Goal: Information Seeking & Learning: Learn about a topic

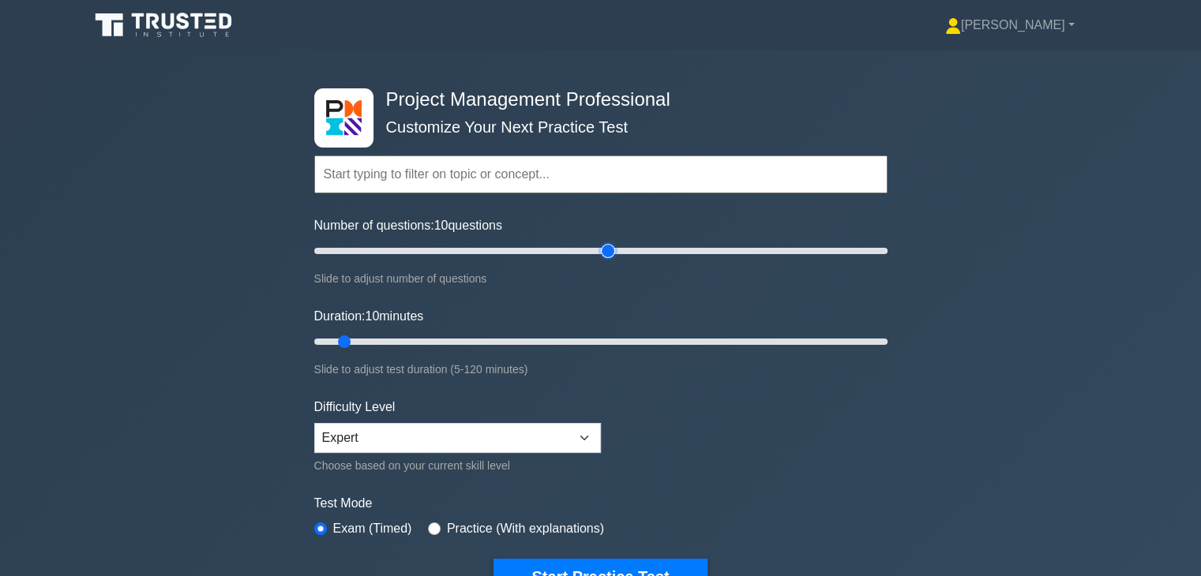
click at [603, 246] on input "Number of questions: 10 questions" at bounding box center [600, 251] width 573 height 19
click at [567, 247] on input "Number of questions: 105 questions" at bounding box center [600, 251] width 573 height 19
click at [502, 253] on input "Number of questions: 90 questions" at bounding box center [600, 251] width 573 height 19
click at [490, 253] on input "Number of questions: 70 questions" at bounding box center [600, 251] width 573 height 19
type input "60"
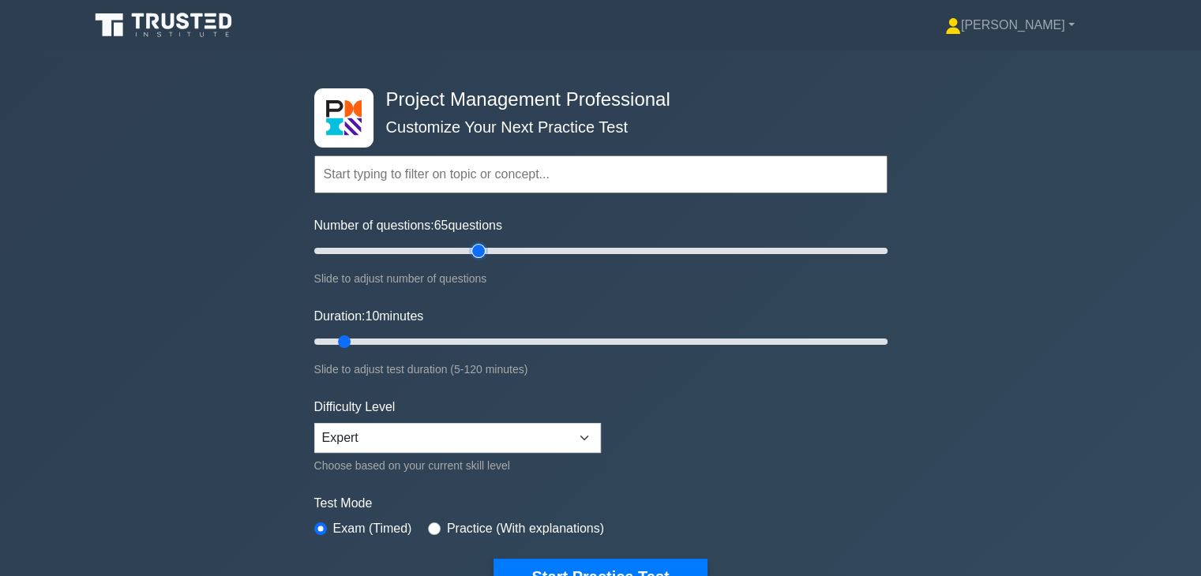
click at [474, 253] on input "Number of questions: 65 questions" at bounding box center [600, 251] width 573 height 19
click at [501, 437] on select "Beginner Intermediate Expert" at bounding box center [457, 438] width 287 height 30
click at [314, 423] on select "Beginner Intermediate Expert" at bounding box center [457, 438] width 287 height 30
click at [632, 336] on input "Duration: 70 minutes" at bounding box center [600, 341] width 573 height 19
click at [618, 337] on input "Duration: 70 minutes" at bounding box center [600, 341] width 573 height 19
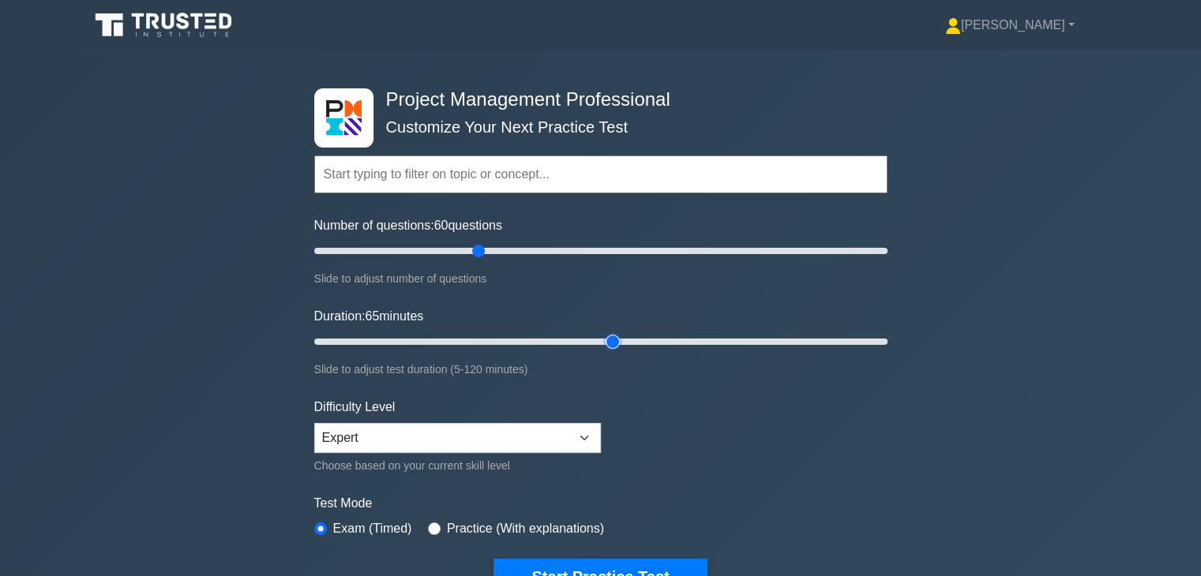
click at [601, 339] on input "Duration: 65 minutes" at bounding box center [600, 341] width 573 height 19
type input "60"
click at [596, 339] on input "Duration: 65 minutes" at bounding box center [600, 341] width 573 height 19
click at [594, 567] on button "Start Practice Test" at bounding box center [599, 577] width 213 height 36
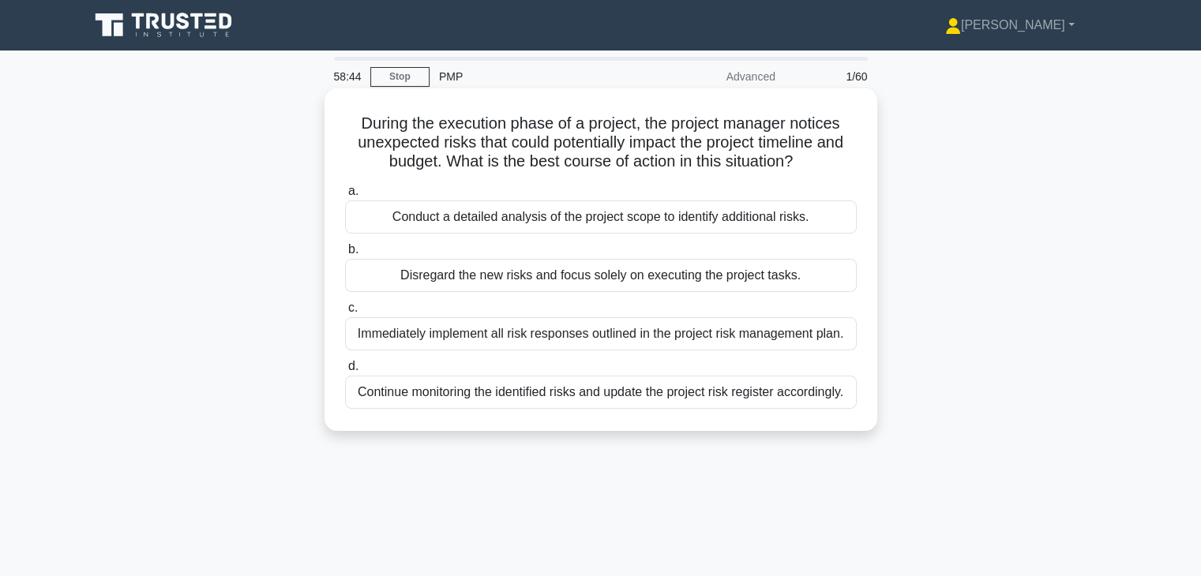
click at [610, 387] on div "Continue monitoring the identified risks and update the project risk register a…" at bounding box center [601, 392] width 512 height 33
click at [345, 372] on input "d. Continue monitoring the identified risks and update the project risk registe…" at bounding box center [345, 367] width 0 height 10
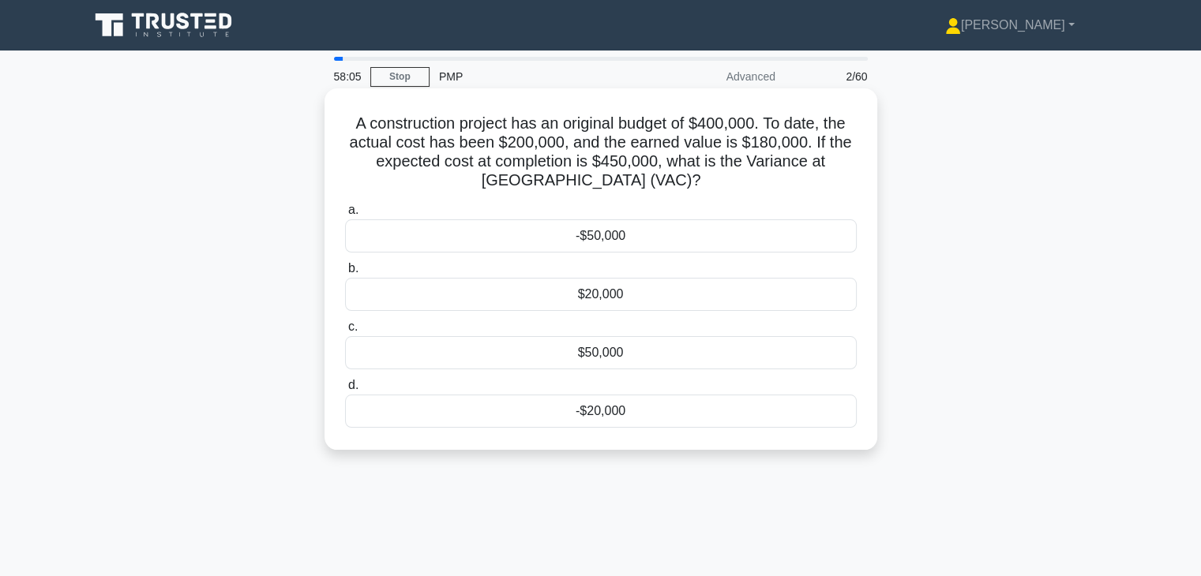
click at [619, 246] on div "-$50,000" at bounding box center [601, 235] width 512 height 33
click at [345, 216] on input "a. -$50,000" at bounding box center [345, 210] width 0 height 10
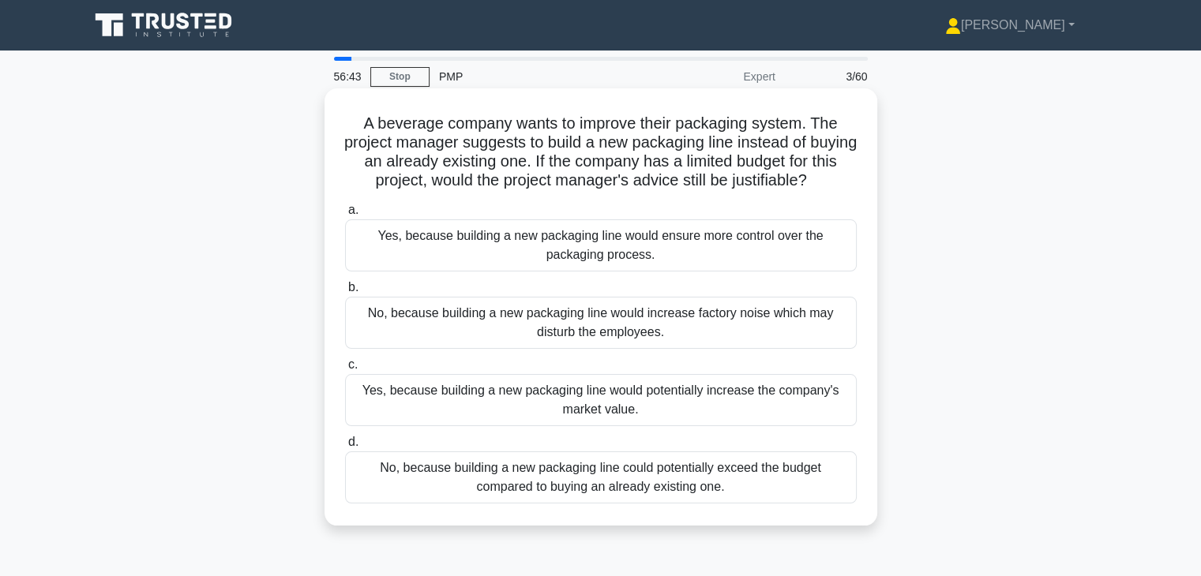
click at [634, 465] on div "No, because building a new packaging line could potentially exceed the budget c…" at bounding box center [601, 478] width 512 height 52
click at [345, 448] on input "d. No, because building a new packaging line could potentially exceed the budge…" at bounding box center [345, 442] width 0 height 10
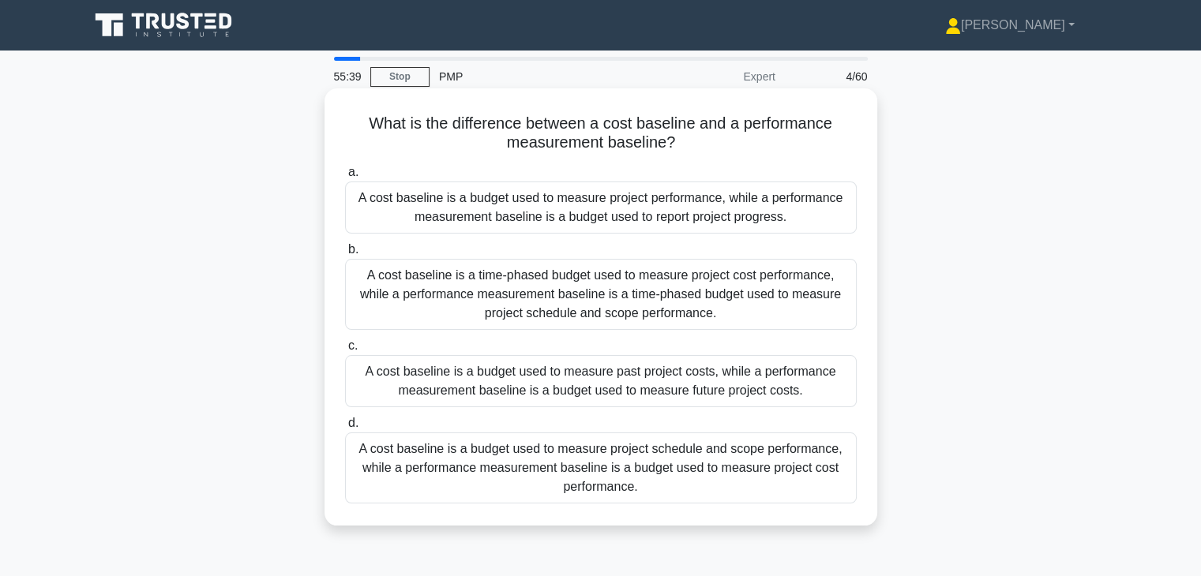
click at [693, 219] on div "A cost baseline is a budget used to measure project performance, while a perfor…" at bounding box center [601, 208] width 512 height 52
click at [345, 178] on input "a. A cost baseline is a budget used to measure project performance, while a per…" at bounding box center [345, 172] width 0 height 10
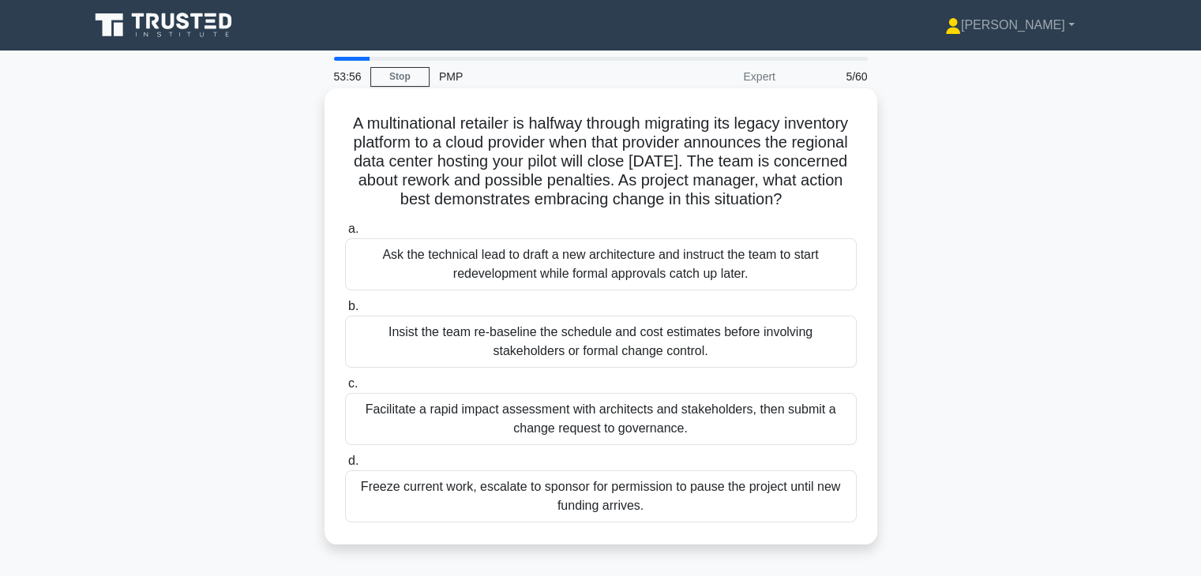
click at [643, 432] on div "Facilitate a rapid impact assessment with architects and stakeholders, then sub…" at bounding box center [601, 419] width 512 height 52
click at [345, 389] on input "c. Facilitate a rapid impact assessment with architects and stakeholders, then …" at bounding box center [345, 384] width 0 height 10
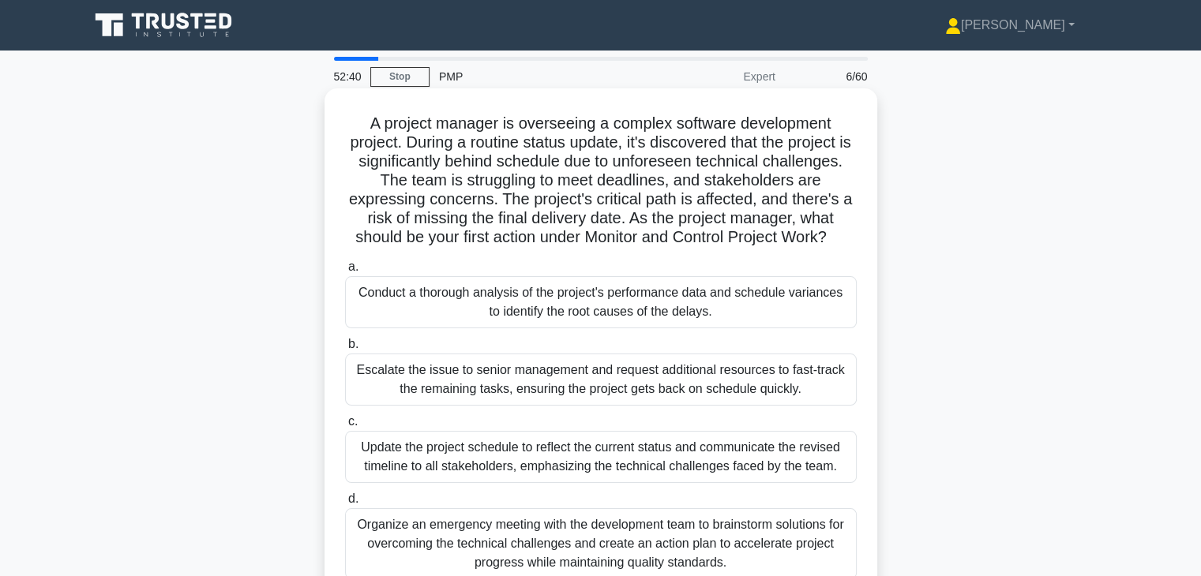
click at [677, 307] on div "Conduct a thorough analysis of the project's performance data and schedule vari…" at bounding box center [601, 302] width 512 height 52
click at [345, 272] on input "a. Conduct a thorough analysis of the project's performance data and schedule v…" at bounding box center [345, 267] width 0 height 10
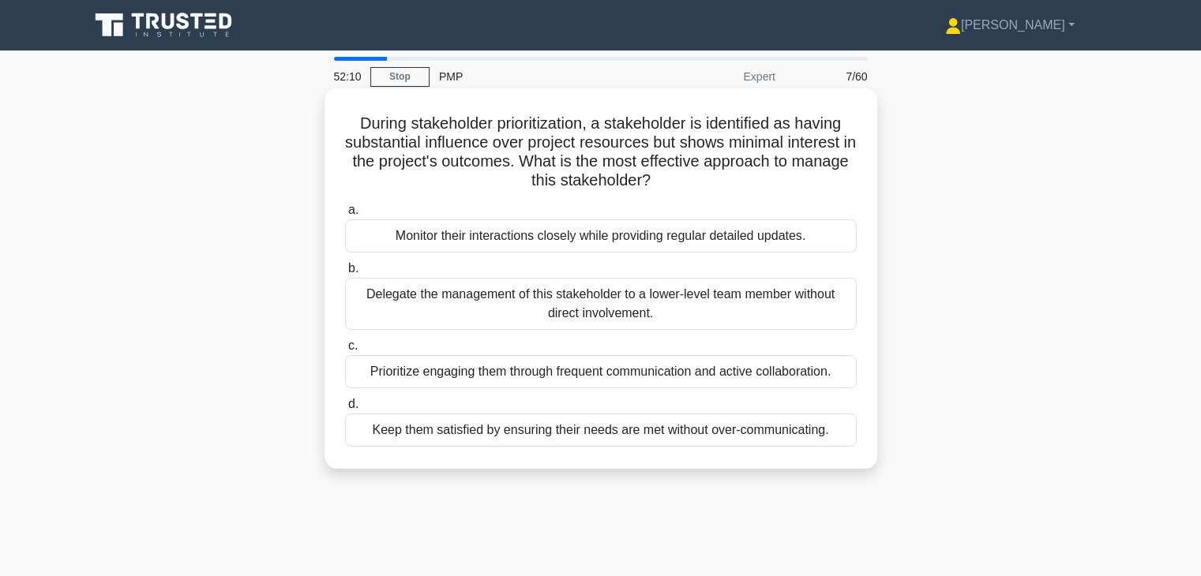
click at [625, 423] on div "Keep them satisfied by ensuring their needs are met without over-communicating." at bounding box center [601, 430] width 512 height 33
click at [345, 410] on input "d. Keep them satisfied by ensuring their needs are met without over-communicati…" at bounding box center [345, 405] width 0 height 10
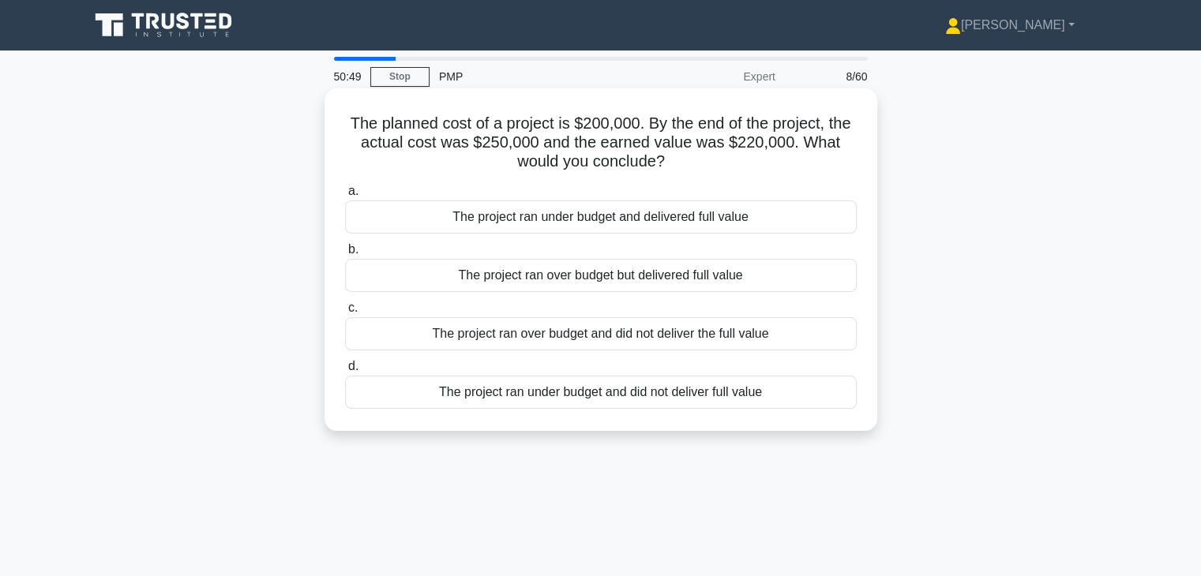
click at [597, 272] on div "The project ran over budget but delivered full value" at bounding box center [601, 275] width 512 height 33
click at [345, 255] on input "b. The project ran over budget but delivered full value" at bounding box center [345, 250] width 0 height 10
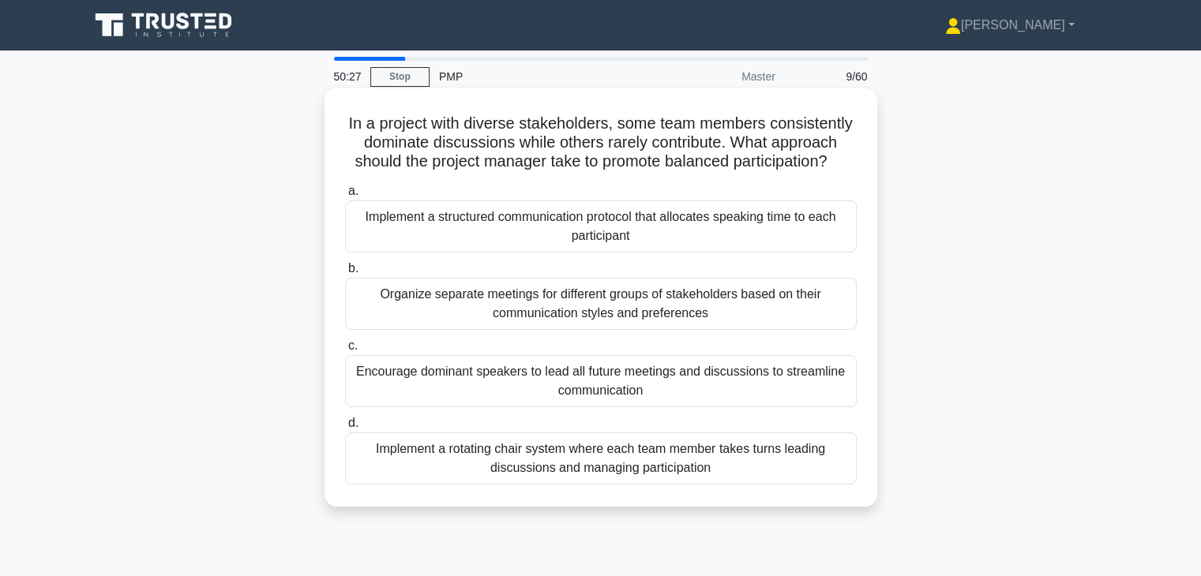
click at [591, 456] on div "Implement a rotating chair system where each team member takes turns leading di…" at bounding box center [601, 459] width 512 height 52
click at [345, 429] on input "d. Implement a rotating chair system where each team member takes turns leading…" at bounding box center [345, 423] width 0 height 10
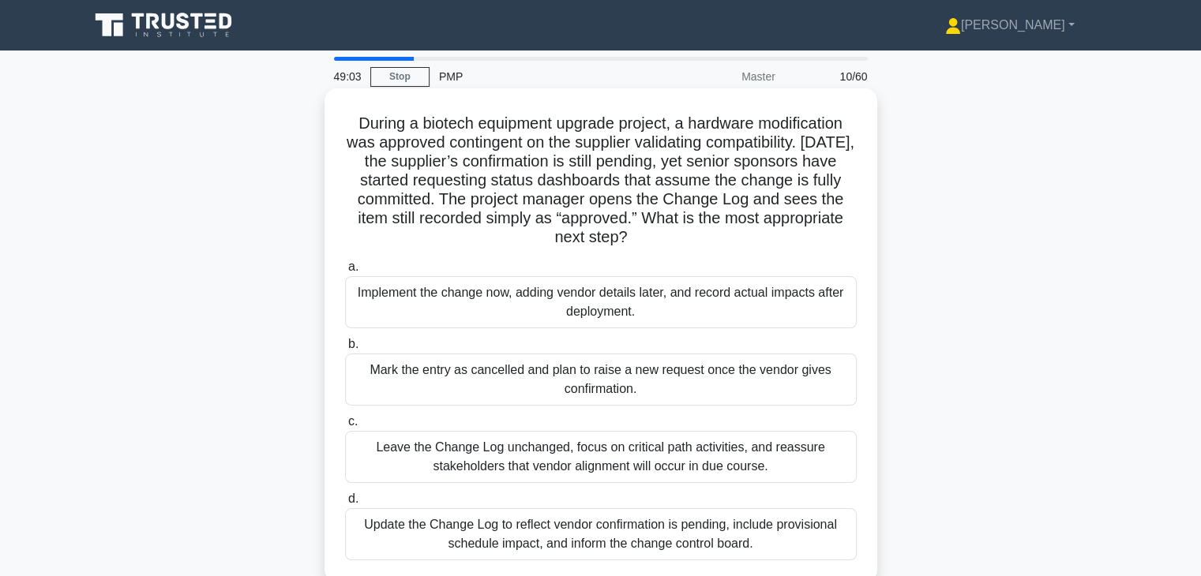
click at [700, 323] on div "Implement the change now, adding vendor details later, and record actual impact…" at bounding box center [601, 302] width 512 height 52
click at [345, 272] on input "a. Implement the change now, adding vendor details later, and record actual imp…" at bounding box center [345, 267] width 0 height 10
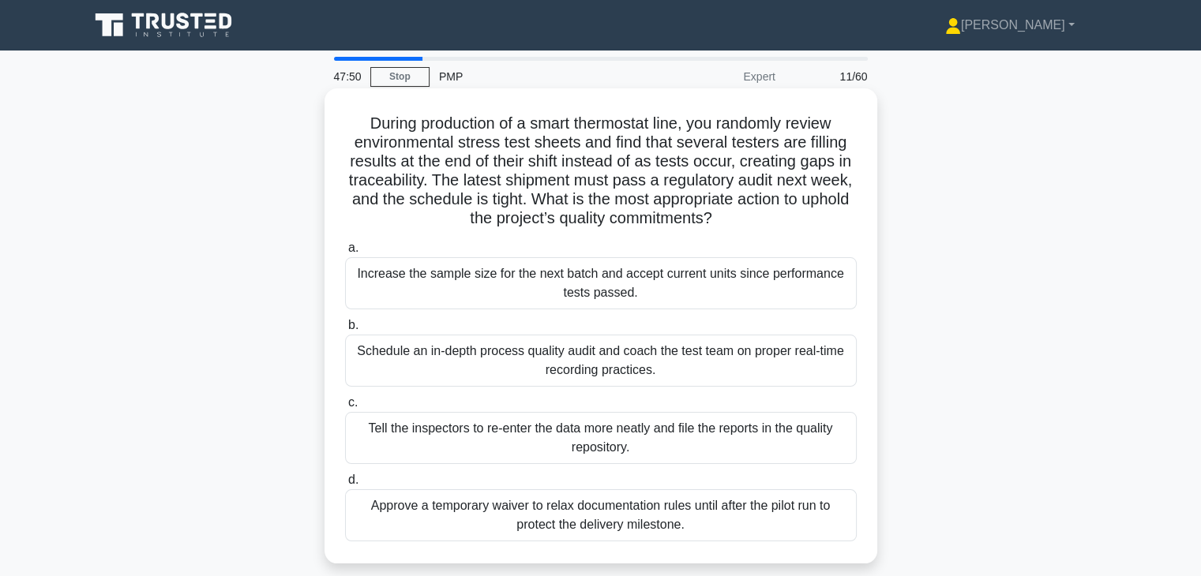
click at [778, 367] on div "Schedule an in-depth process quality audit and coach the test team on proper re…" at bounding box center [601, 361] width 512 height 52
click at [345, 331] on input "b. Schedule an in-depth process quality audit and coach the test team on proper…" at bounding box center [345, 326] width 0 height 10
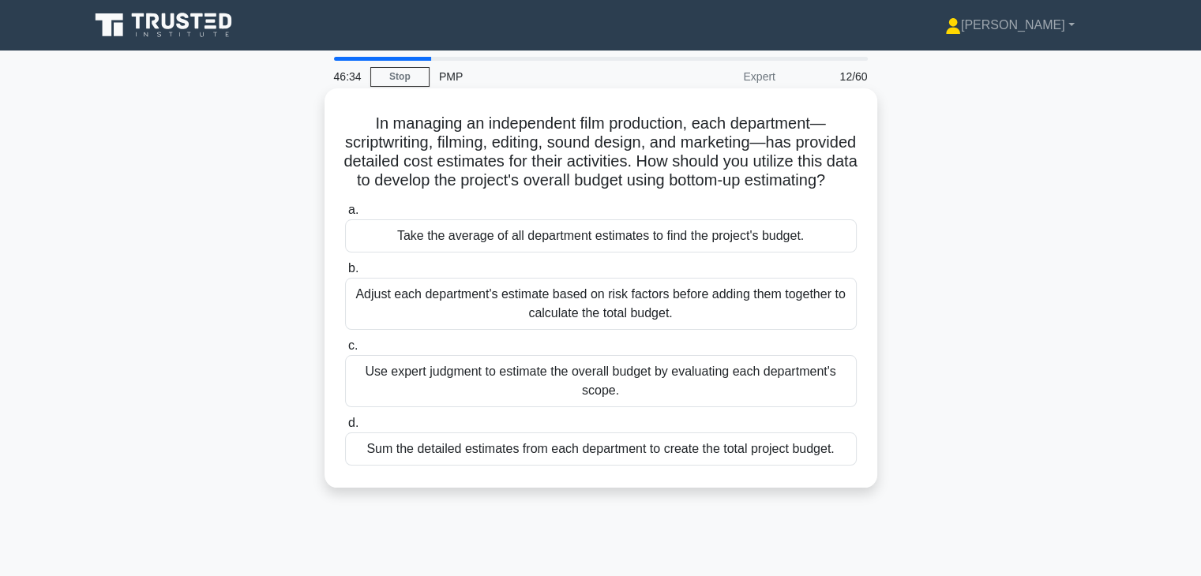
click at [756, 313] on div "Adjust each department's estimate based on risk factors before adding them toge…" at bounding box center [601, 304] width 512 height 52
click at [345, 274] on input "b. Adjust each department's estimate based on risk factors before adding them t…" at bounding box center [345, 269] width 0 height 10
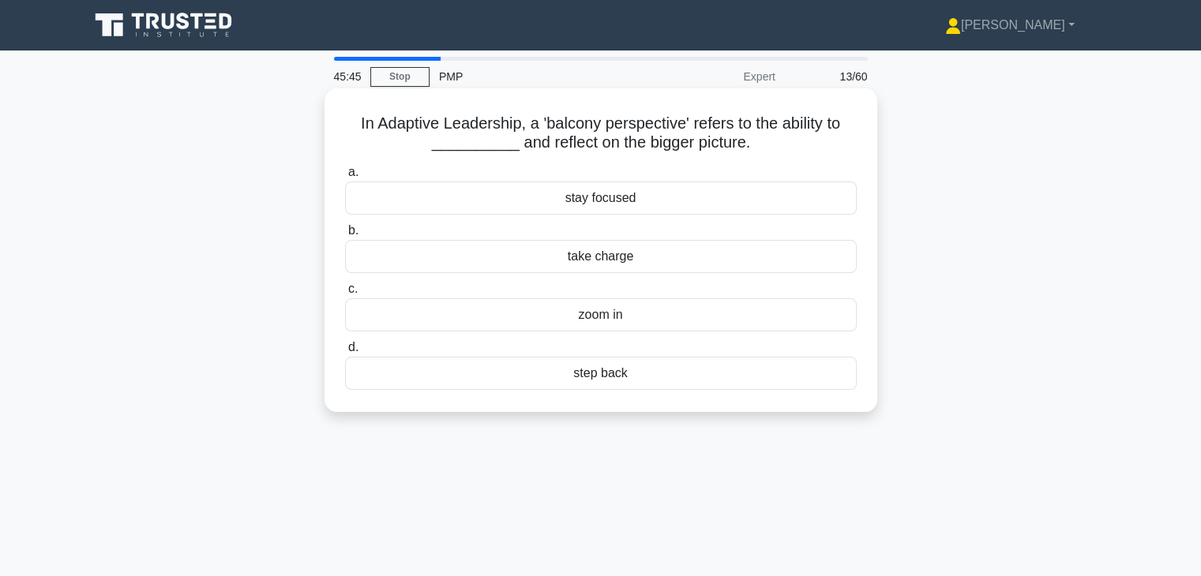
click at [606, 367] on div "step back" at bounding box center [601, 373] width 512 height 33
click at [345, 353] on input "d. step back" at bounding box center [345, 348] width 0 height 10
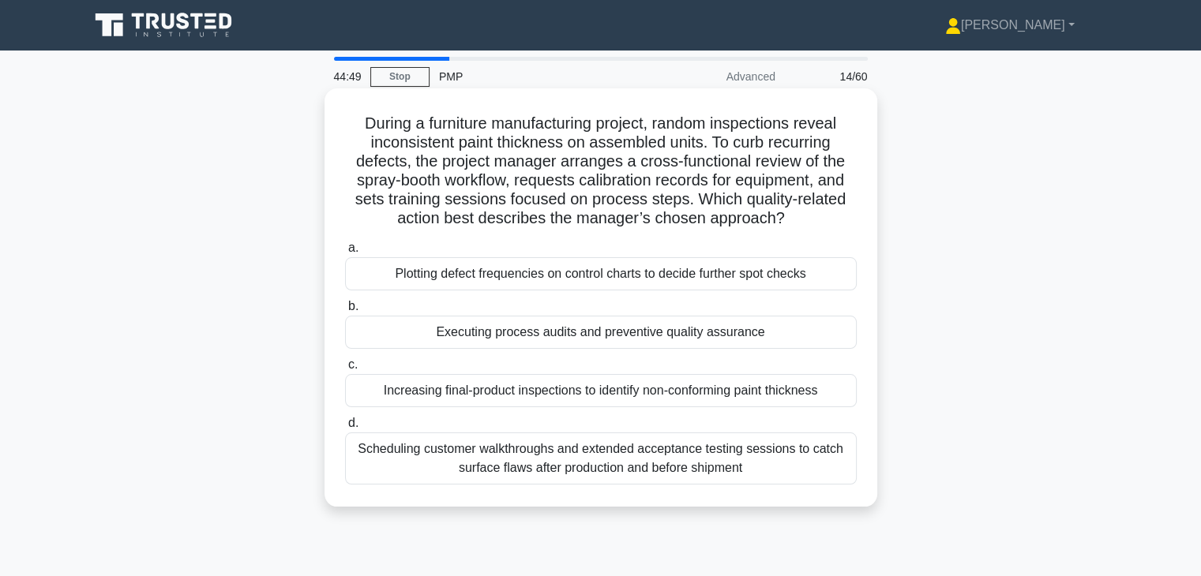
click at [598, 328] on div "Executing process audits and preventive quality assurance" at bounding box center [601, 332] width 512 height 33
click at [345, 312] on input "b. Executing process audits and preventive quality assurance" at bounding box center [345, 307] width 0 height 10
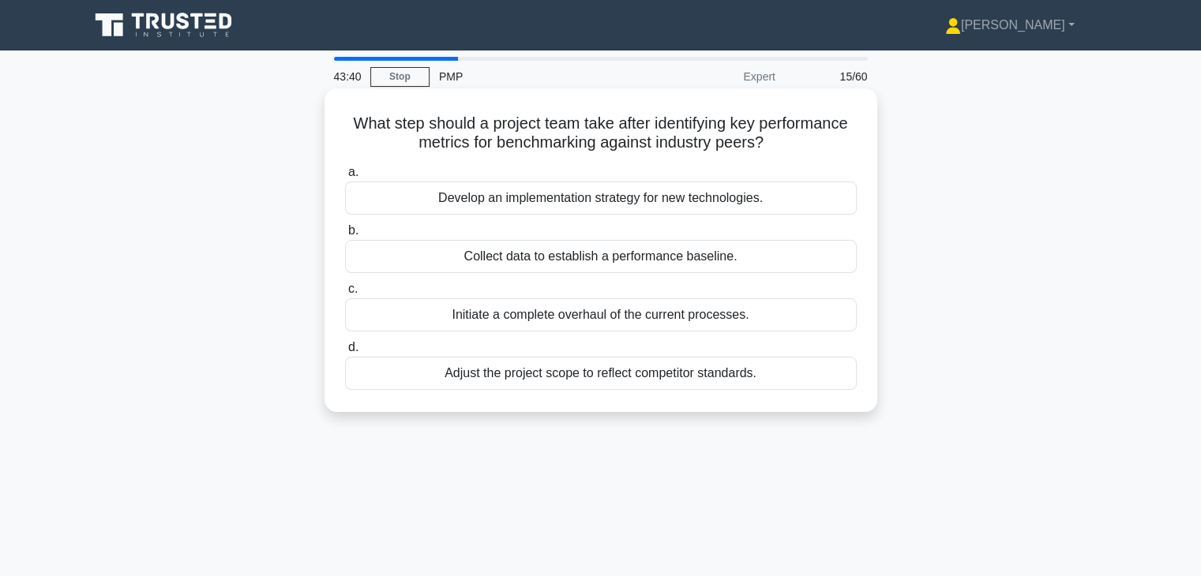
click at [632, 263] on div "Collect data to establish a performance baseline." at bounding box center [601, 256] width 512 height 33
click at [345, 236] on input "b. Collect data to establish a performance baseline." at bounding box center [345, 231] width 0 height 10
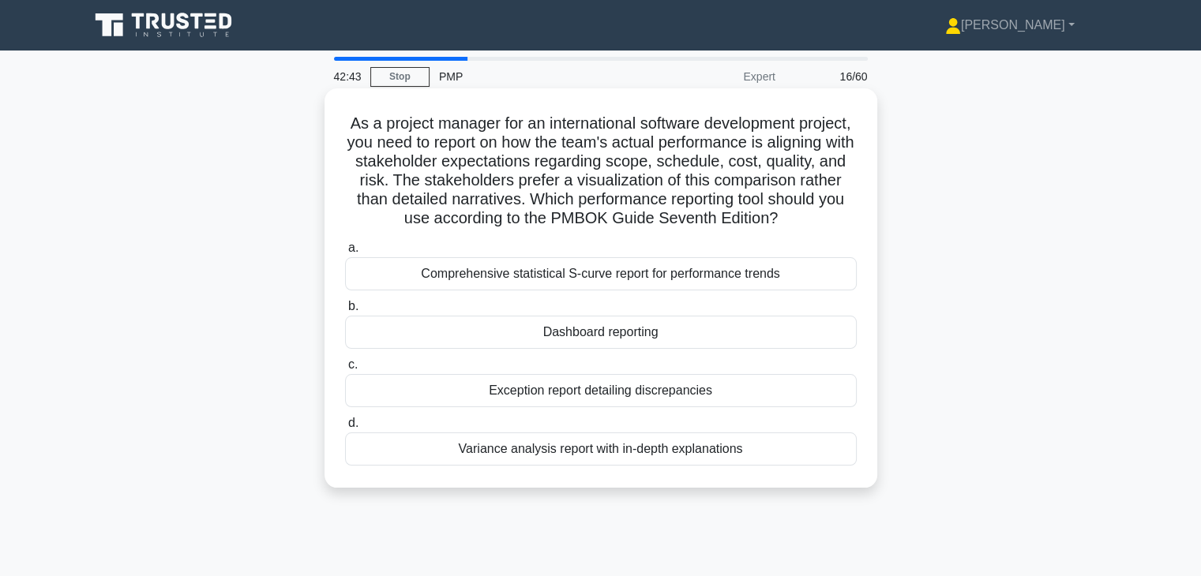
click at [605, 291] on div "Comprehensive statistical S-curve report for performance trends" at bounding box center [601, 273] width 512 height 33
click at [345, 253] on input "a. Comprehensive statistical S-curve report for performance trends" at bounding box center [345, 248] width 0 height 10
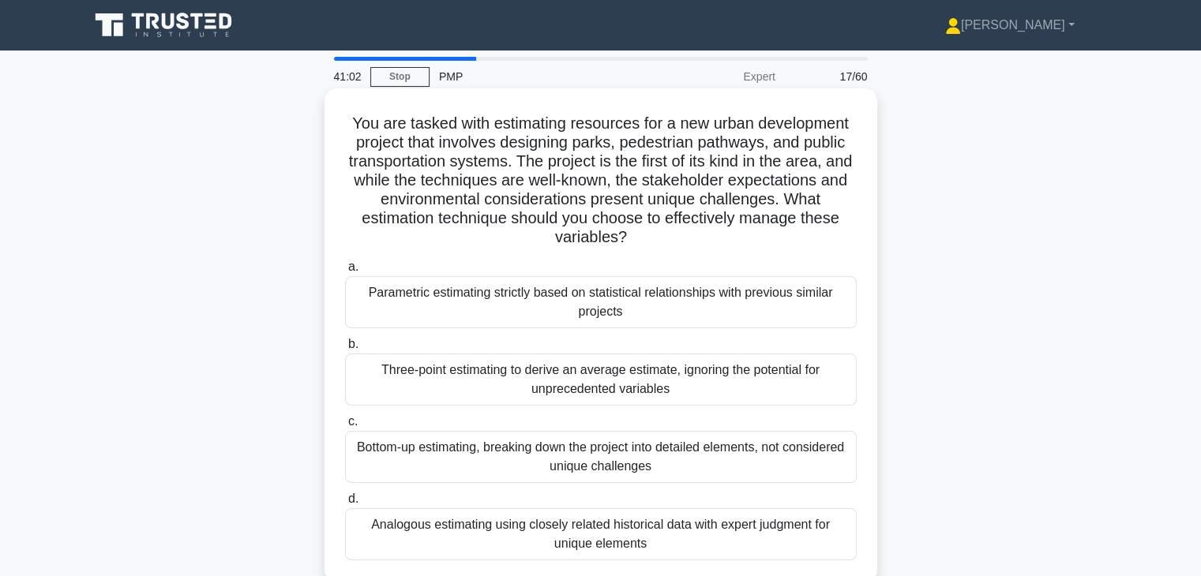
click at [620, 301] on div "Parametric estimating strictly based on statistical relationships with previous…" at bounding box center [601, 302] width 512 height 52
click at [345, 272] on input "a. Parametric estimating strictly based on statistical relationships with previ…" at bounding box center [345, 267] width 0 height 10
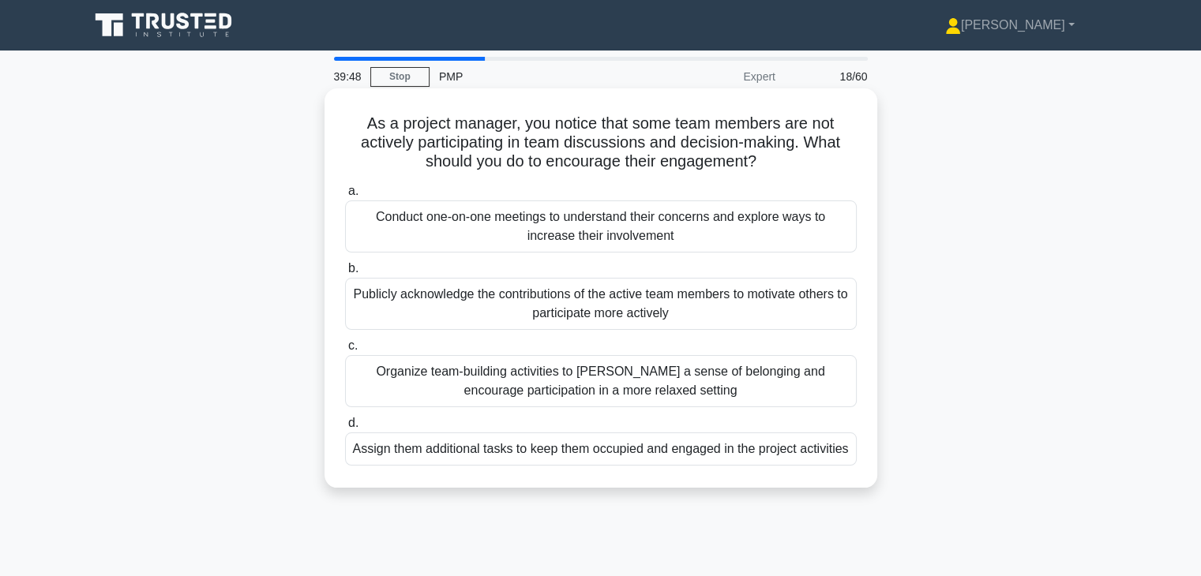
click at [736, 372] on div "Organize team-building activities to foster a sense of belonging and encourage …" at bounding box center [601, 381] width 512 height 52
click at [345, 351] on input "c. Organize team-building activities to foster a sense of belonging and encoura…" at bounding box center [345, 346] width 0 height 10
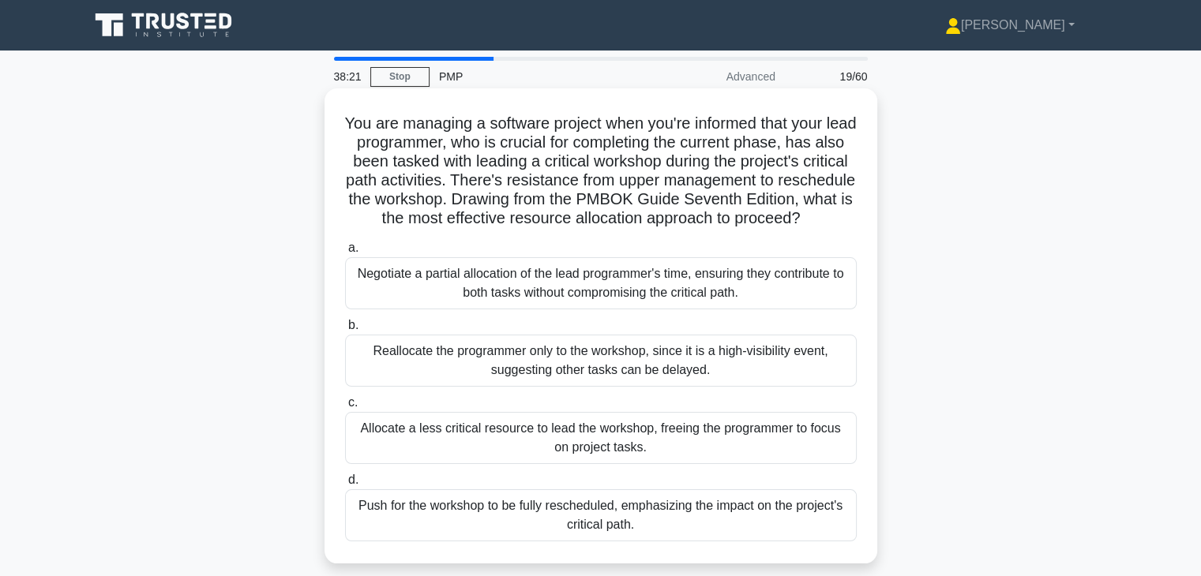
click at [657, 456] on div "Allocate a less critical resource to lead the workshop, freeing the programmer …" at bounding box center [601, 438] width 512 height 52
click at [345, 408] on input "c. Allocate a less critical resource to lead the workshop, freeing the programm…" at bounding box center [345, 403] width 0 height 10
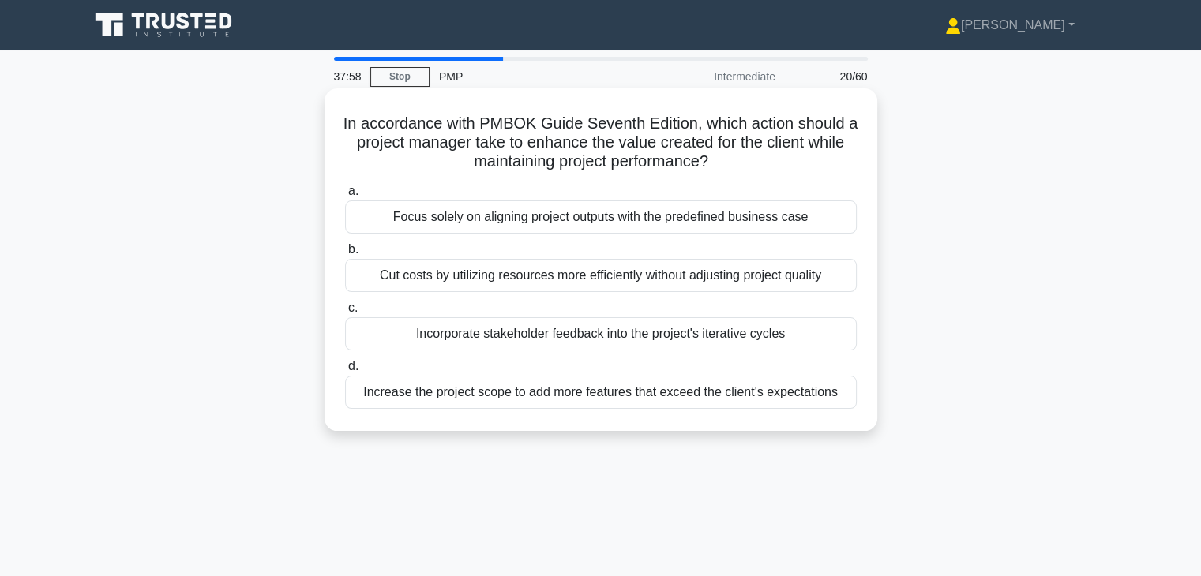
click at [672, 339] on div "Incorporate stakeholder feedback into the project's iterative cycles" at bounding box center [601, 333] width 512 height 33
click at [345, 313] on input "c. Incorporate stakeholder feedback into the project's iterative cycles" at bounding box center [345, 308] width 0 height 10
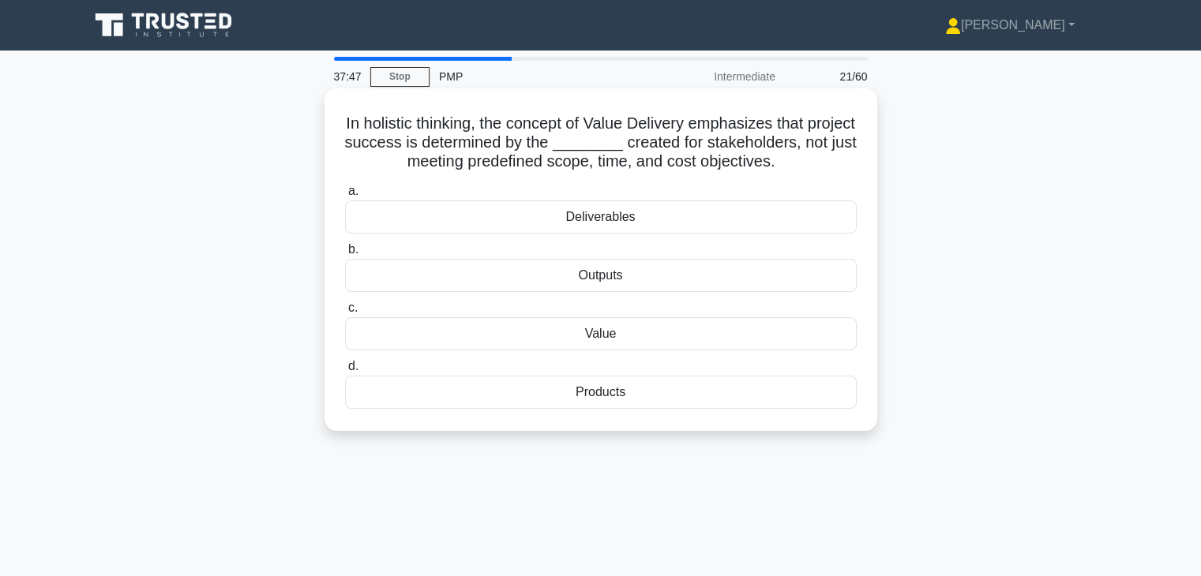
click at [670, 333] on div "Value" at bounding box center [601, 333] width 512 height 33
click at [345, 313] on input "c. Value" at bounding box center [345, 308] width 0 height 10
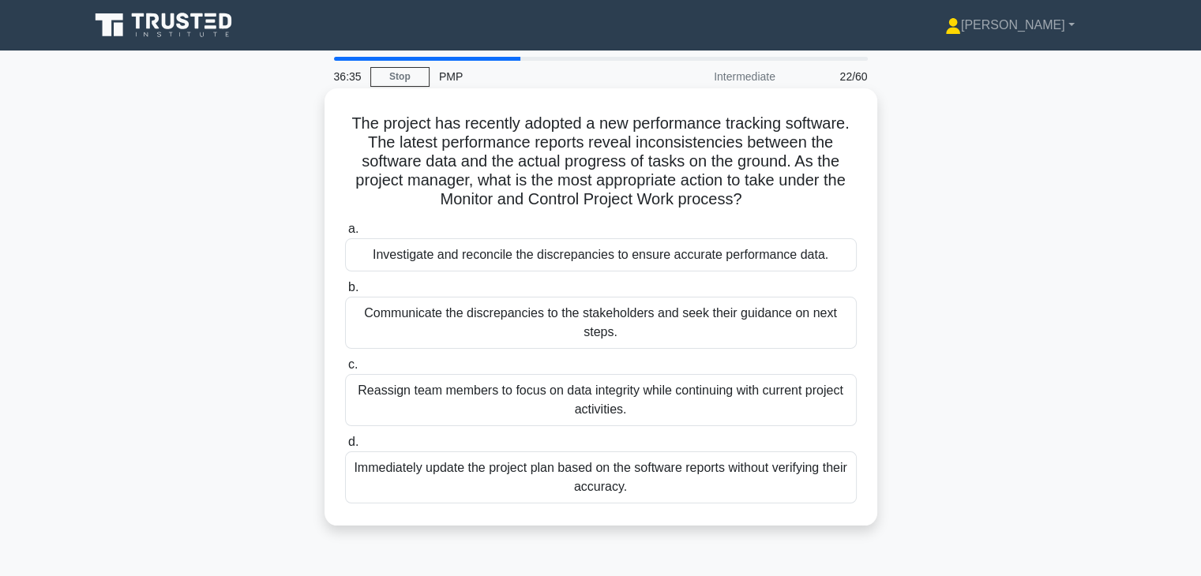
click at [618, 266] on div "Investigate and reconcile the discrepancies to ensure accurate performance data." at bounding box center [601, 254] width 512 height 33
click at [345, 234] on input "a. Investigate and reconcile the discrepancies to ensure accurate performance d…" at bounding box center [345, 229] width 0 height 10
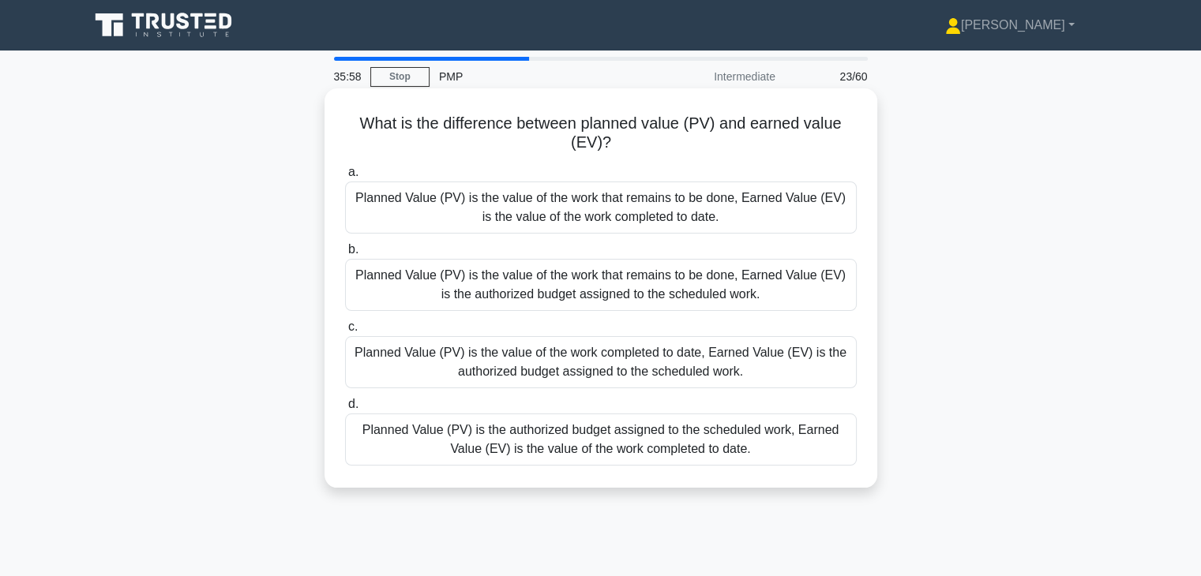
click at [717, 203] on div "Planned Value (PV) is the value of the work that remains to be done, Earned Val…" at bounding box center [601, 208] width 512 height 52
click at [345, 178] on input "a. Planned Value (PV) is the value of the work that remains to be done, Earned …" at bounding box center [345, 172] width 0 height 10
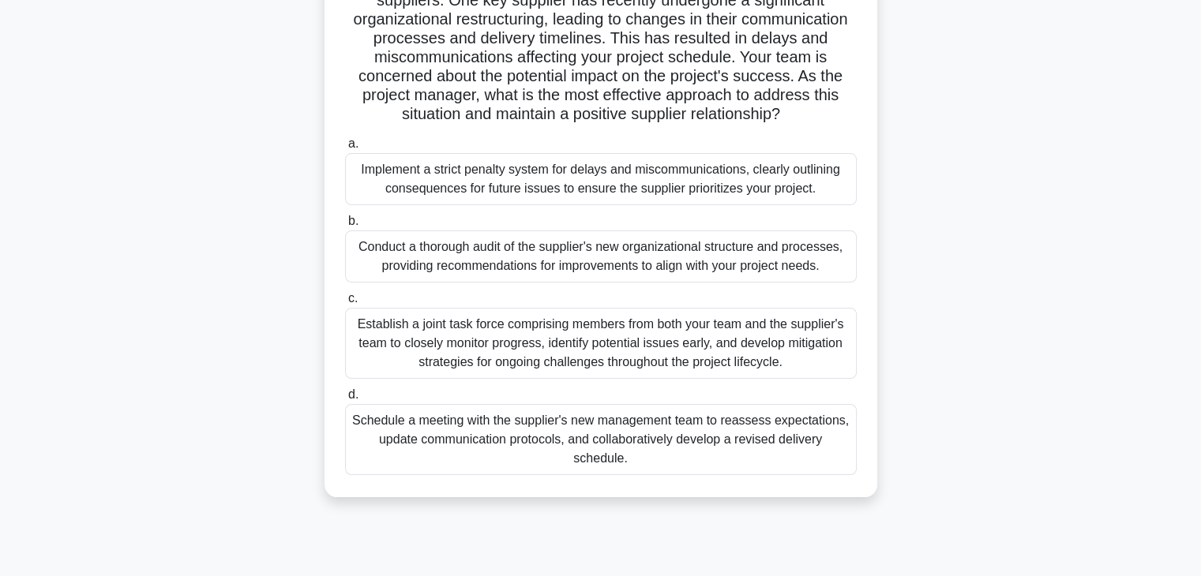
scroll to position [144, 0]
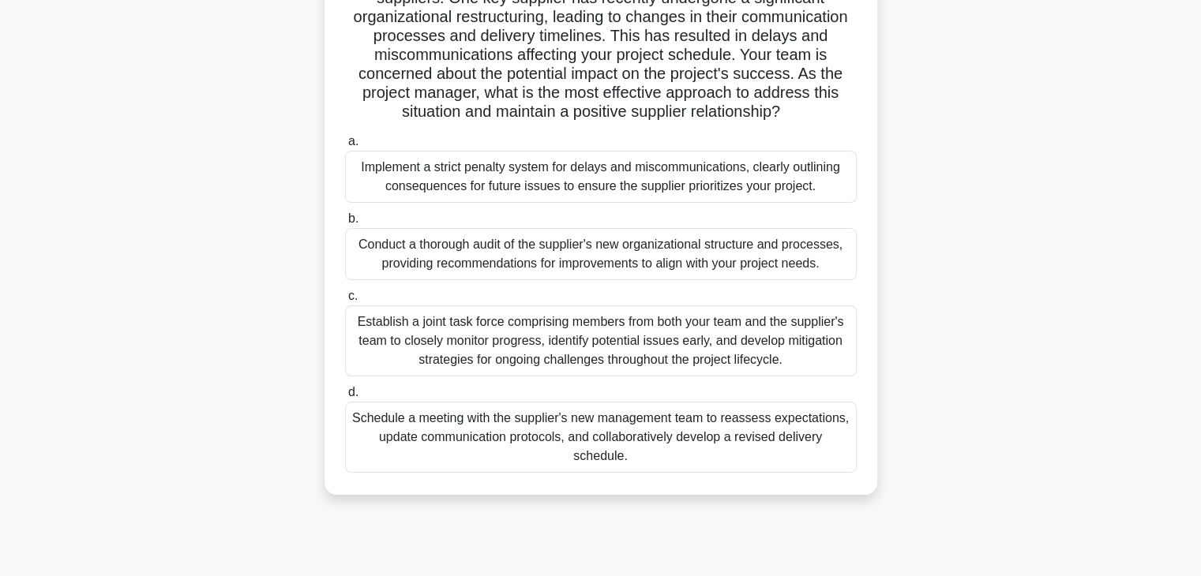
click at [682, 317] on div "Establish a joint task force comprising members from both your team and the sup…" at bounding box center [601, 341] width 512 height 71
click at [345, 302] on input "c. Establish a joint task force comprising members from both your team and the …" at bounding box center [345, 296] width 0 height 10
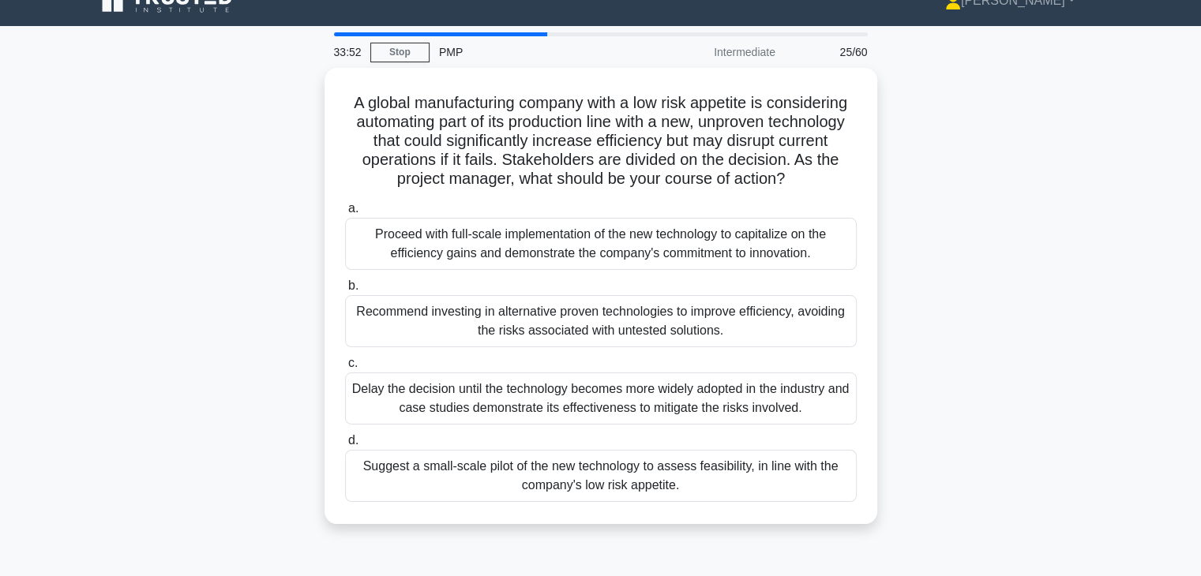
scroll to position [0, 0]
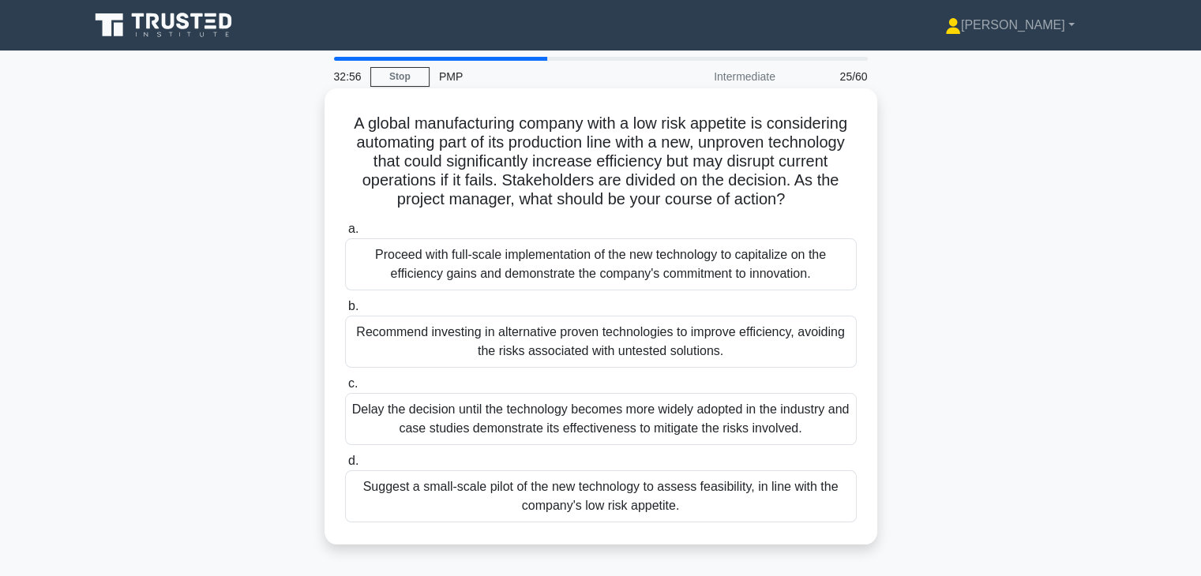
click at [663, 513] on div "Suggest a small-scale pilot of the new technology to assess feasibility, in lin…" at bounding box center [601, 497] width 512 height 52
click at [345, 467] on input "d. Suggest a small-scale pilot of the new technology to assess feasibility, in …" at bounding box center [345, 461] width 0 height 10
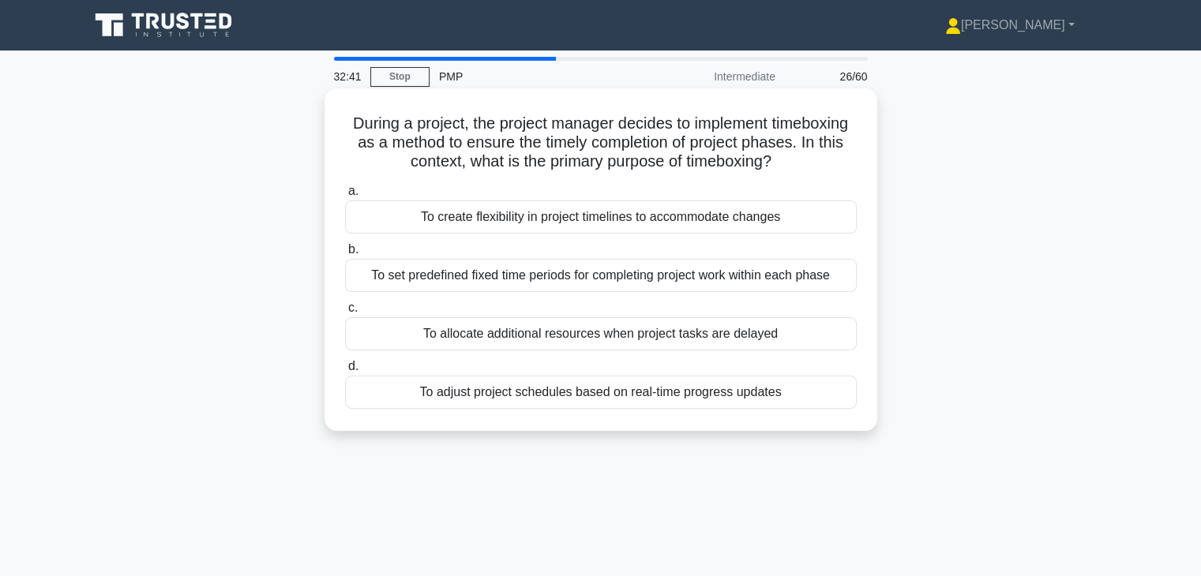
click at [670, 277] on div "To set predefined fixed time periods for completing project work within each ph…" at bounding box center [601, 275] width 512 height 33
click at [345, 255] on input "b. To set predefined fixed time periods for completing project work within each…" at bounding box center [345, 250] width 0 height 10
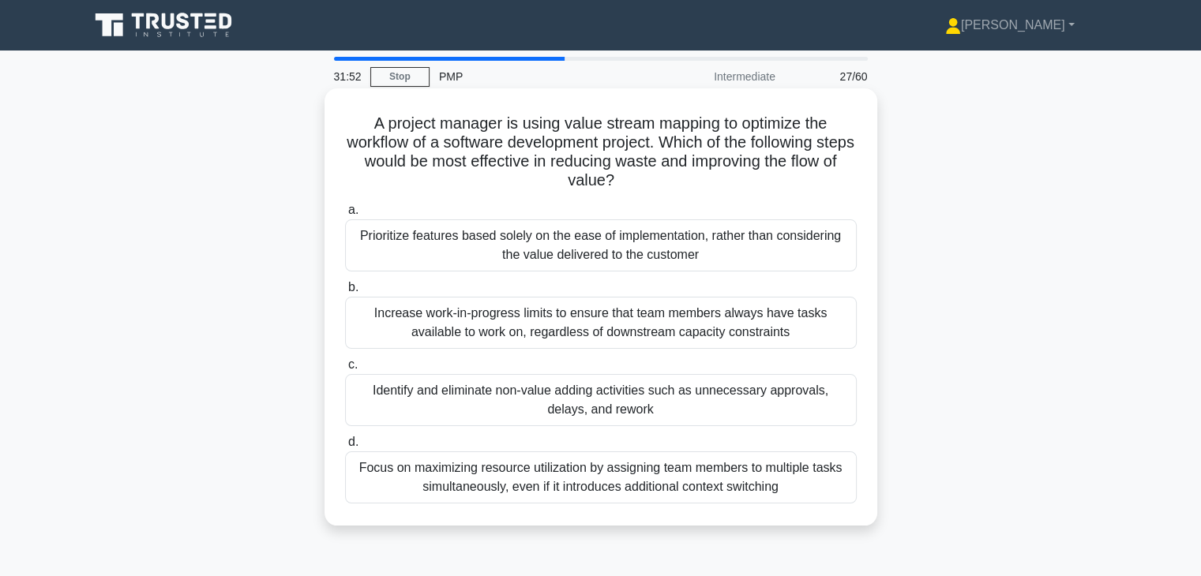
click at [651, 315] on div "Increase work-in-progress limits to ensure that team members always have tasks …" at bounding box center [601, 323] width 512 height 52
click at [345, 293] on input "b. Increase work-in-progress limits to ensure that team members always have tas…" at bounding box center [345, 288] width 0 height 10
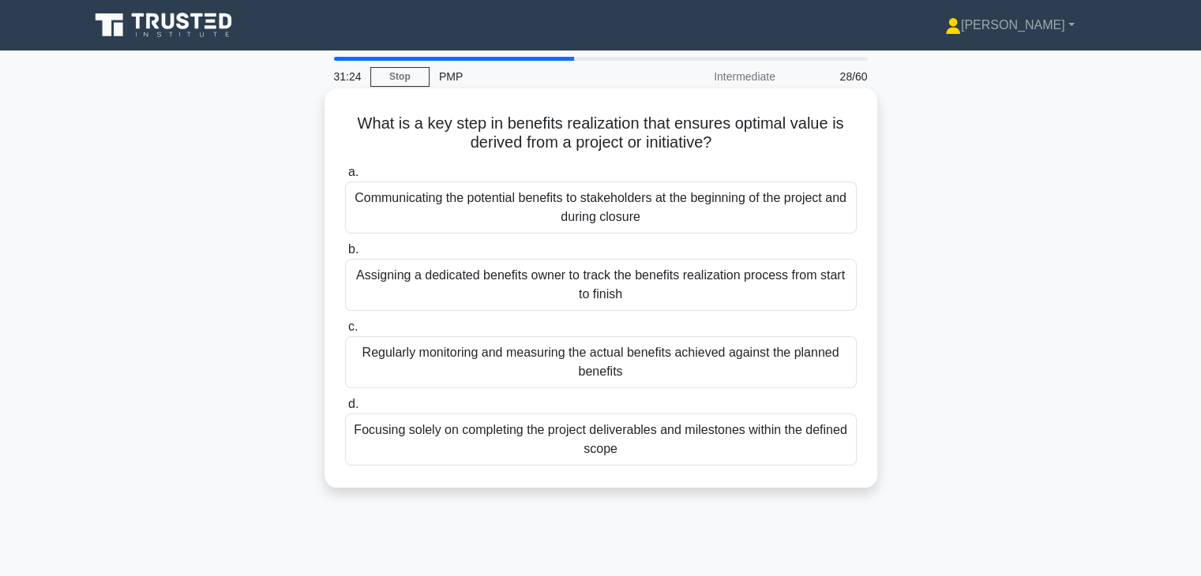
click at [598, 367] on div "Regularly monitoring and measuring the actual benefits achieved against the pla…" at bounding box center [601, 362] width 512 height 52
click at [345, 332] on input "c. Regularly monitoring and measuring the actual benefits achieved against the …" at bounding box center [345, 327] width 0 height 10
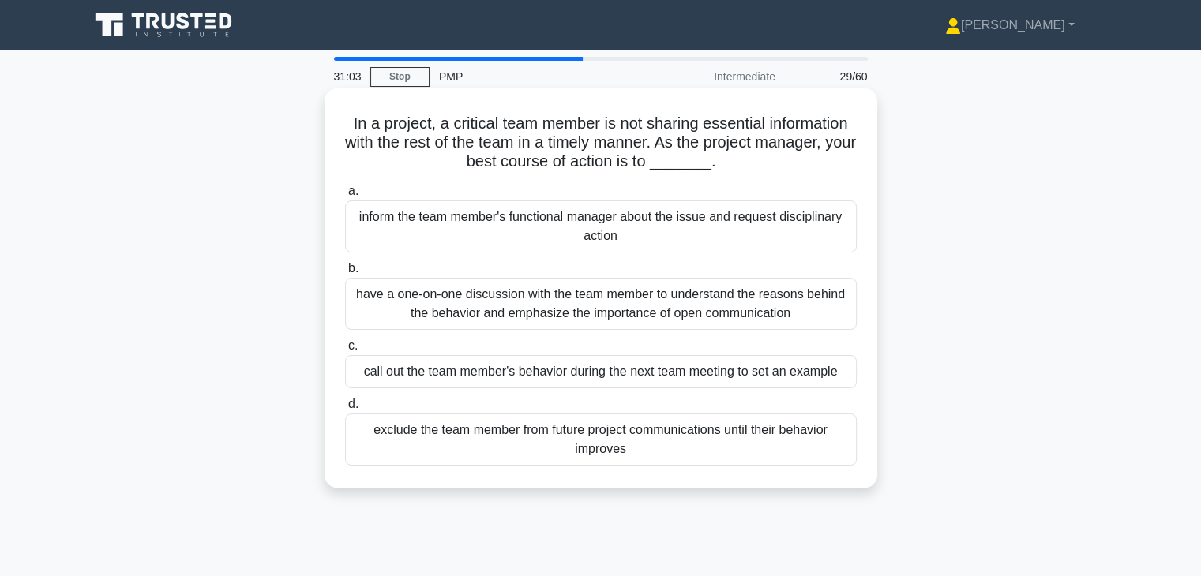
click at [835, 310] on div "have a one-on-one discussion with the team member to understand the reasons beh…" at bounding box center [601, 304] width 512 height 52
click at [345, 274] on input "b. have a one-on-one discussion with the team member to understand the reasons …" at bounding box center [345, 269] width 0 height 10
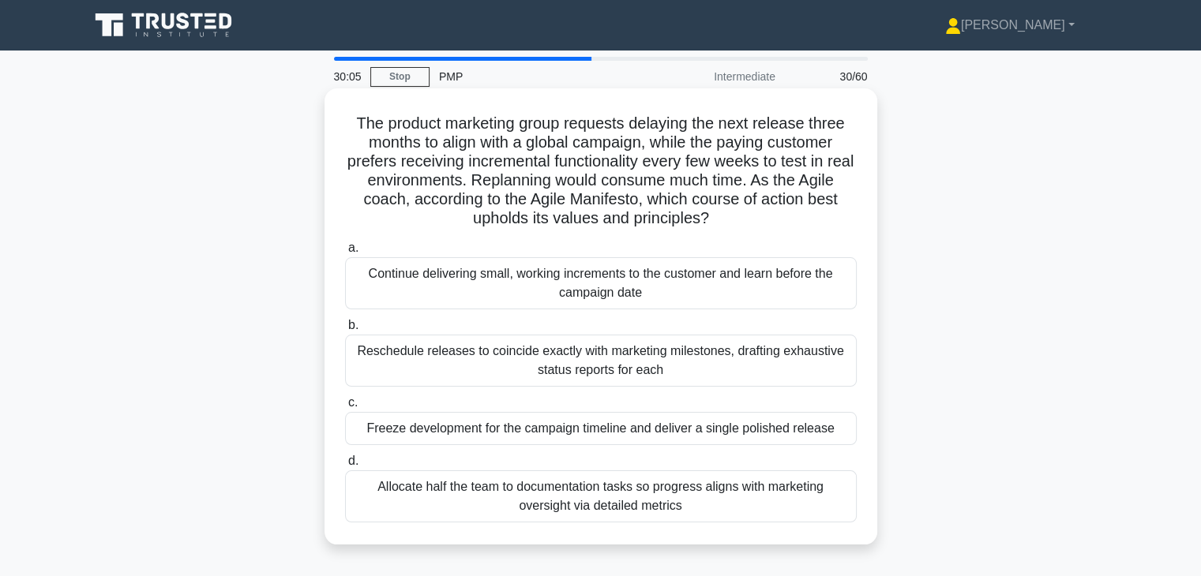
click at [751, 282] on div "Continue delivering small, working increments to the customer and learn before …" at bounding box center [601, 283] width 512 height 52
click at [345, 253] on input "a. Continue delivering small, working increments to the customer and learn befo…" at bounding box center [345, 248] width 0 height 10
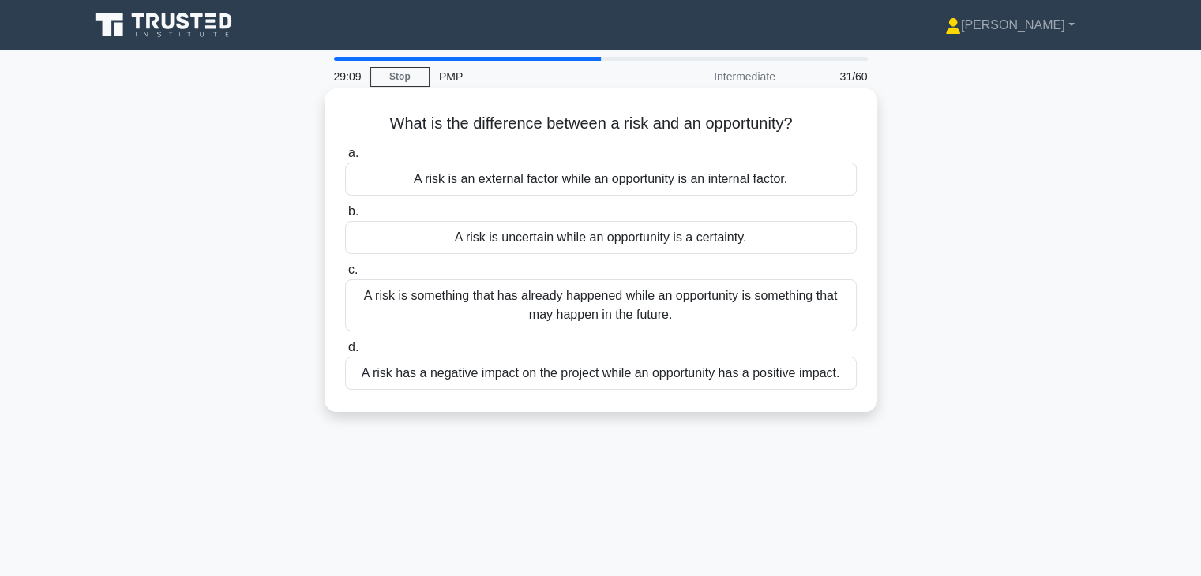
click at [549, 382] on div "A risk has a negative impact on the project while an opportunity has a positive…" at bounding box center [601, 373] width 512 height 33
click at [345, 353] on input "d. A risk has a negative impact on the project while an opportunity has a posit…" at bounding box center [345, 348] width 0 height 10
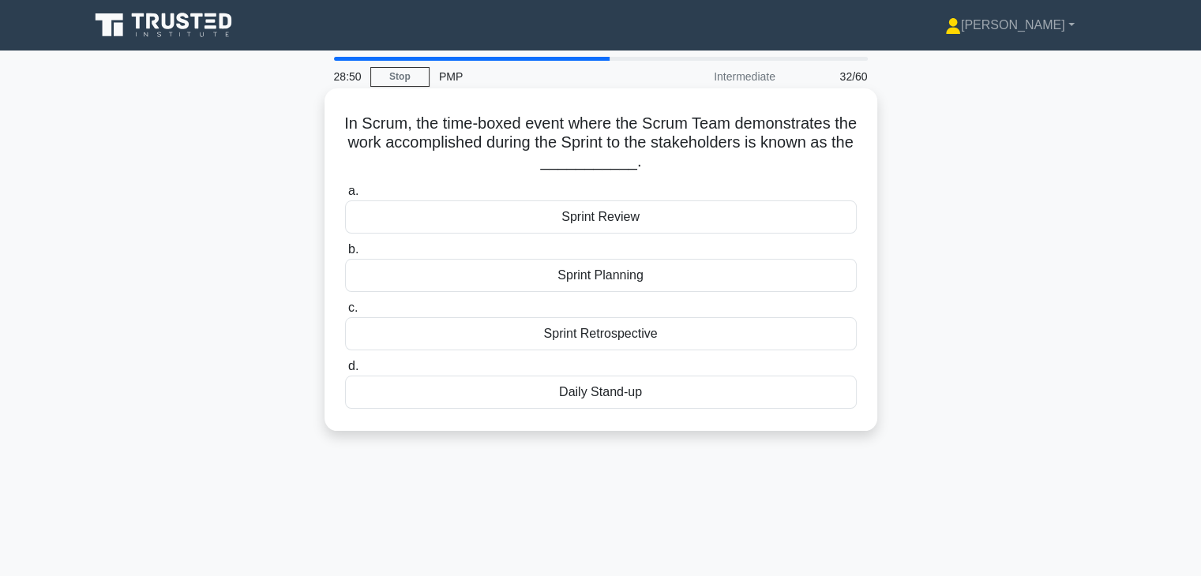
click at [639, 225] on div "Sprint Review" at bounding box center [601, 217] width 512 height 33
click at [345, 197] on input "a. Sprint Review" at bounding box center [345, 191] width 0 height 10
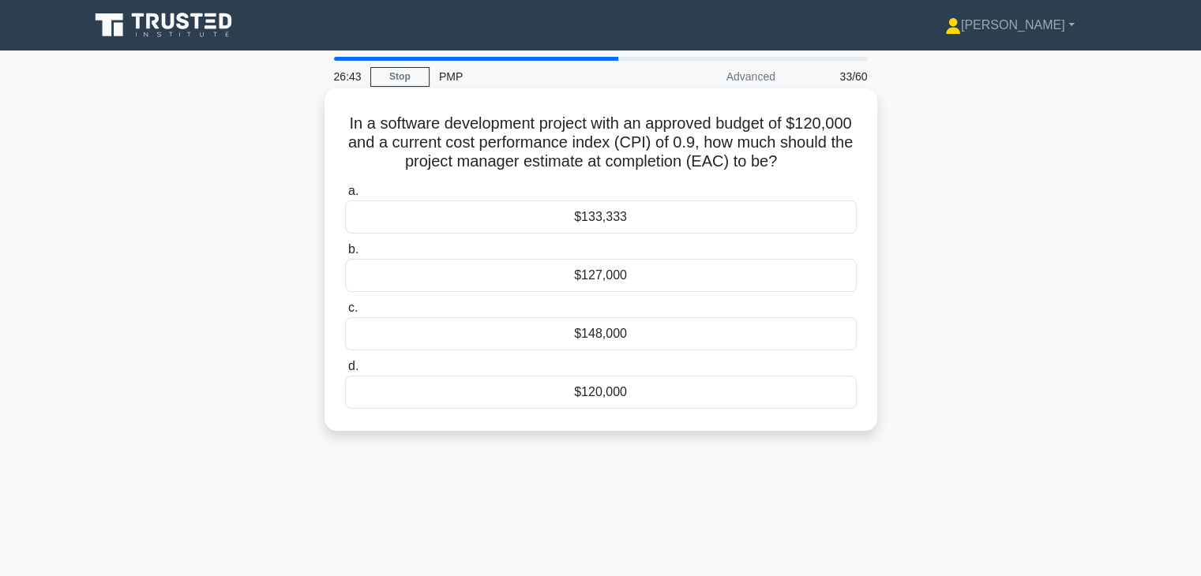
click at [619, 287] on div "$127,000" at bounding box center [601, 275] width 512 height 33
click at [345, 255] on input "b. $127,000" at bounding box center [345, 250] width 0 height 10
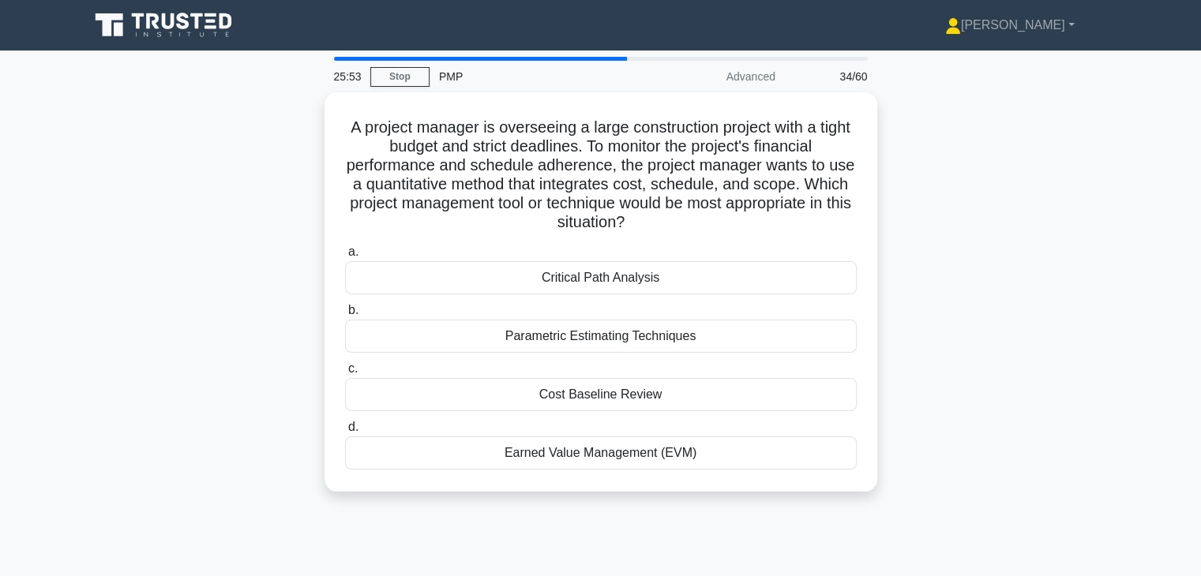
click at [619, 287] on div "Critical Path Analysis" at bounding box center [601, 277] width 512 height 33
click at [345, 257] on input "a. Critical Path Analysis" at bounding box center [345, 252] width 0 height 10
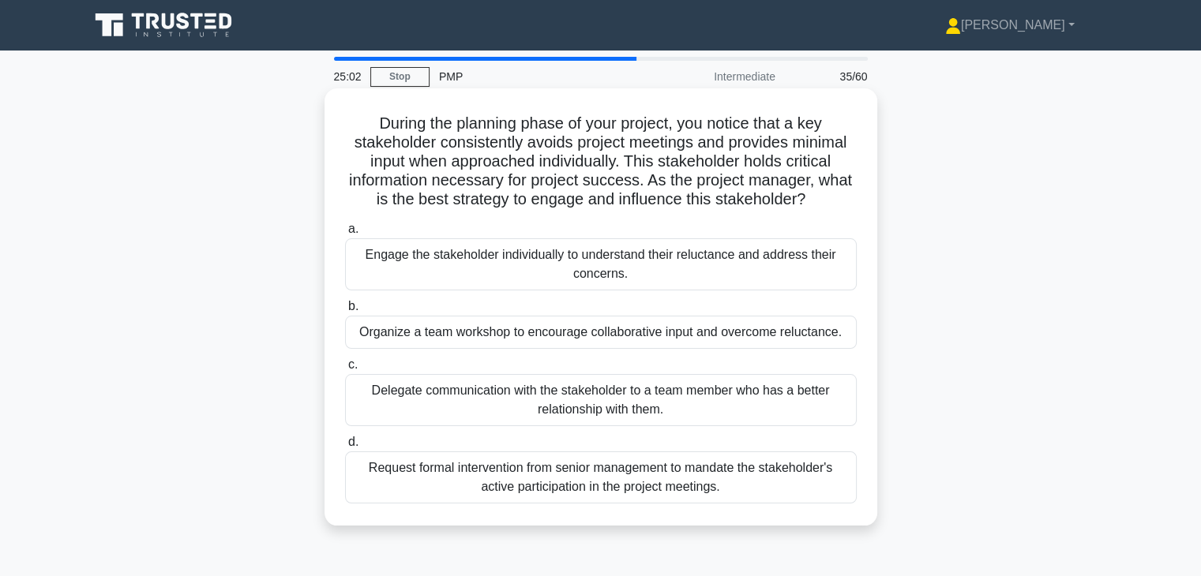
click at [619, 245] on div "Engage the stakeholder individually to understand their reluctance and address …" at bounding box center [601, 264] width 512 height 52
click at [345, 234] on input "a. Engage the stakeholder individually to understand their reluctance and addre…" at bounding box center [345, 229] width 0 height 10
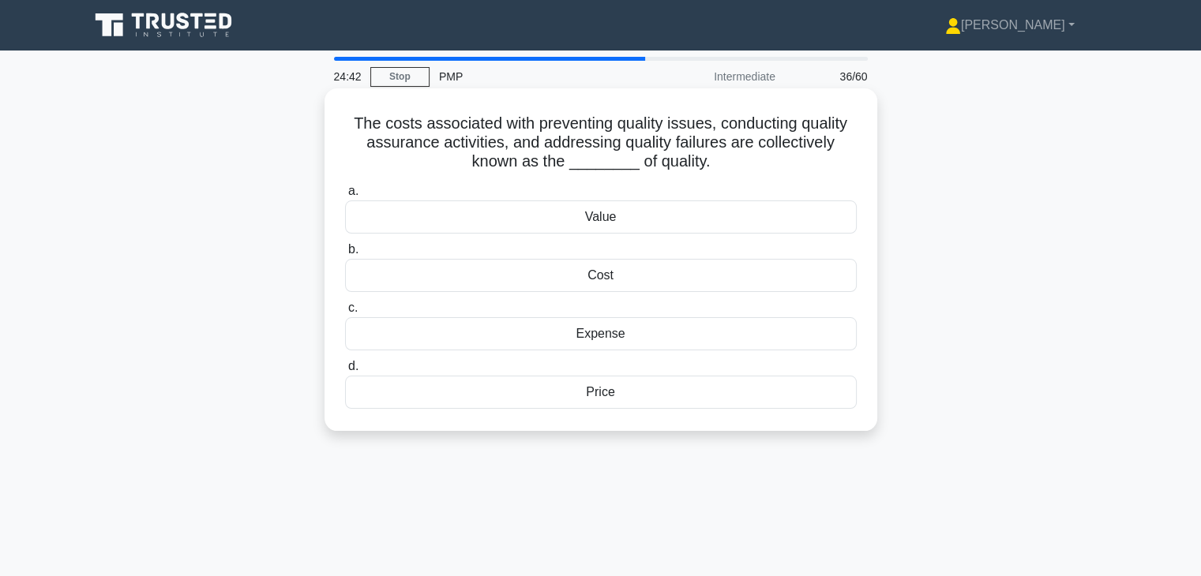
click at [619, 271] on div "Cost" at bounding box center [601, 275] width 512 height 33
click at [345, 255] on input "b. Cost" at bounding box center [345, 250] width 0 height 10
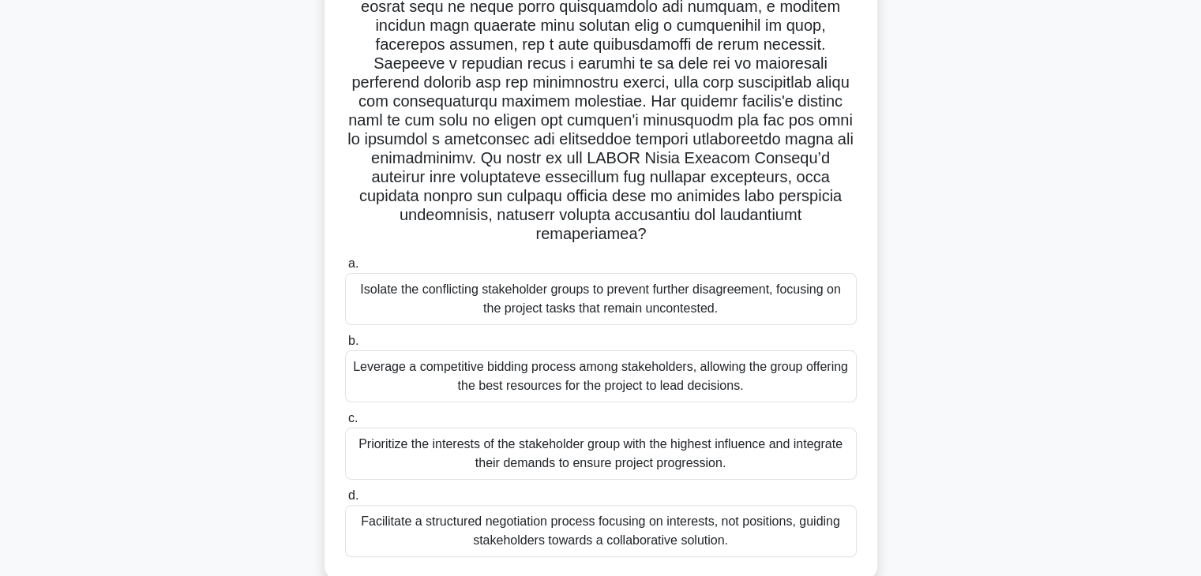
scroll to position [256, 0]
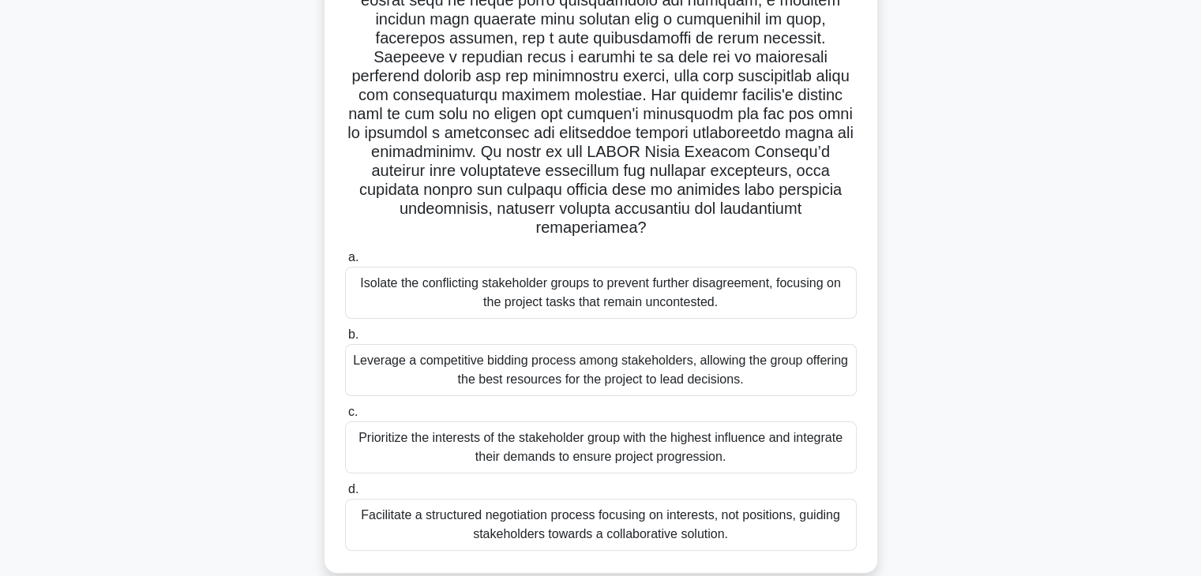
click at [530, 505] on div "Facilitate a structured negotiation process focusing on interests, not position…" at bounding box center [601, 525] width 512 height 52
click at [345, 495] on input "d. Facilitate a structured negotiation process focusing on interests, not posit…" at bounding box center [345, 490] width 0 height 10
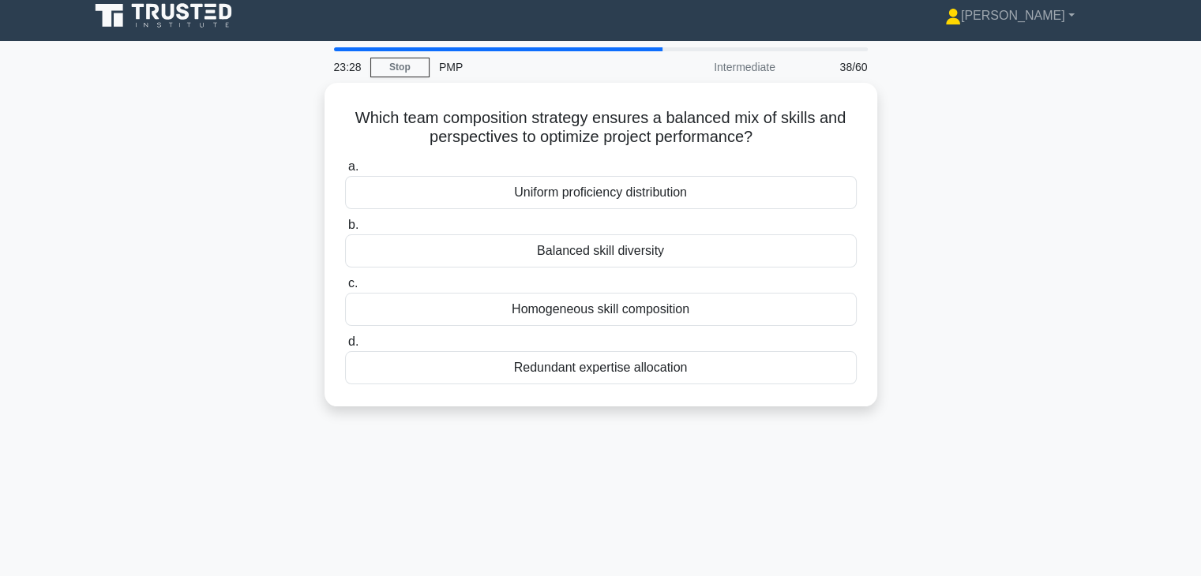
scroll to position [0, 0]
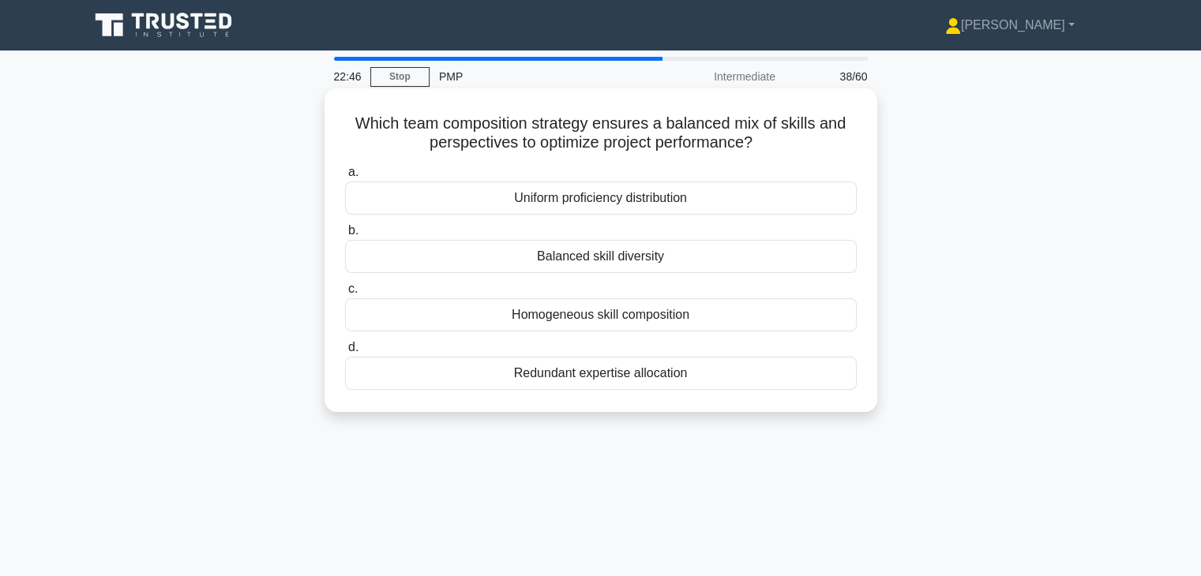
click at [577, 268] on div "Balanced skill diversity" at bounding box center [601, 256] width 512 height 33
click at [345, 236] on input "b. Balanced skill diversity" at bounding box center [345, 231] width 0 height 10
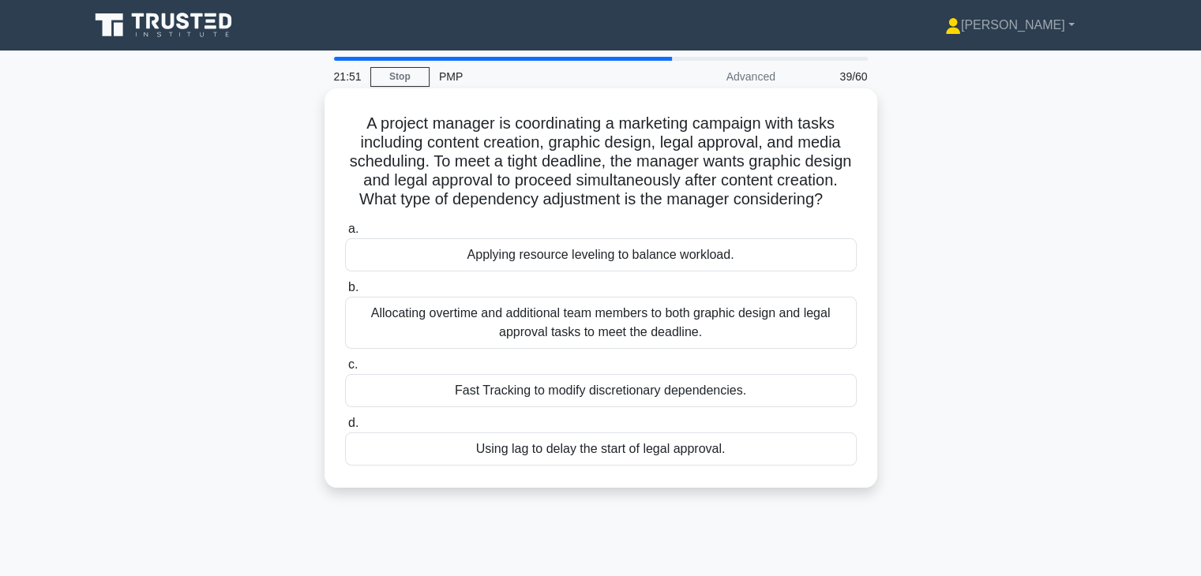
click at [575, 407] on div "Fast Tracking to modify discretionary dependencies." at bounding box center [601, 390] width 512 height 33
click at [345, 370] on input "c. Fast Tracking to modify discretionary dependencies." at bounding box center [345, 365] width 0 height 10
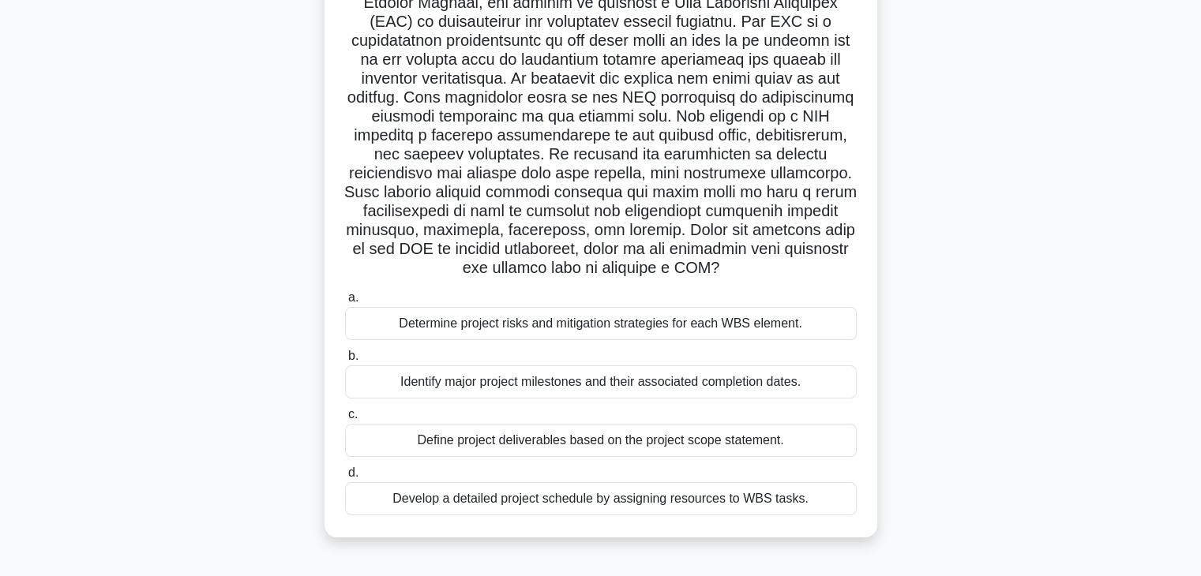
scroll to position [157, 0]
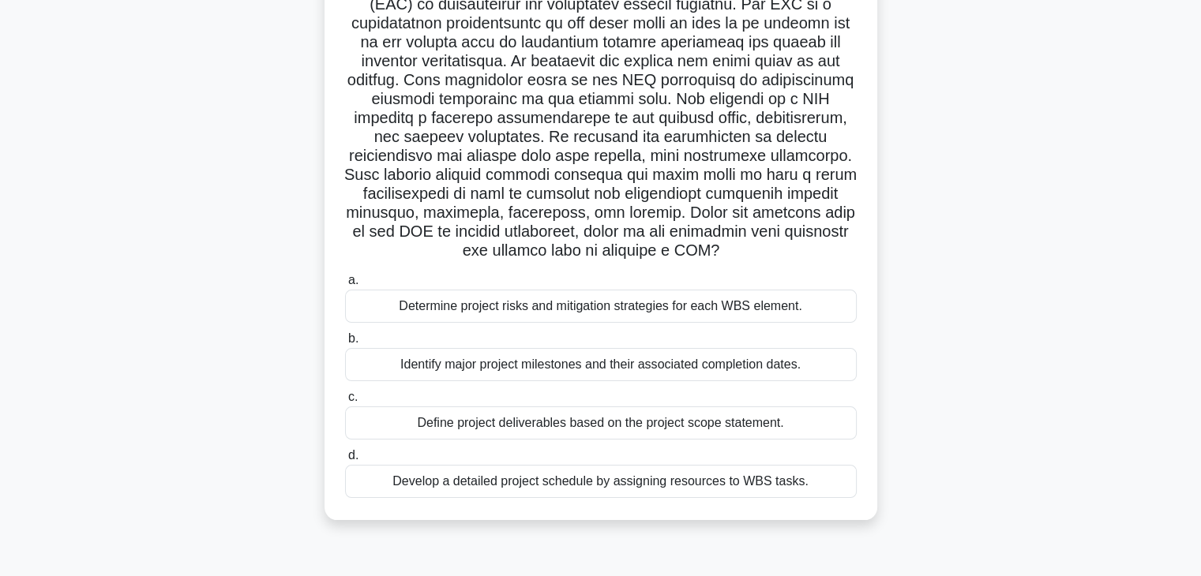
click at [743, 416] on div "Define project deliverables based on the project scope statement." at bounding box center [601, 423] width 512 height 33
click at [345, 403] on input "c. Define project deliverables based on the project scope statement." at bounding box center [345, 397] width 0 height 10
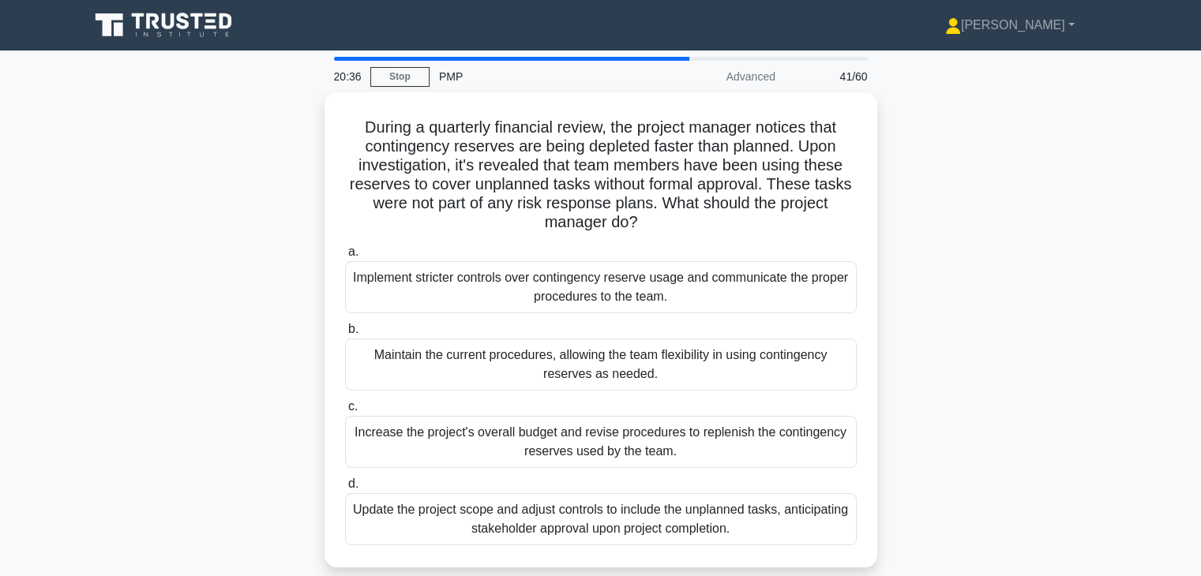
scroll to position [0, 0]
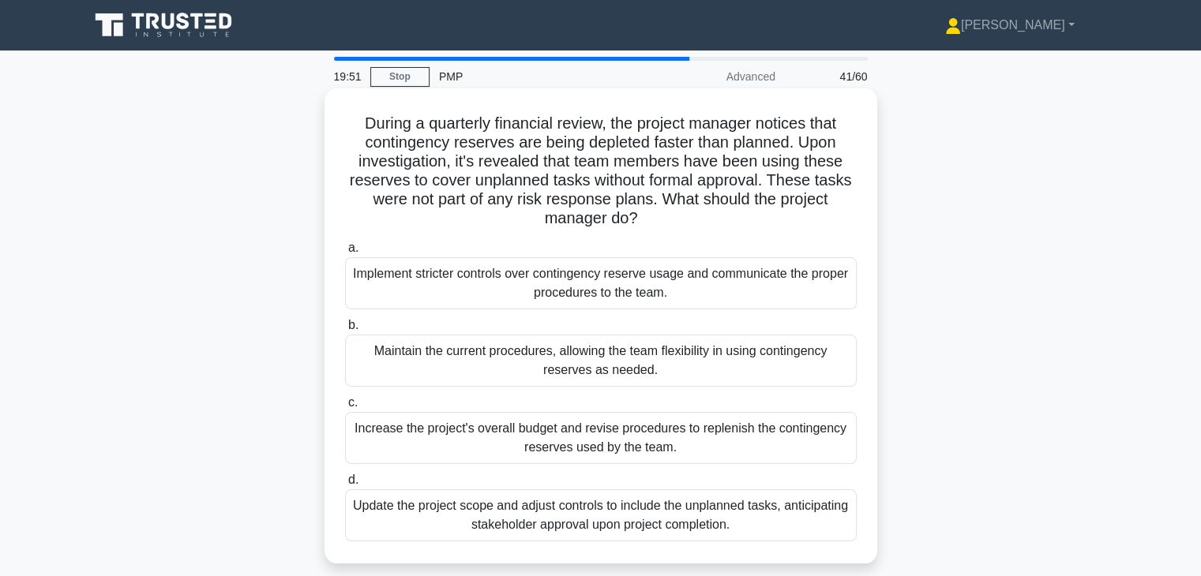
click at [723, 278] on div "Implement stricter controls over contingency reserve usage and communicate the …" at bounding box center [601, 283] width 512 height 52
click at [345, 253] on input "a. Implement stricter controls over contingency reserve usage and communicate t…" at bounding box center [345, 248] width 0 height 10
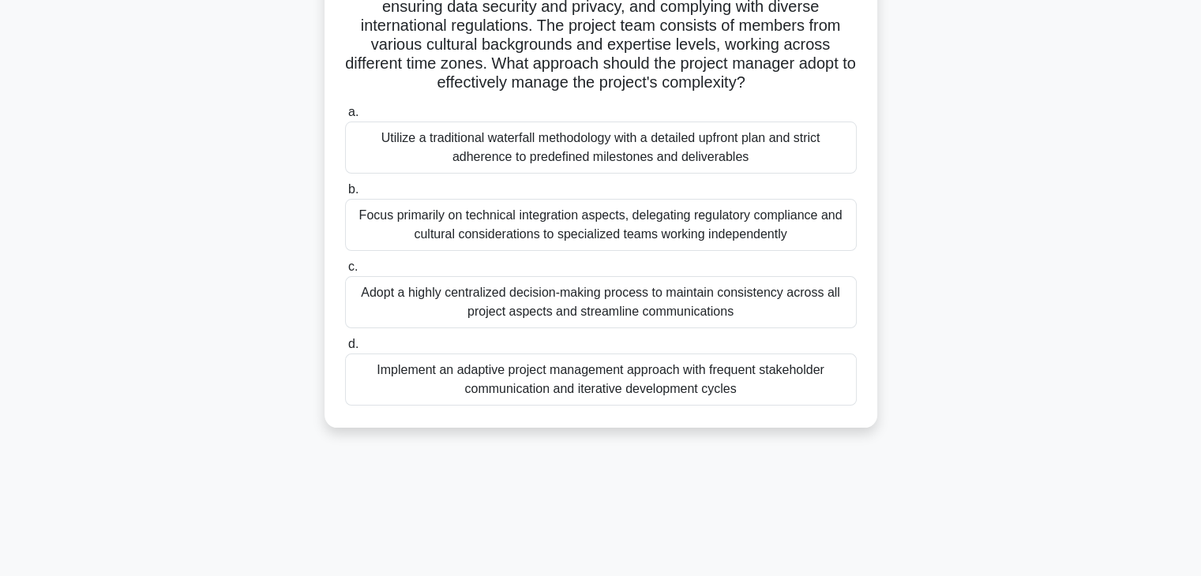
scroll to position [176, 0]
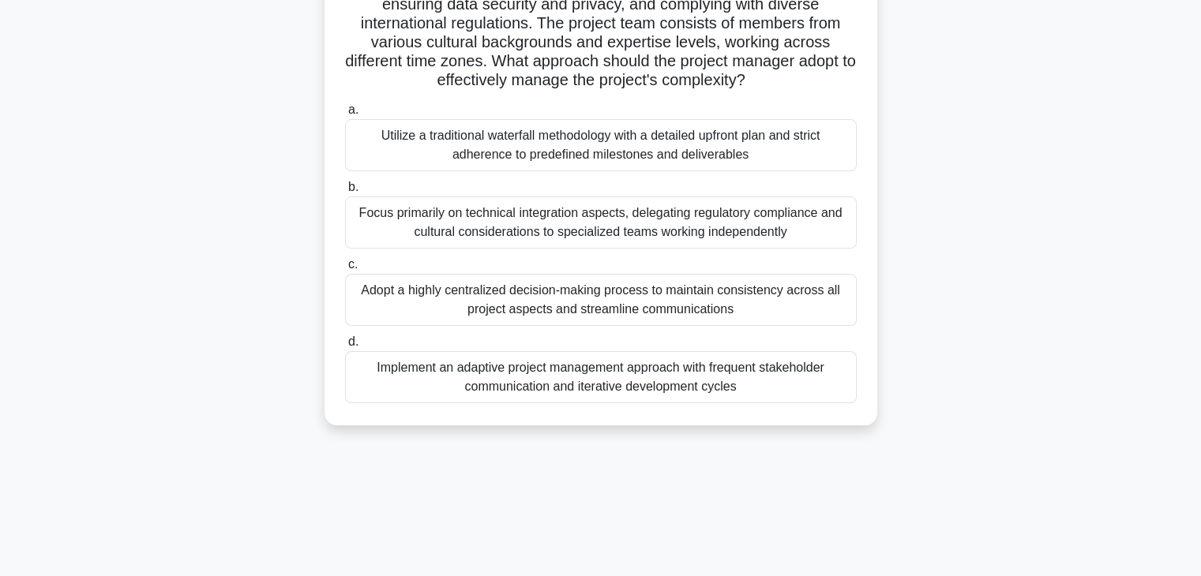
click at [660, 367] on div "Implement an adaptive project management approach with frequent stakeholder com…" at bounding box center [601, 377] width 512 height 52
click at [345, 347] on input "d. Implement an adaptive project management approach with frequent stakeholder …" at bounding box center [345, 342] width 0 height 10
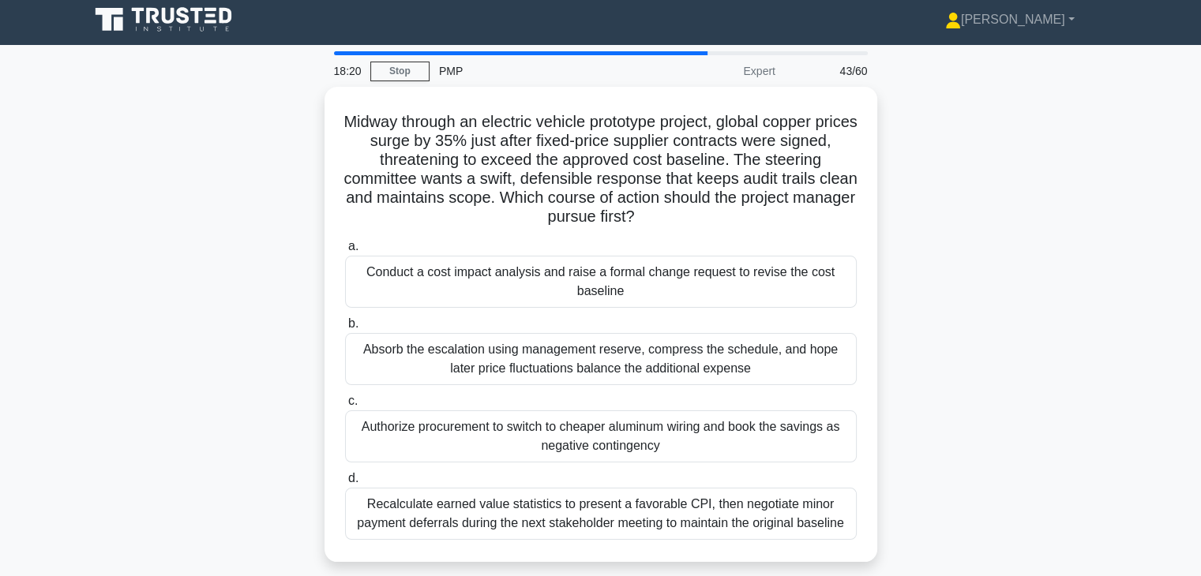
scroll to position [0, 0]
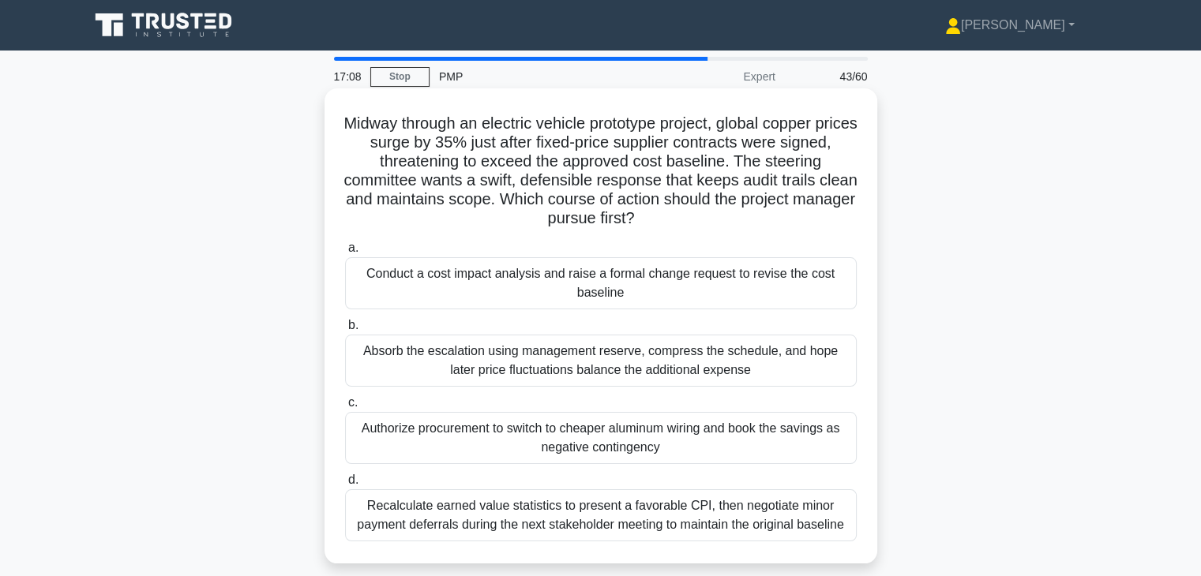
click at [610, 289] on div "Conduct a cost impact analysis and raise a formal change request to revise the …" at bounding box center [601, 283] width 512 height 52
click at [345, 253] on input "a. Conduct a cost impact analysis and raise a formal change request to revise t…" at bounding box center [345, 248] width 0 height 10
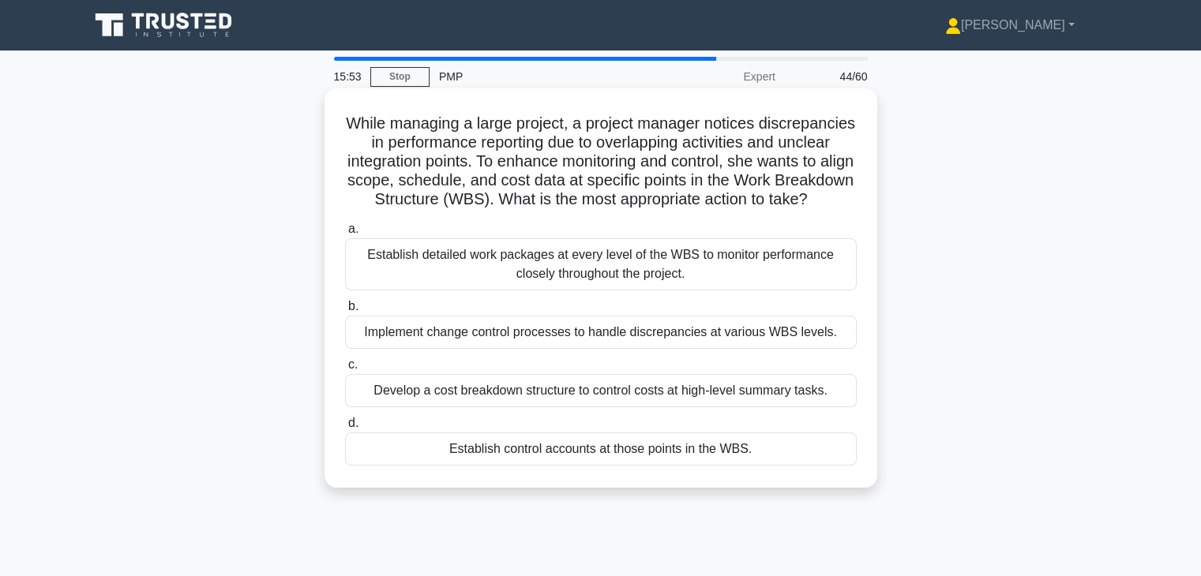
click at [592, 466] on div "Establish control accounts at those points in the WBS." at bounding box center [601, 449] width 512 height 33
click at [345, 429] on input "d. Establish control accounts at those points in the WBS." at bounding box center [345, 423] width 0 height 10
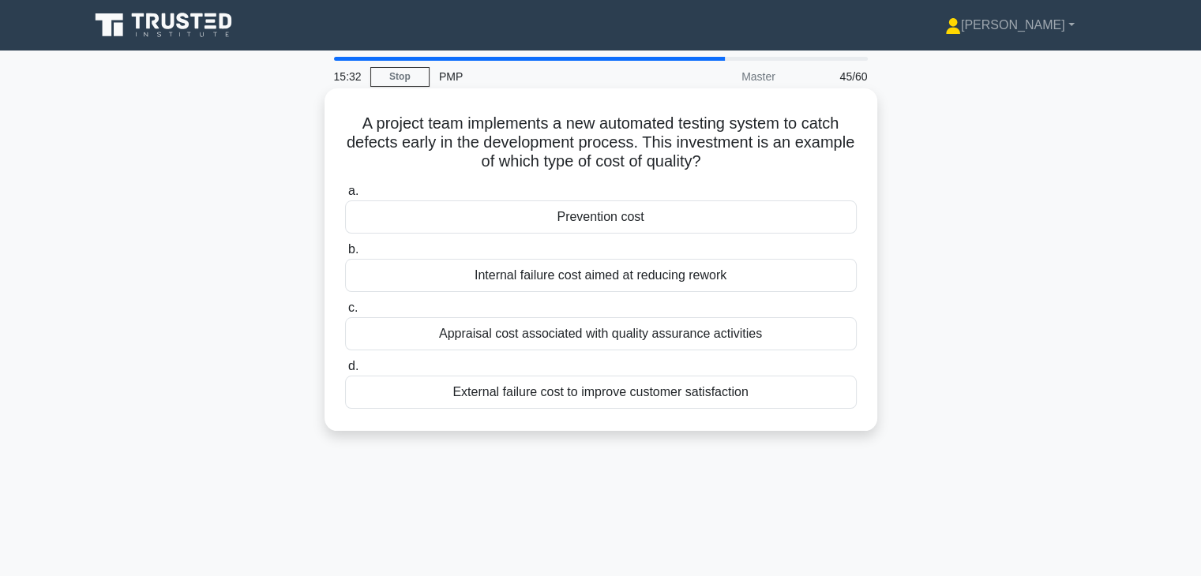
click at [598, 219] on div "Prevention cost" at bounding box center [601, 217] width 512 height 33
click at [345, 197] on input "a. Prevention cost" at bounding box center [345, 191] width 0 height 10
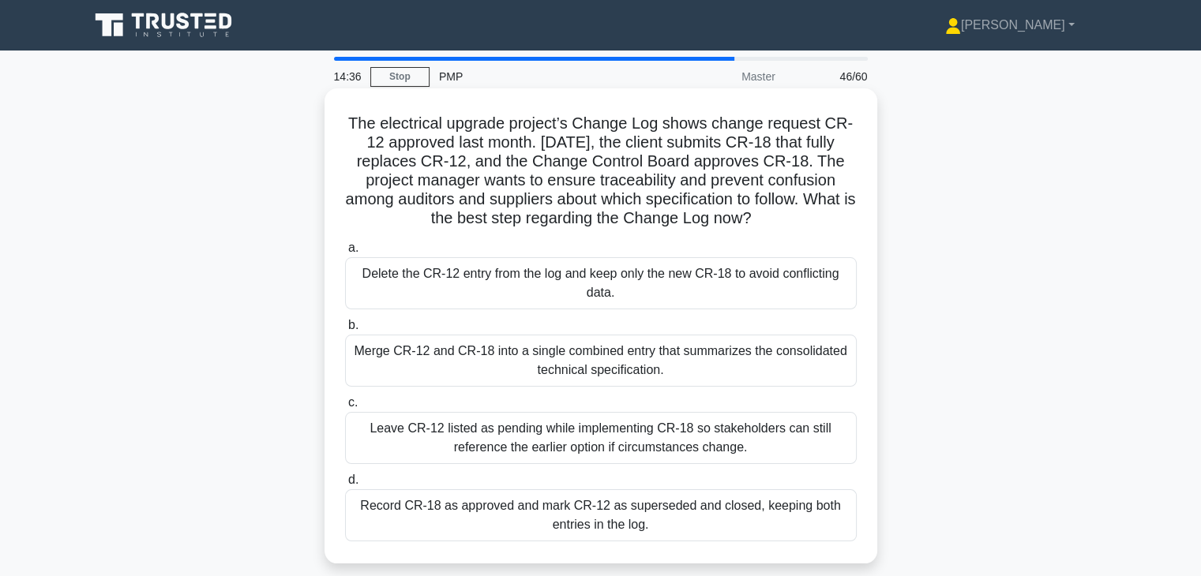
click at [661, 509] on div "Record CR-18 as approved and mark CR-12 as superseded and closed, keeping both …" at bounding box center [601, 516] width 512 height 52
click at [345, 486] on input "d. Record CR-18 as approved and mark CR-12 as superseded and closed, keeping bo…" at bounding box center [345, 480] width 0 height 10
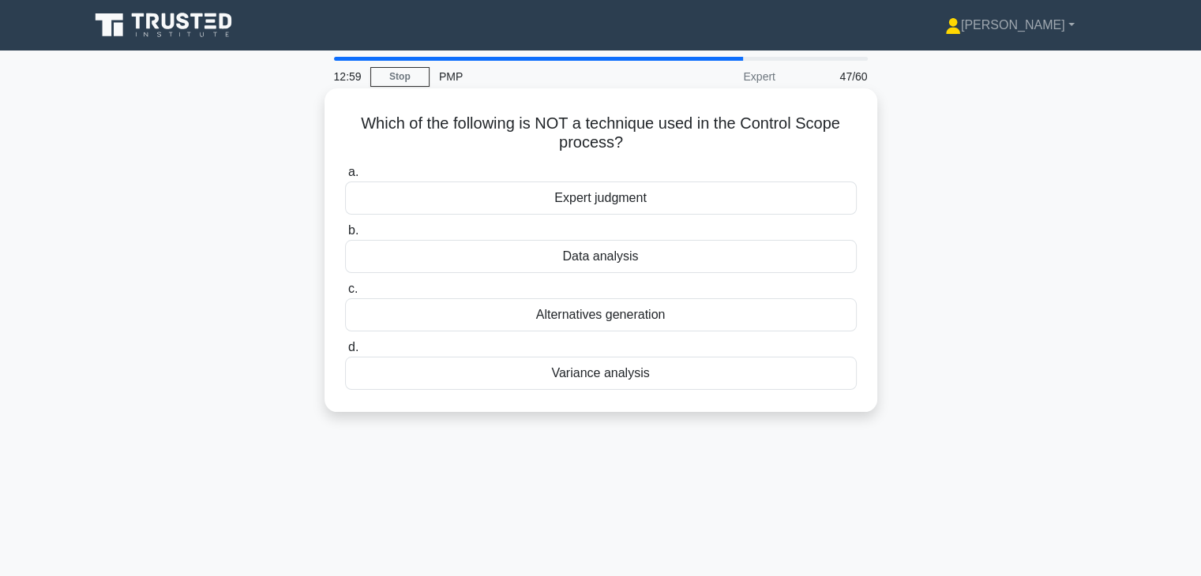
click at [647, 266] on div "Data analysis" at bounding box center [601, 256] width 512 height 33
click at [345, 236] on input "b. Data analysis" at bounding box center [345, 231] width 0 height 10
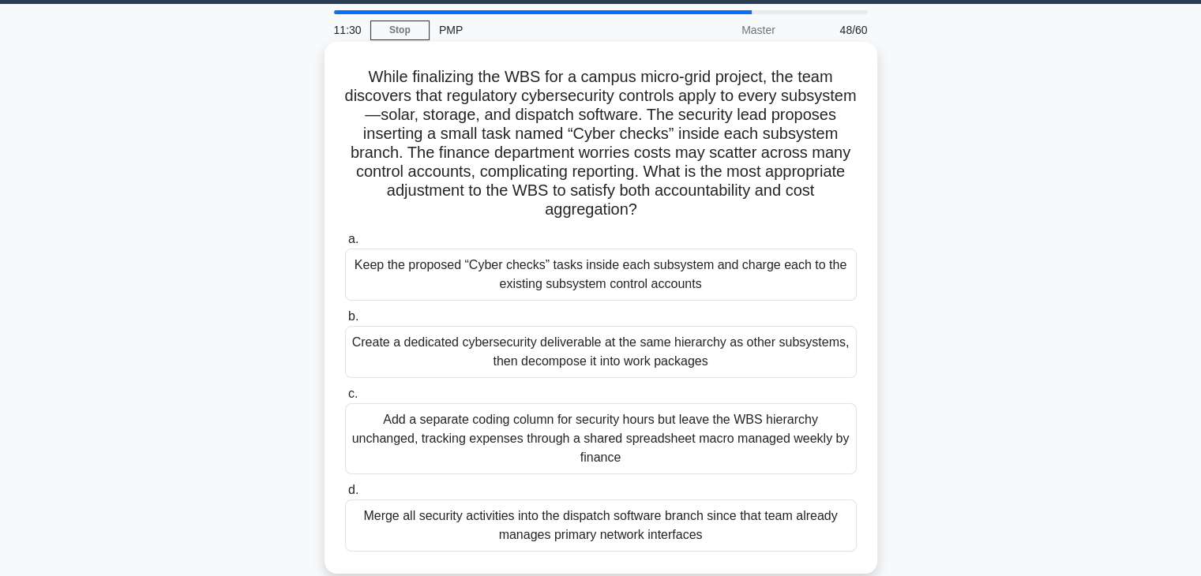
scroll to position [46, 0]
click at [644, 272] on div "Keep the proposed “Cyber checks” tasks inside each subsystem and charge each to…" at bounding box center [601, 275] width 512 height 52
click at [345, 246] on input "a. Keep the proposed “Cyber checks” tasks inside each subsystem and charge each…" at bounding box center [345, 240] width 0 height 10
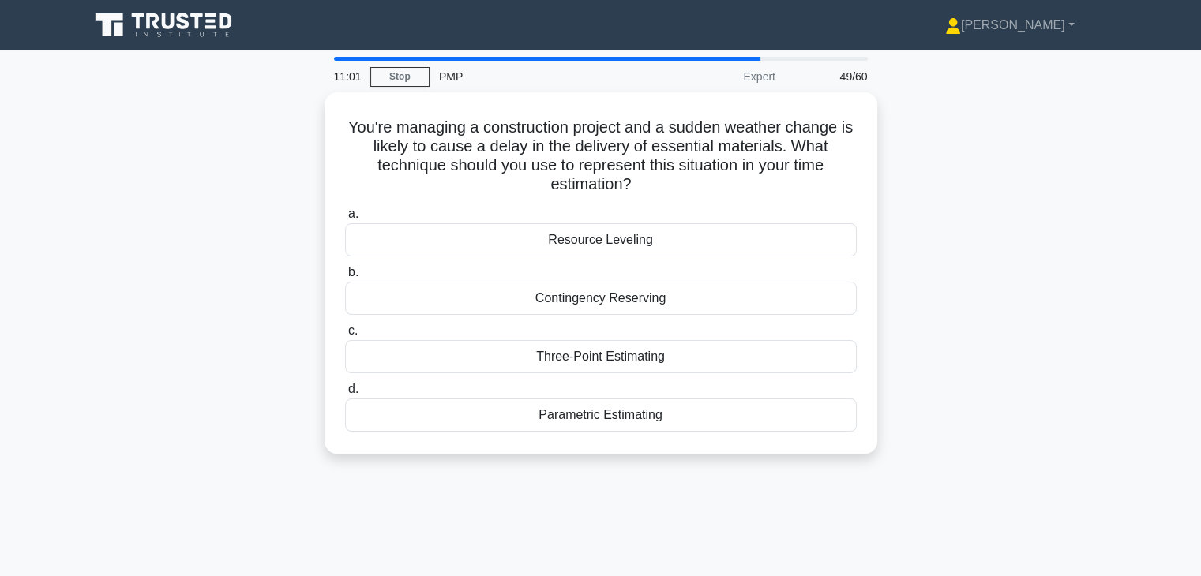
scroll to position [0, 0]
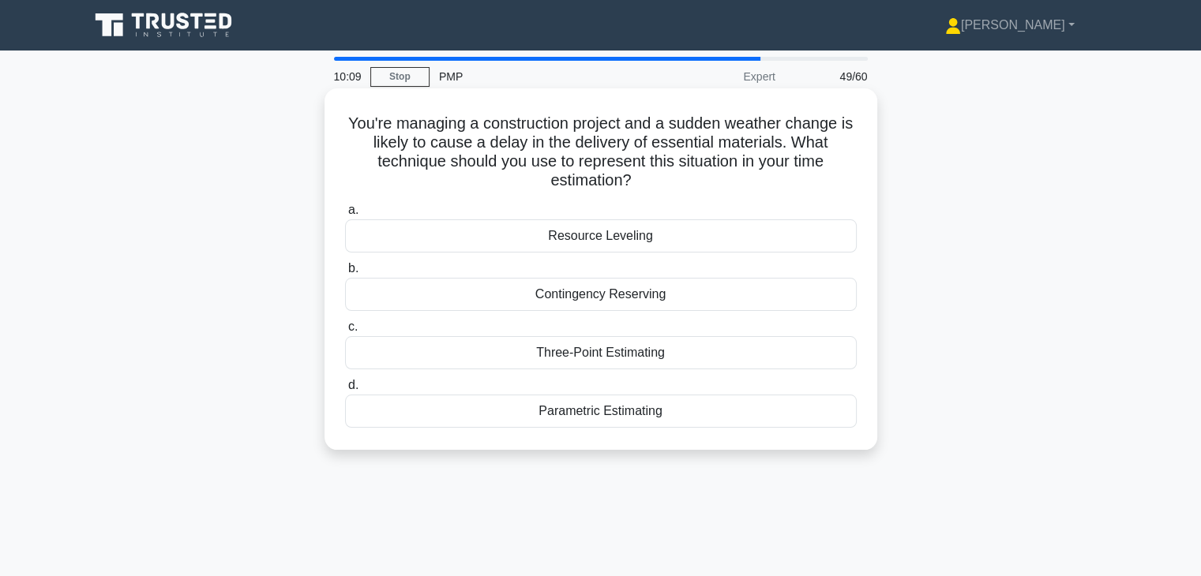
click at [642, 364] on div "Three-Point Estimating" at bounding box center [601, 352] width 512 height 33
click at [345, 332] on input "c. Three-Point Estimating" at bounding box center [345, 327] width 0 height 10
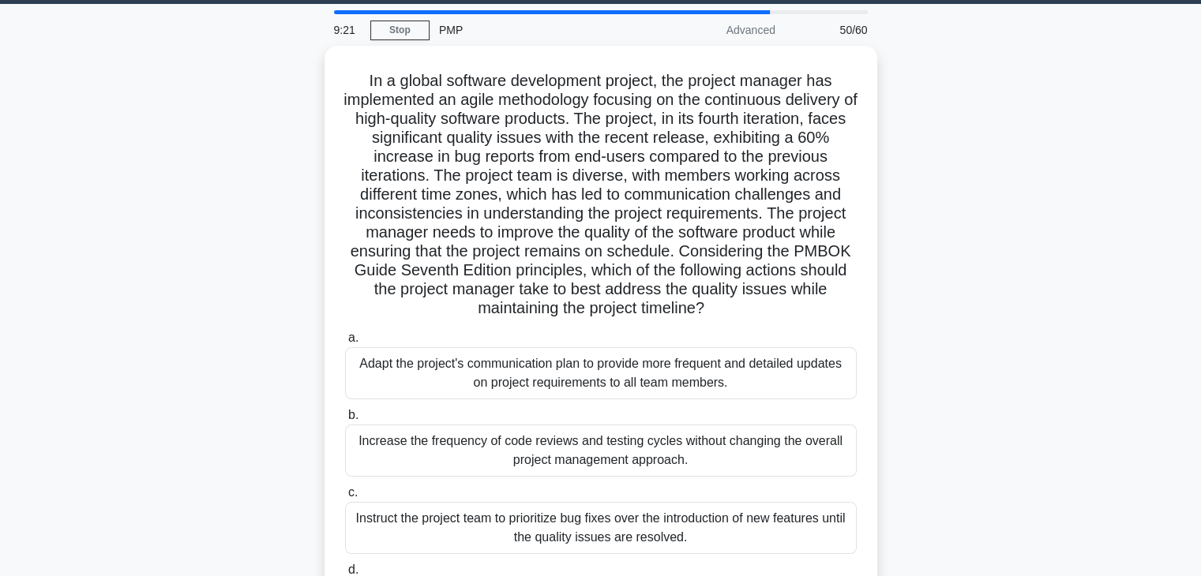
scroll to position [38, 0]
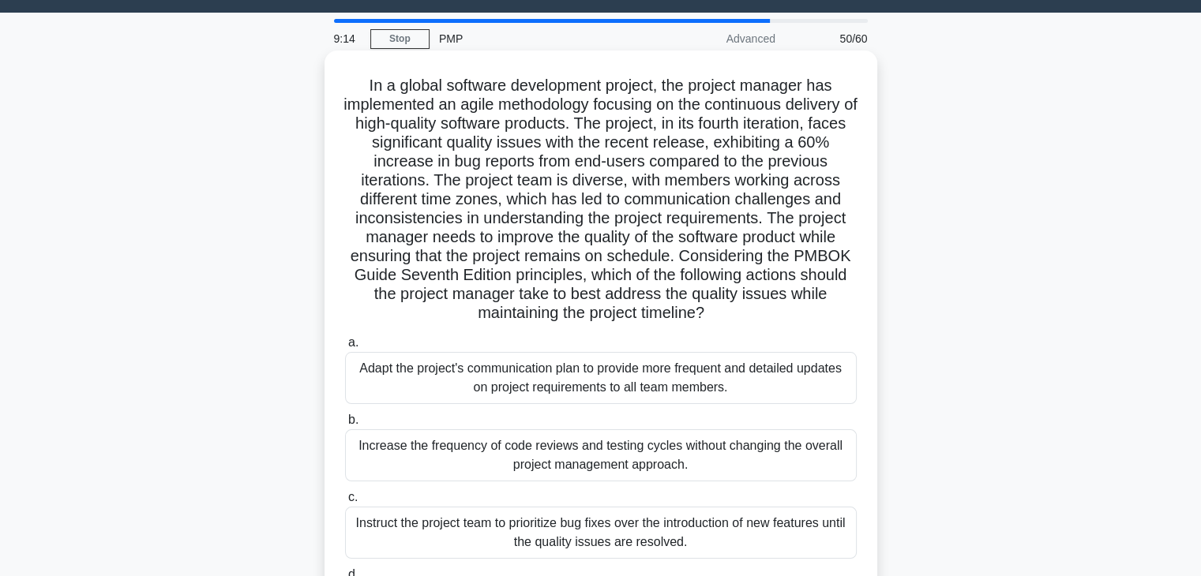
click at [822, 367] on div "Adapt the project's communication plan to provide more frequent and detailed up…" at bounding box center [601, 378] width 512 height 52
click at [345, 348] on input "a. Adapt the project's communication plan to provide more frequent and detailed…" at bounding box center [345, 343] width 0 height 10
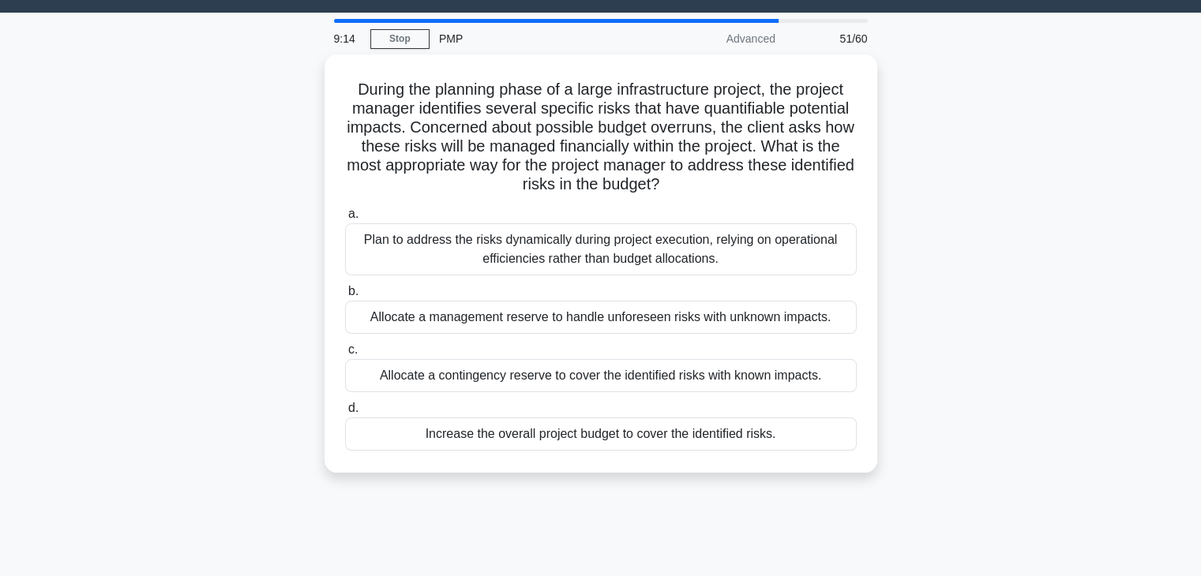
scroll to position [0, 0]
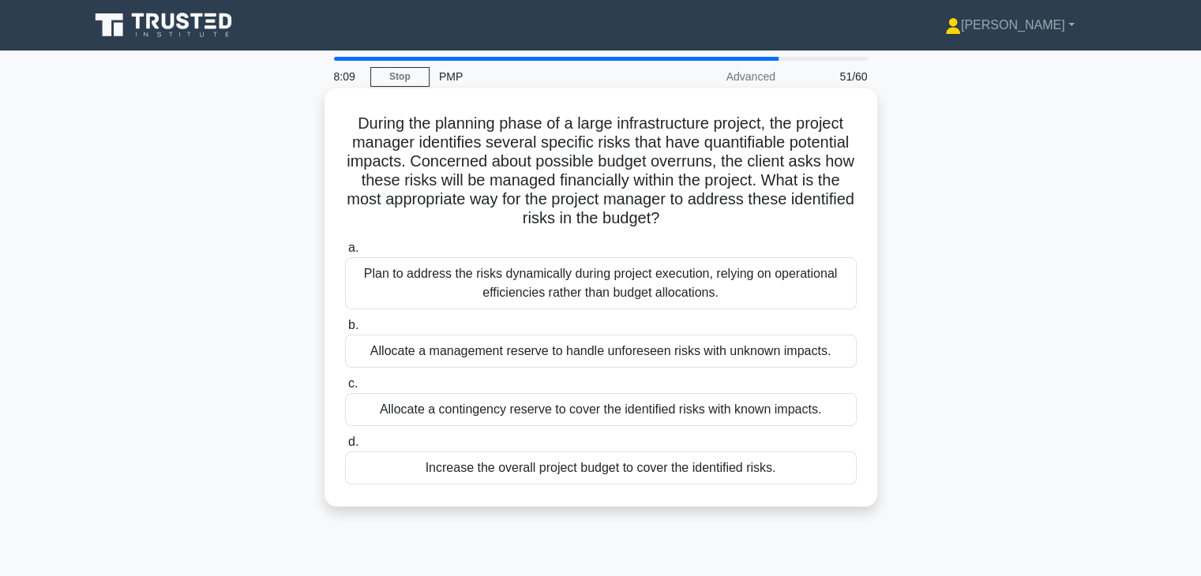
click at [649, 416] on div "Allocate a contingency reserve to cover the identified risks with known impacts." at bounding box center [601, 409] width 512 height 33
click at [345, 389] on input "c. Allocate a contingency reserve to cover the identified risks with known impa…" at bounding box center [345, 384] width 0 height 10
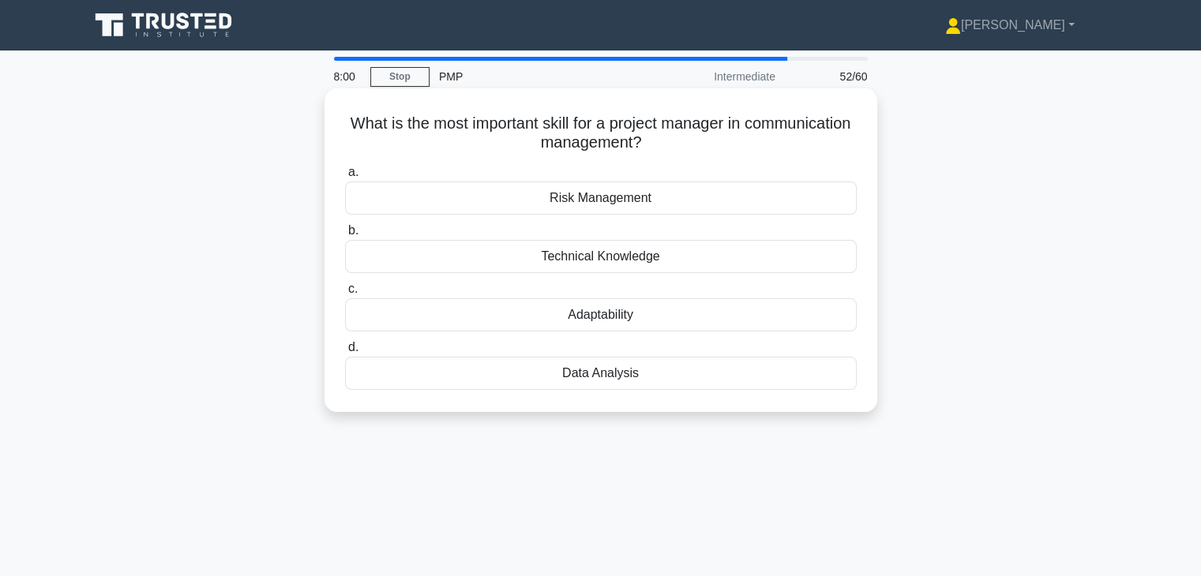
click at [644, 319] on div "Adaptability" at bounding box center [601, 314] width 512 height 33
click at [345, 294] on input "c. Adaptability" at bounding box center [345, 289] width 0 height 10
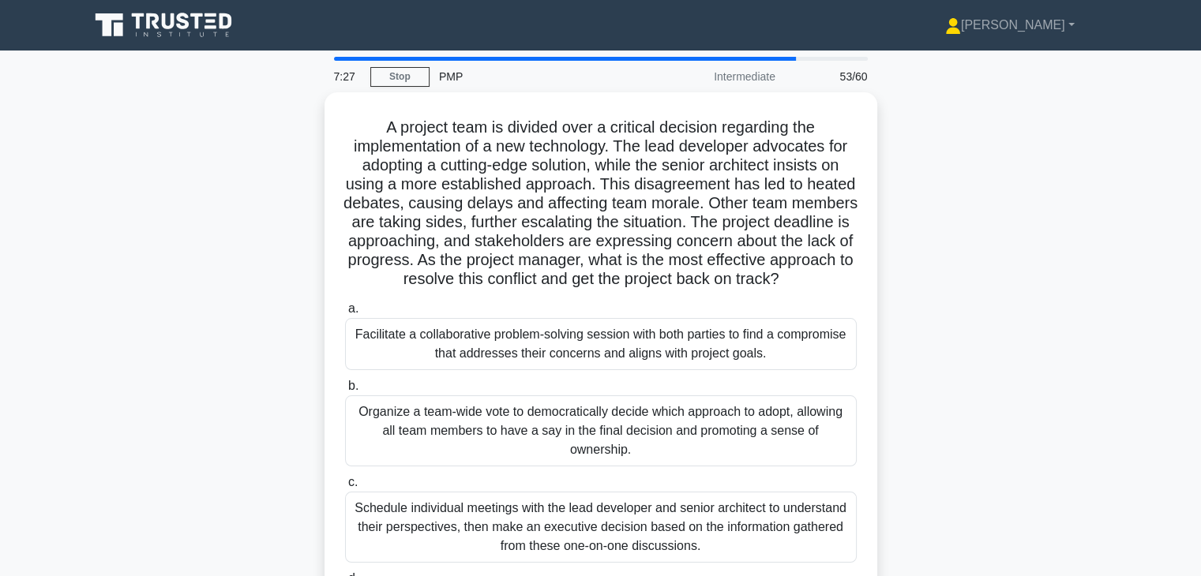
scroll to position [152, 0]
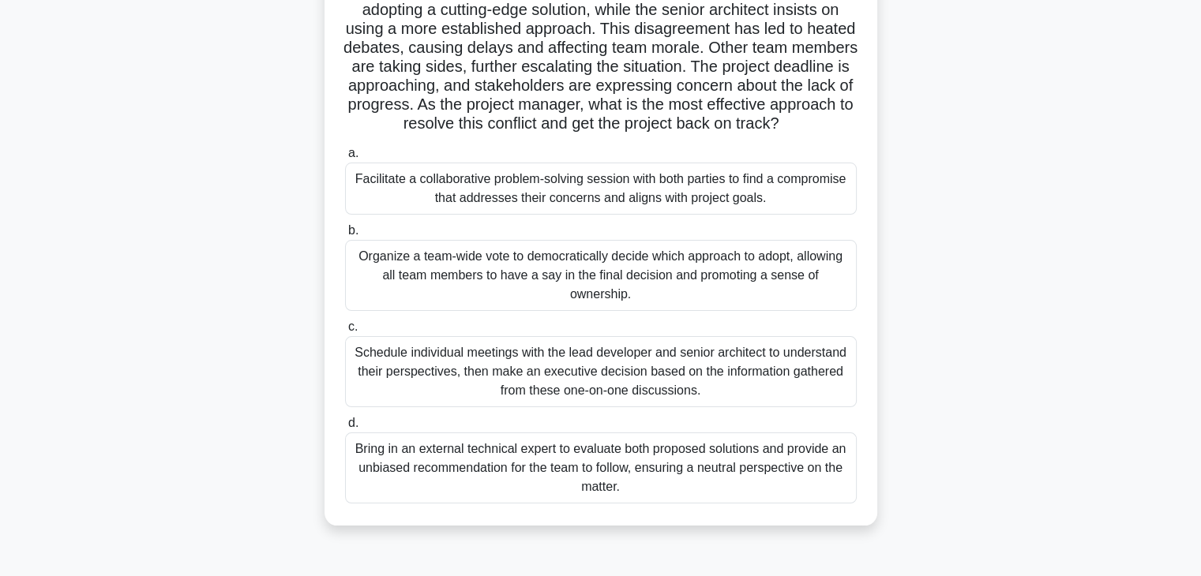
click at [814, 212] on div "Facilitate a collaborative problem-solving session with both parties to find a …" at bounding box center [601, 189] width 512 height 52
click at [345, 159] on input "a. Facilitate a collaborative problem-solving session with both parties to find…" at bounding box center [345, 153] width 0 height 10
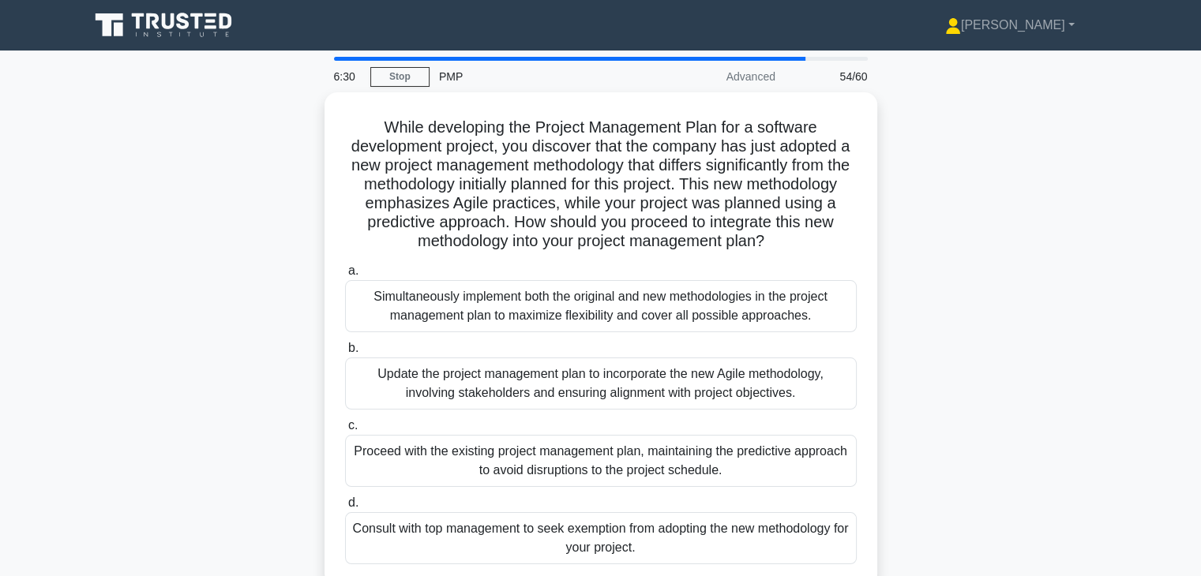
scroll to position [0, 0]
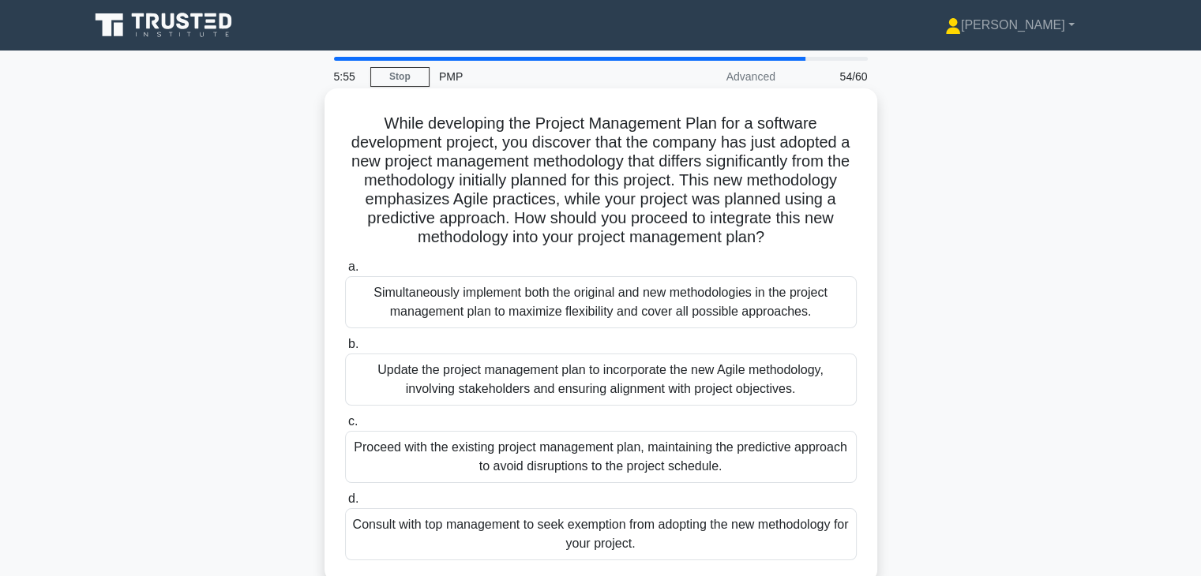
click at [771, 382] on div "Update the project management plan to incorporate the new Agile methodology, in…" at bounding box center [601, 380] width 512 height 52
click at [345, 350] on input "b. Update the project management plan to incorporate the new Agile methodology,…" at bounding box center [345, 344] width 0 height 10
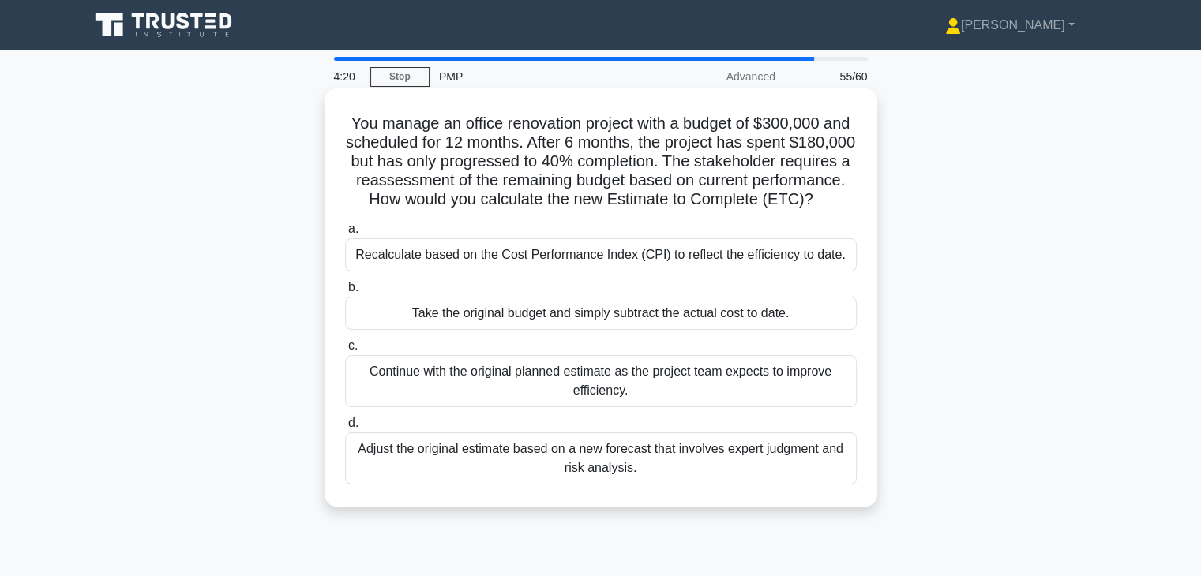
click at [603, 272] on div "Recalculate based on the Cost Performance Index (CPI) to reflect the efficiency…" at bounding box center [601, 254] width 512 height 33
click at [345, 234] on input "a. Recalculate based on the Cost Performance Index (CPI) to reflect the efficie…" at bounding box center [345, 229] width 0 height 10
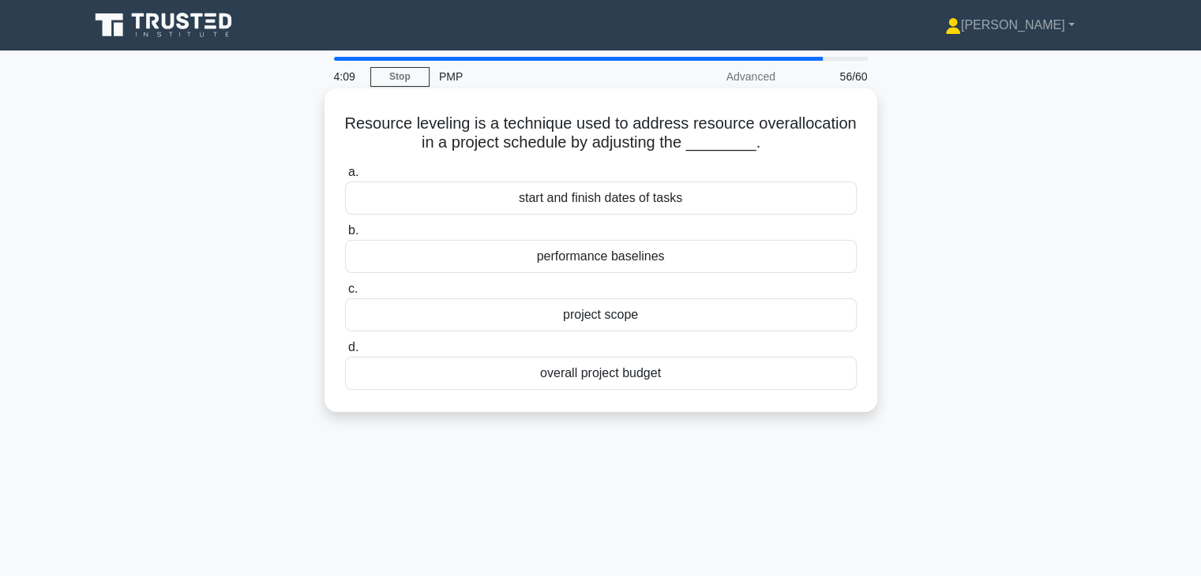
click at [699, 208] on div "start and finish dates of tasks" at bounding box center [601, 198] width 512 height 33
click at [345, 178] on input "a. start and finish dates of tasks" at bounding box center [345, 172] width 0 height 10
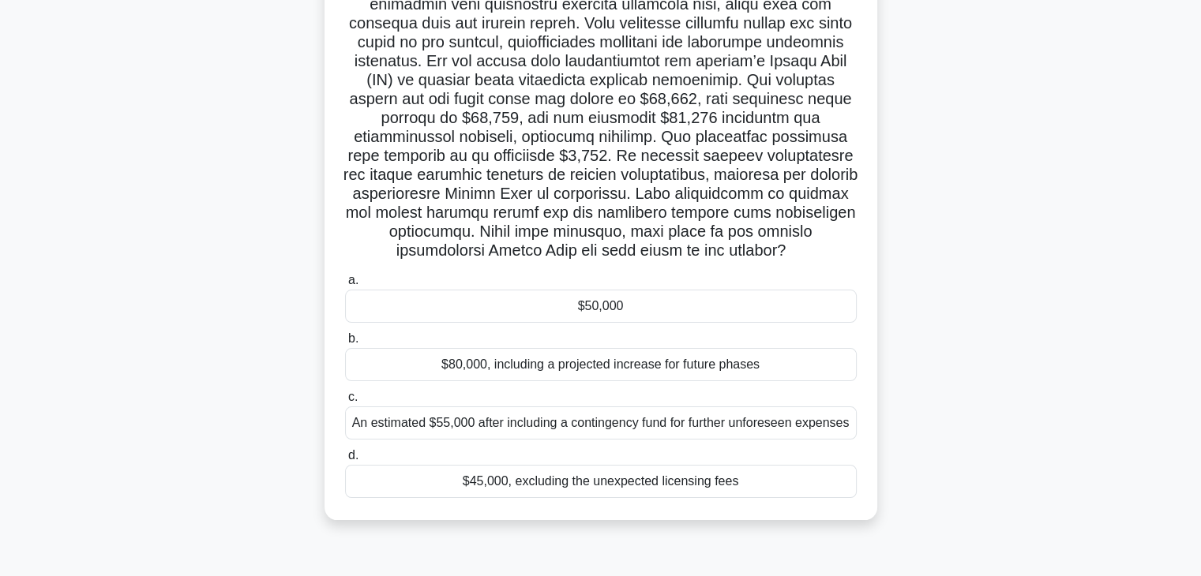
scroll to position [152, 0]
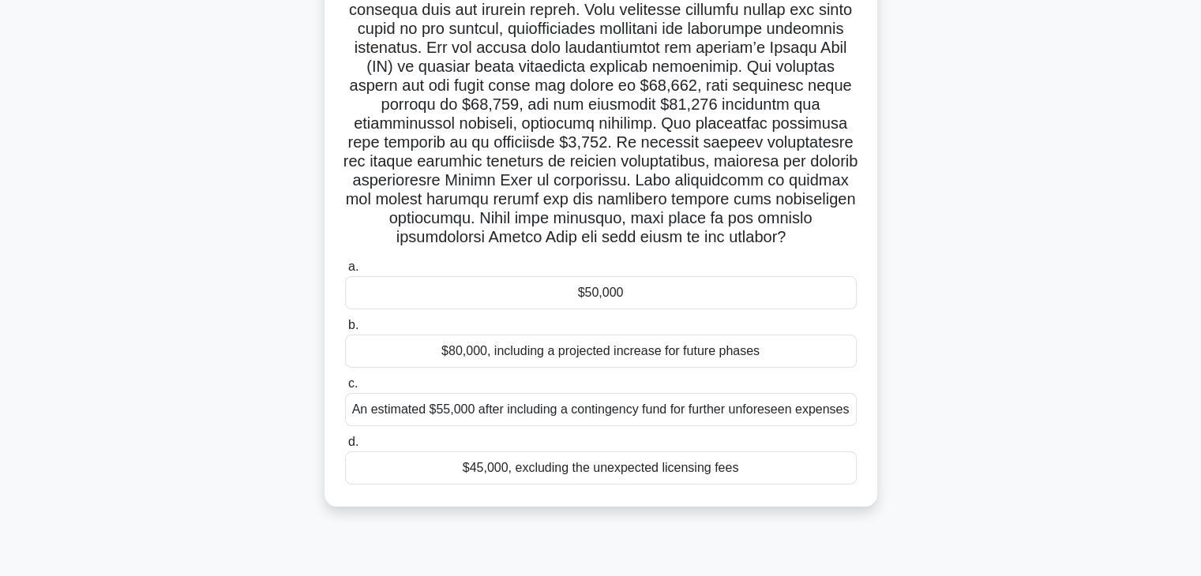
click at [677, 309] on div "$50,000" at bounding box center [601, 292] width 512 height 33
click at [345, 272] on input "a. $50,000" at bounding box center [345, 267] width 0 height 10
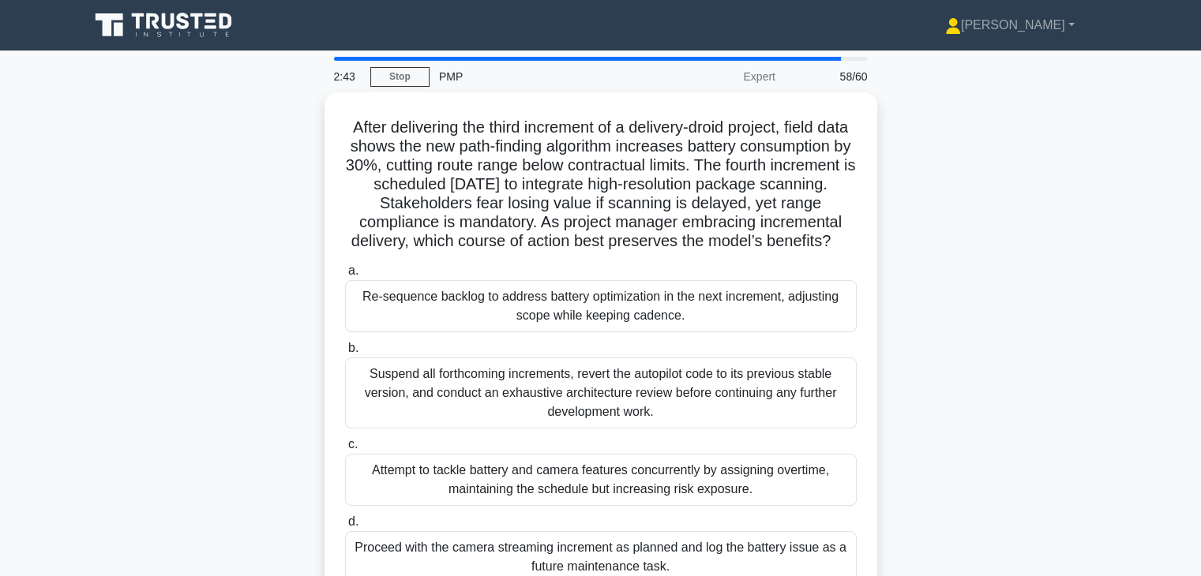
scroll to position [0, 0]
click at [677, 325] on div "Re-sequence backlog to address battery optimization in the next increment, adju…" at bounding box center [601, 306] width 512 height 52
click at [345, 276] on input "a. Re-sequence backlog to address battery optimization in the next increment, a…" at bounding box center [345, 271] width 0 height 10
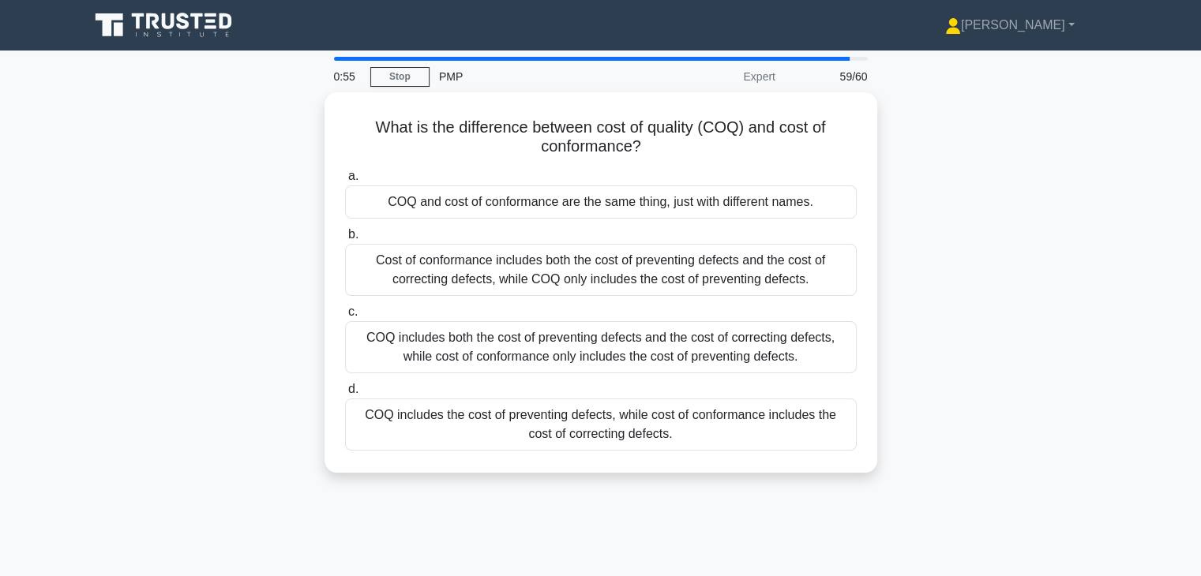
click at [677, 325] on div "COQ includes both the cost of preventing defects and the cost of correcting def…" at bounding box center [601, 347] width 512 height 52
click at [345, 317] on input "c. COQ includes both the cost of preventing defects and the cost of correcting …" at bounding box center [345, 312] width 0 height 10
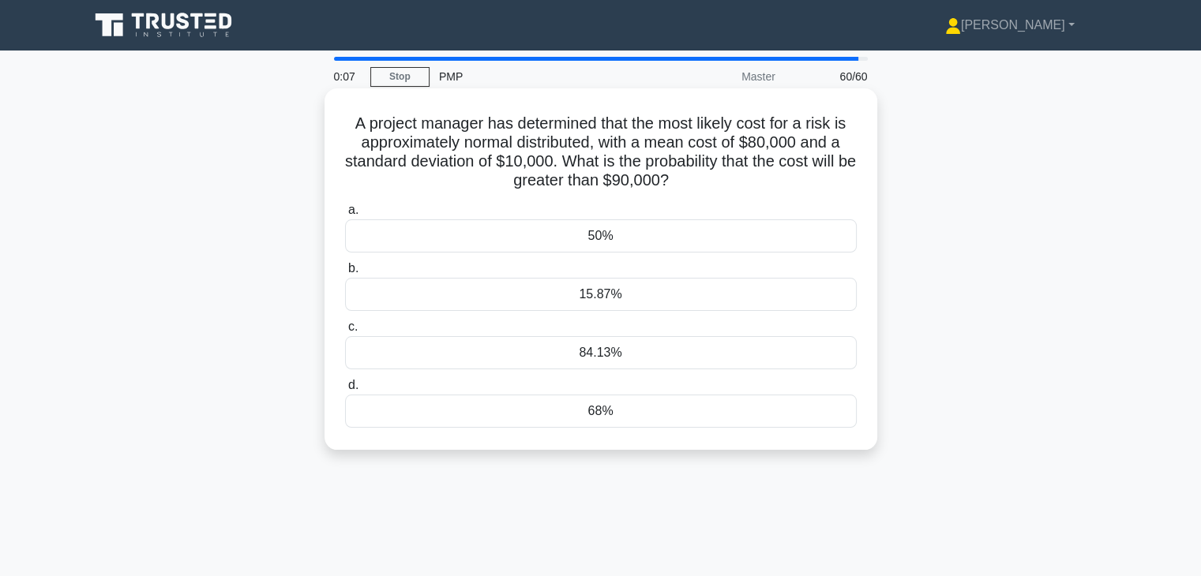
click at [634, 343] on div "84.13%" at bounding box center [601, 352] width 512 height 33
click at [345, 332] on input "c. 84.13%" at bounding box center [345, 327] width 0 height 10
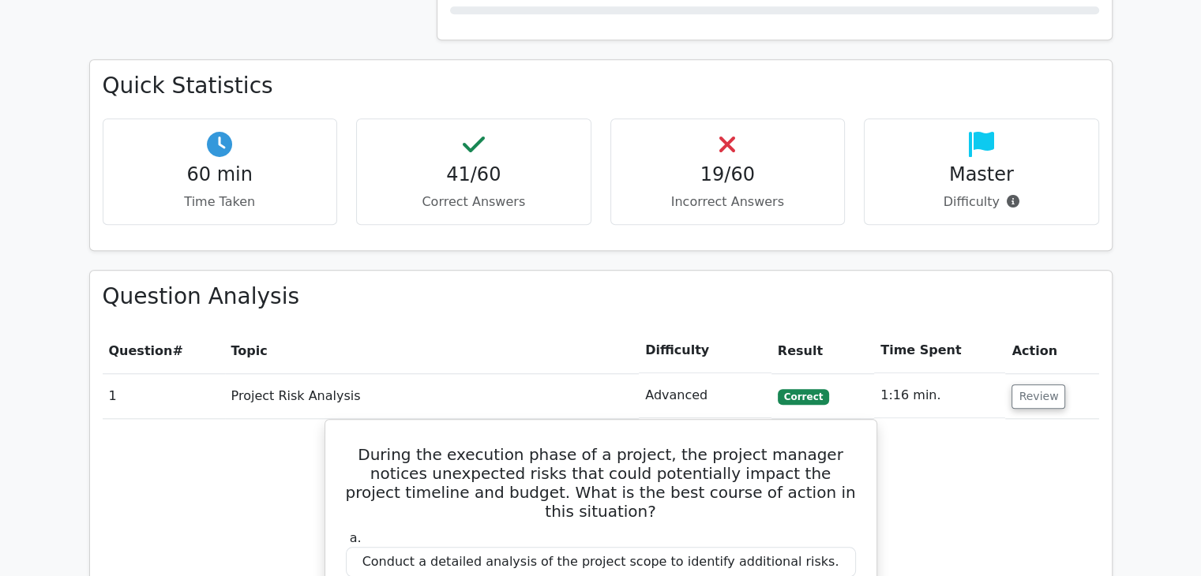
scroll to position [1412, 0]
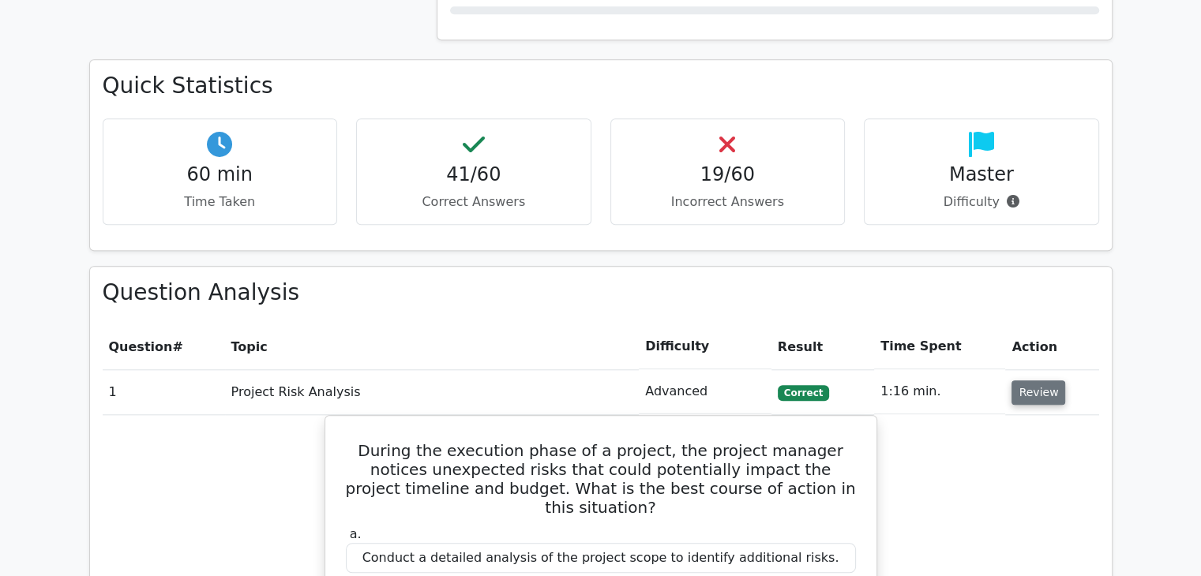
click at [1020, 389] on button "Review" at bounding box center [1038, 393] width 54 height 24
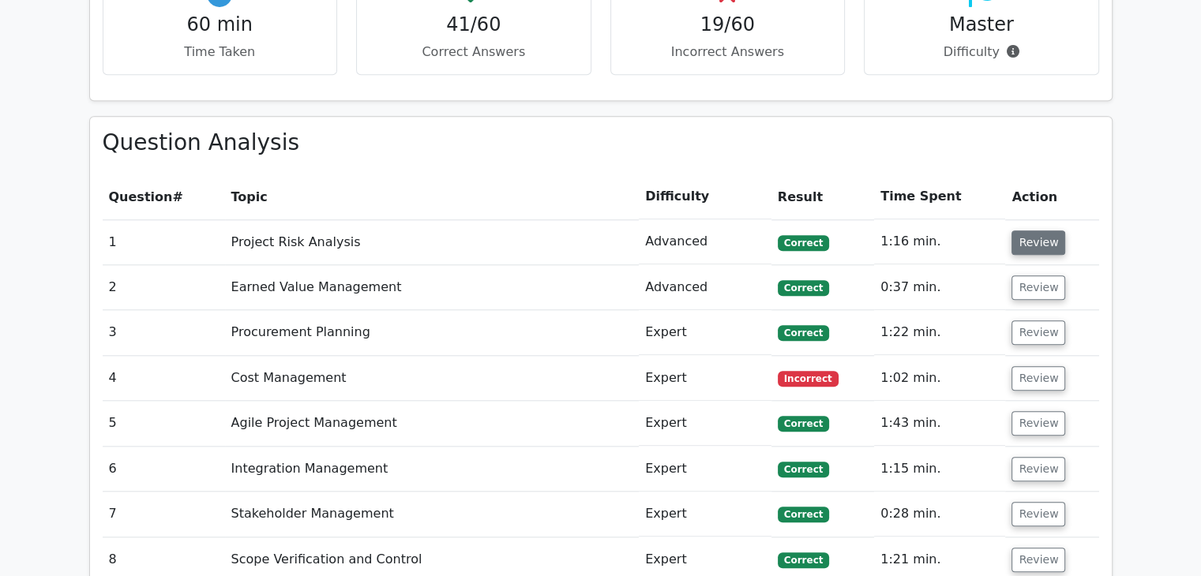
scroll to position [1648, 0]
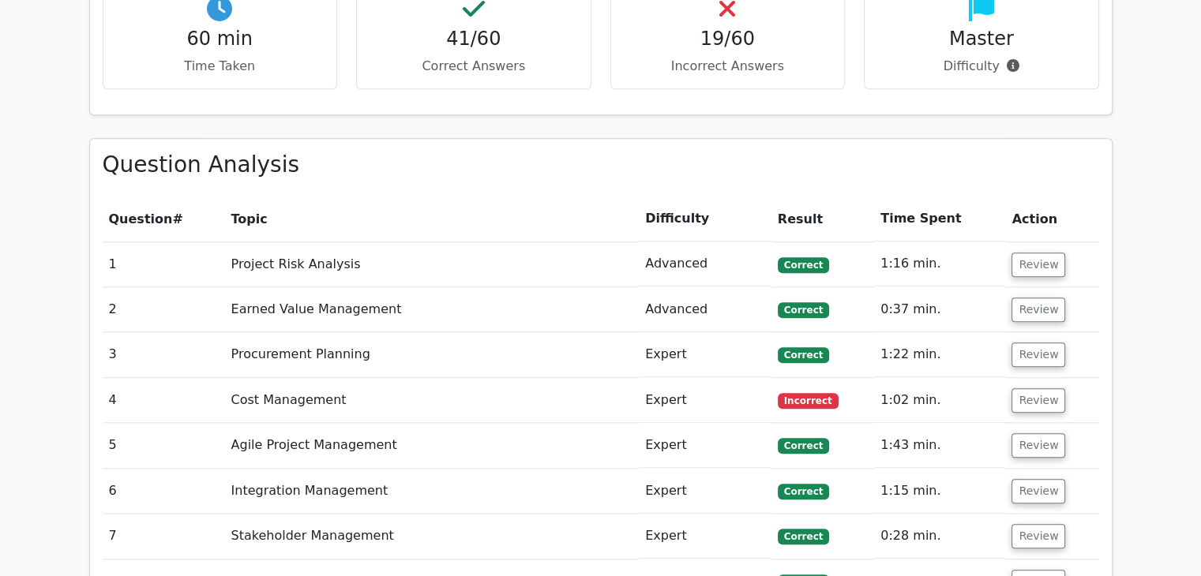
scroll to position [1544, 0]
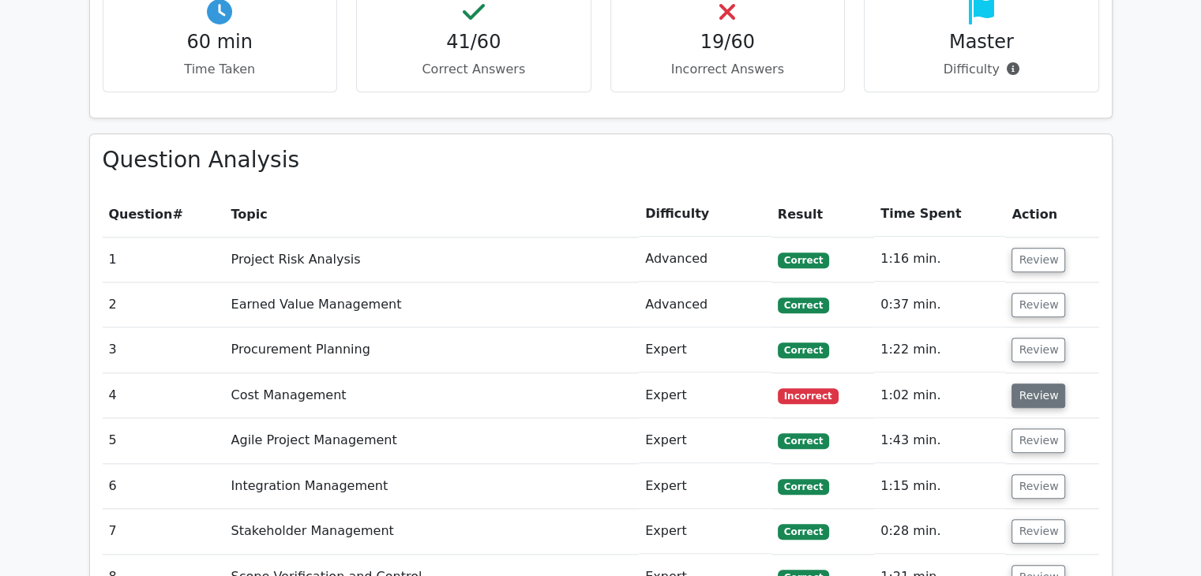
click at [1026, 400] on button "Review" at bounding box center [1038, 396] width 54 height 24
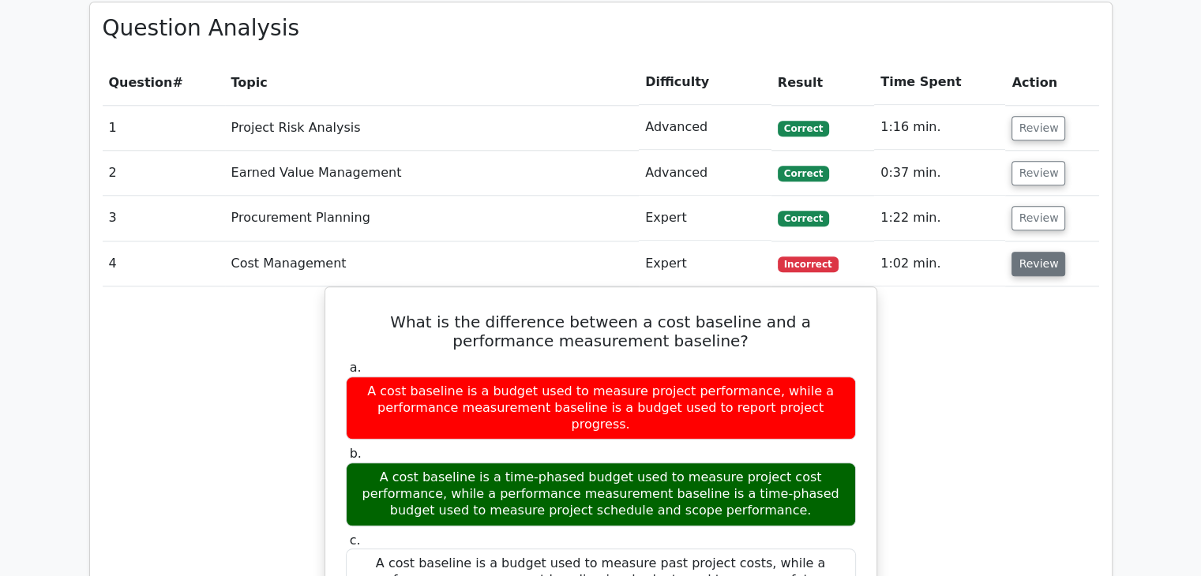
scroll to position [1623, 0]
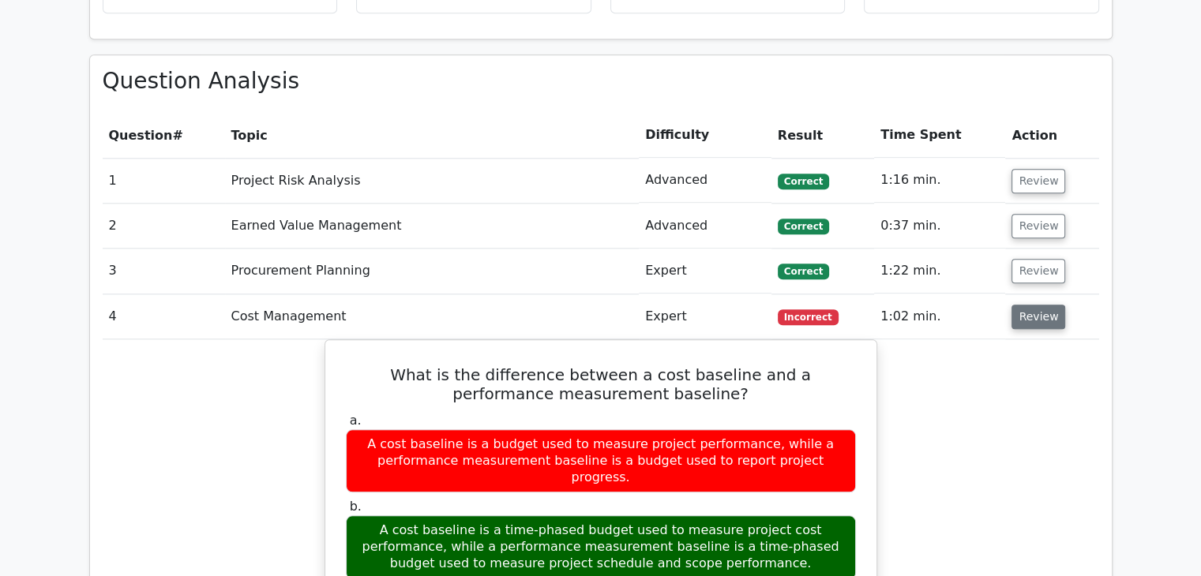
click at [1035, 311] on button "Review" at bounding box center [1038, 317] width 54 height 24
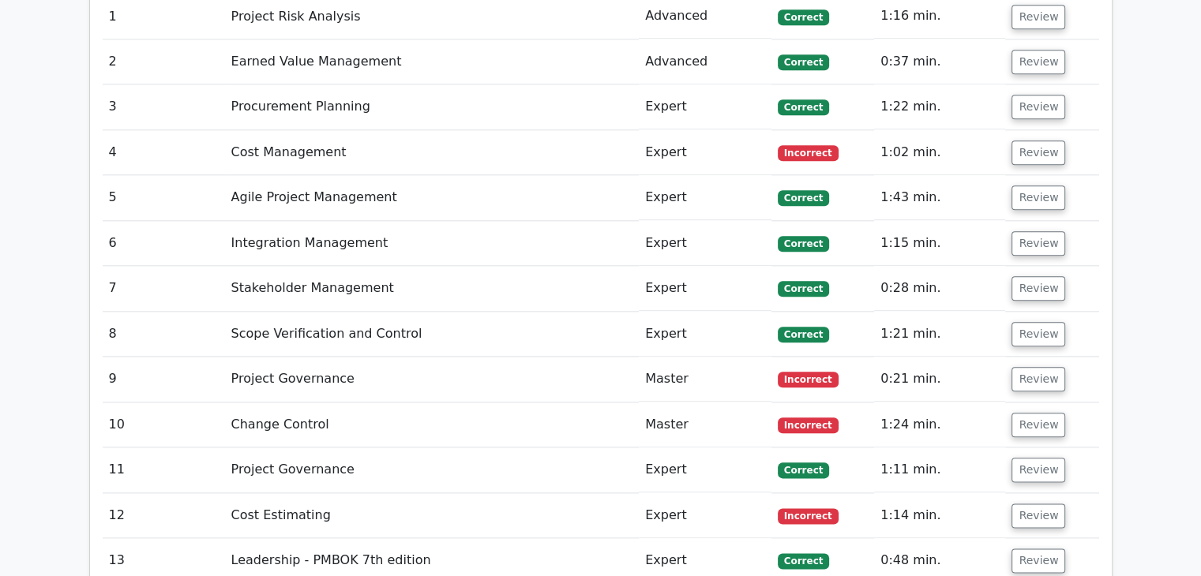
scroll to position [1792, 0]
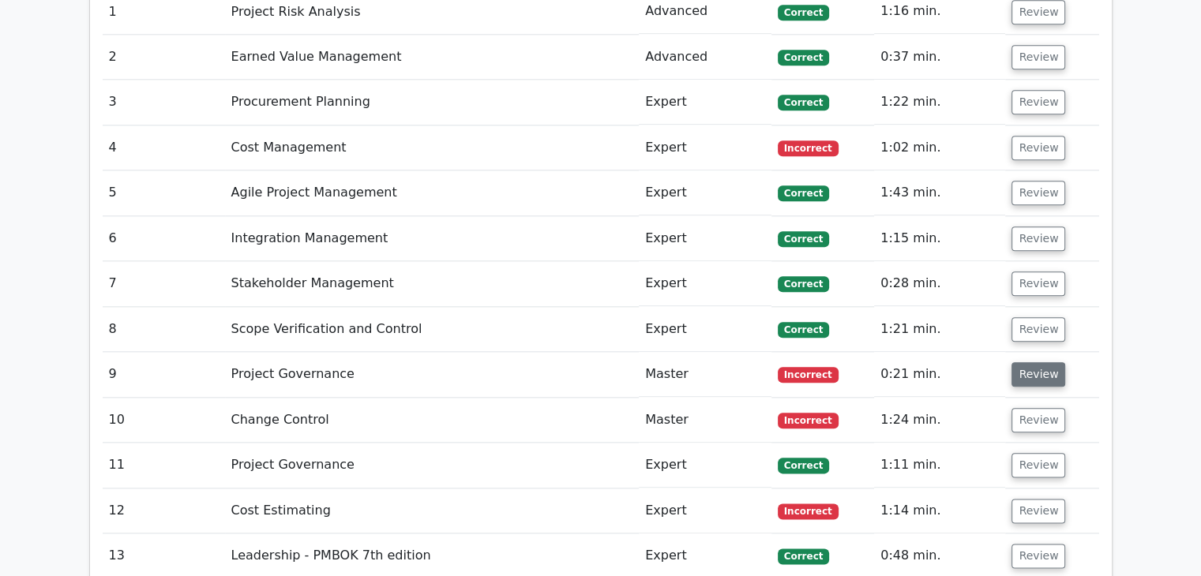
click at [1048, 381] on button "Review" at bounding box center [1038, 374] width 54 height 24
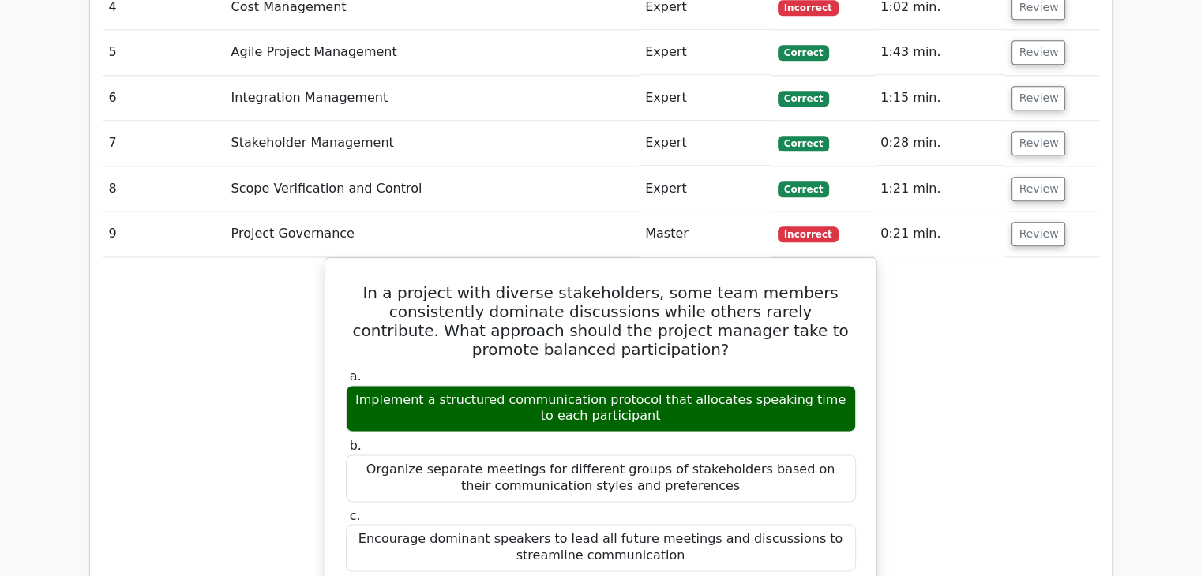
scroll to position [1926, 0]
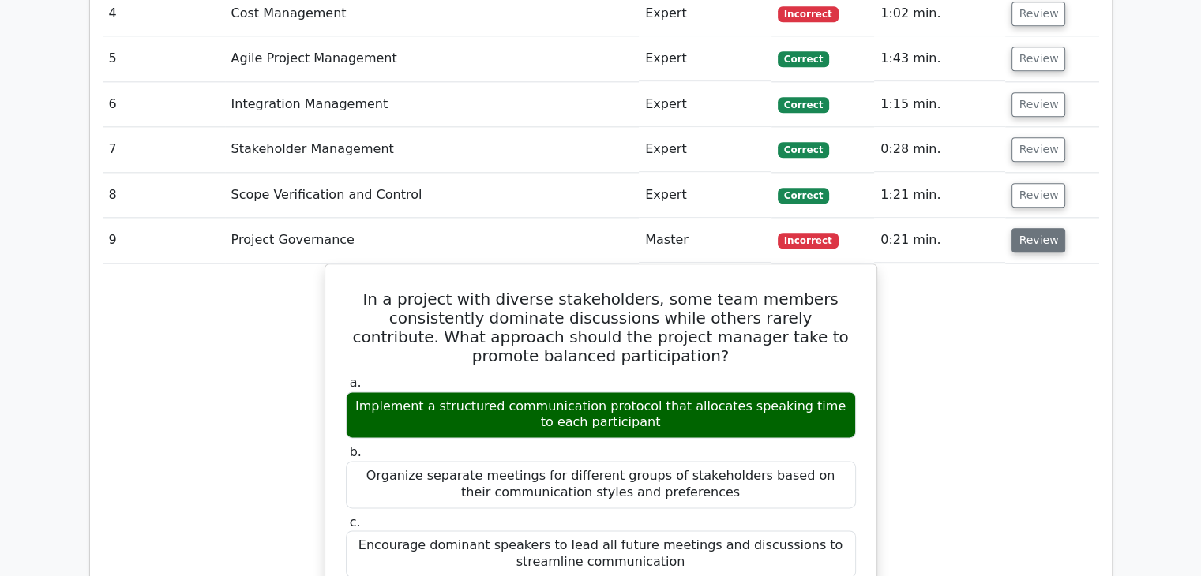
click at [1023, 228] on button "Review" at bounding box center [1038, 240] width 54 height 24
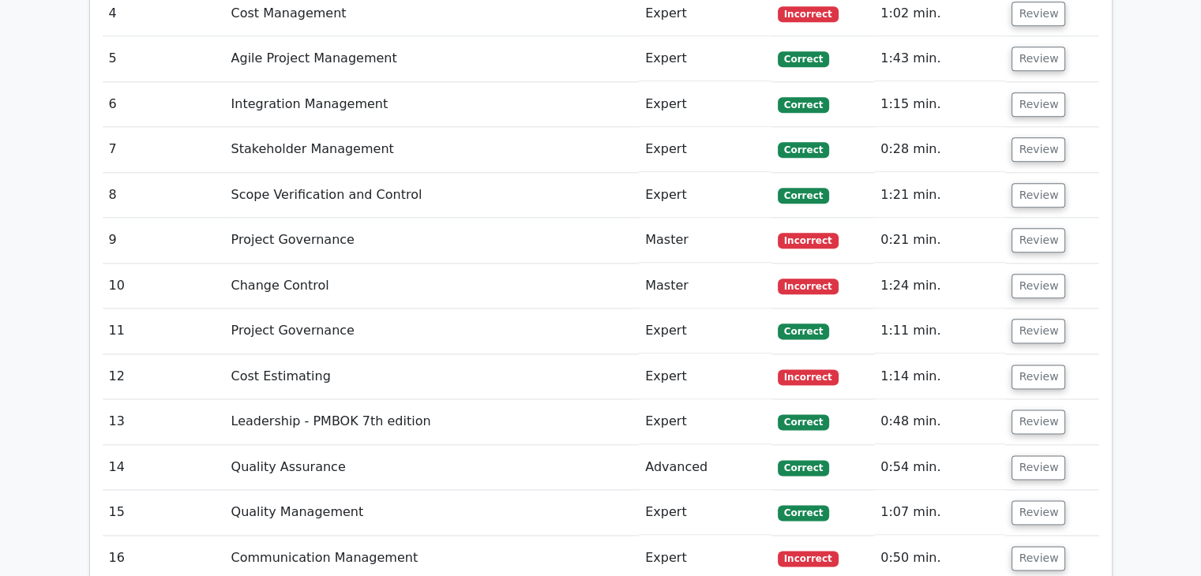
click at [1033, 269] on td "Review" at bounding box center [1051, 286] width 93 height 45
click at [1033, 277] on button "Review" at bounding box center [1038, 286] width 54 height 24
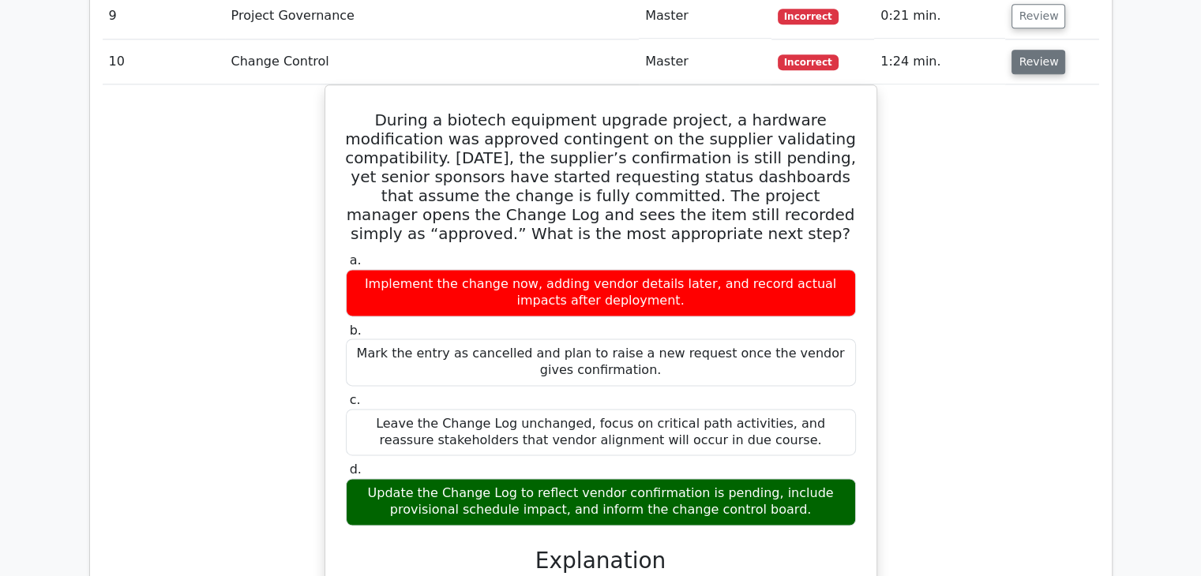
scroll to position [2151, 0]
click at [1041, 54] on button "Review" at bounding box center [1038, 62] width 54 height 24
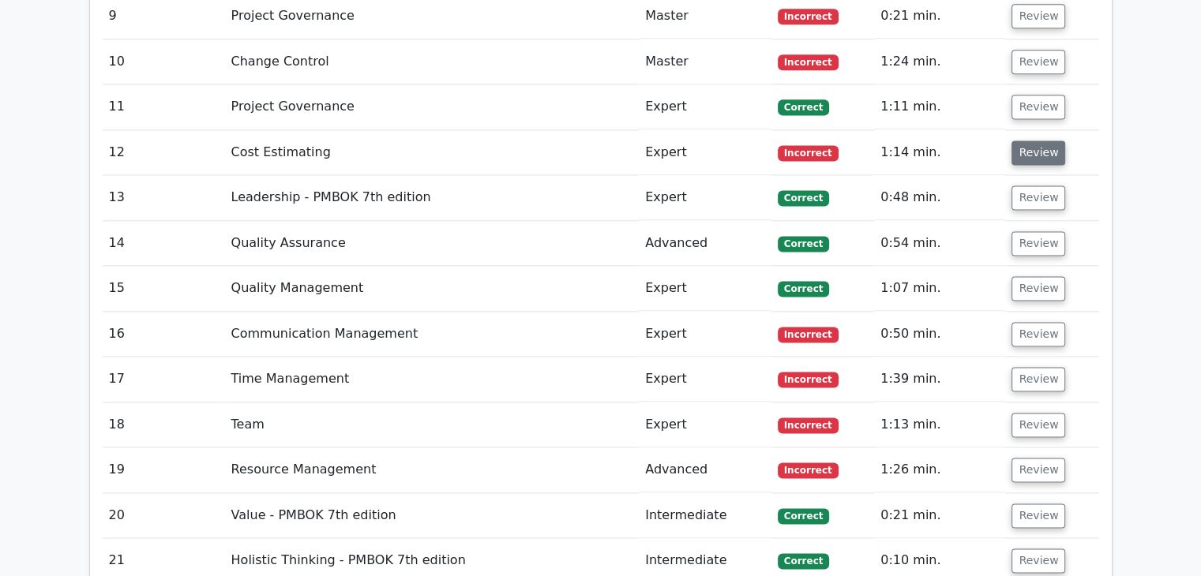
click at [1050, 144] on button "Review" at bounding box center [1038, 153] width 54 height 24
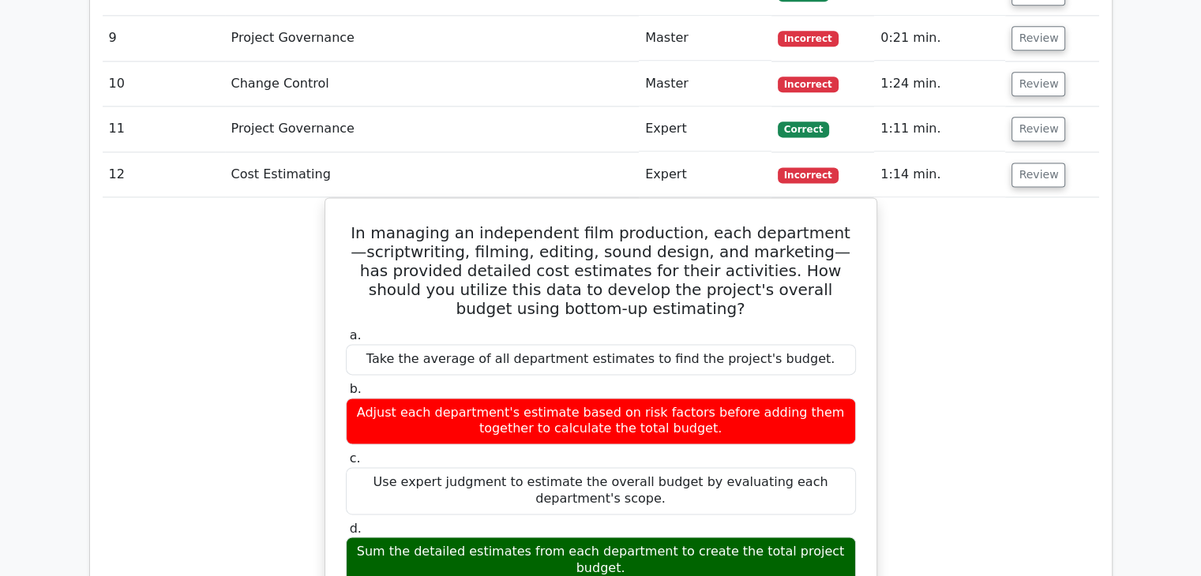
scroll to position [2110, 0]
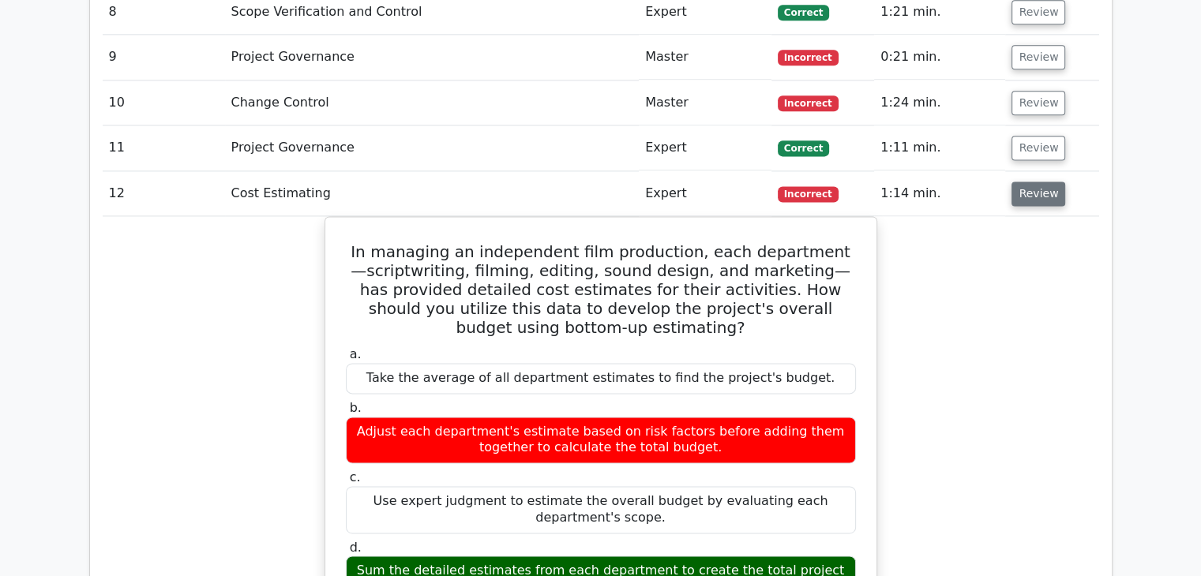
click at [1047, 190] on button "Review" at bounding box center [1038, 194] width 54 height 24
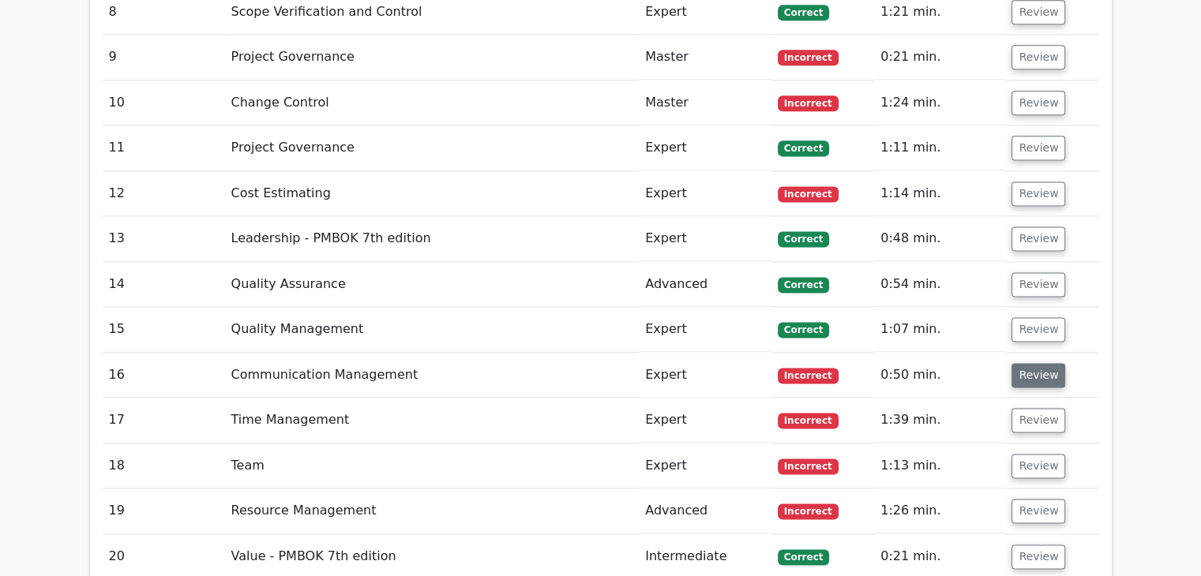
click at [1031, 363] on button "Review" at bounding box center [1038, 375] width 54 height 24
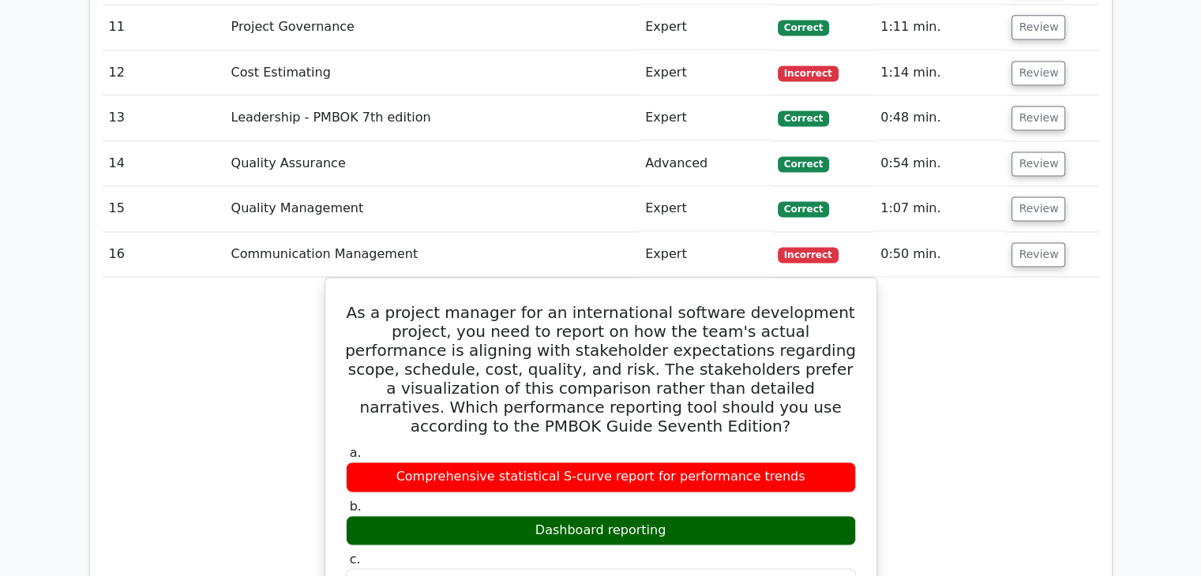
scroll to position [2204, 0]
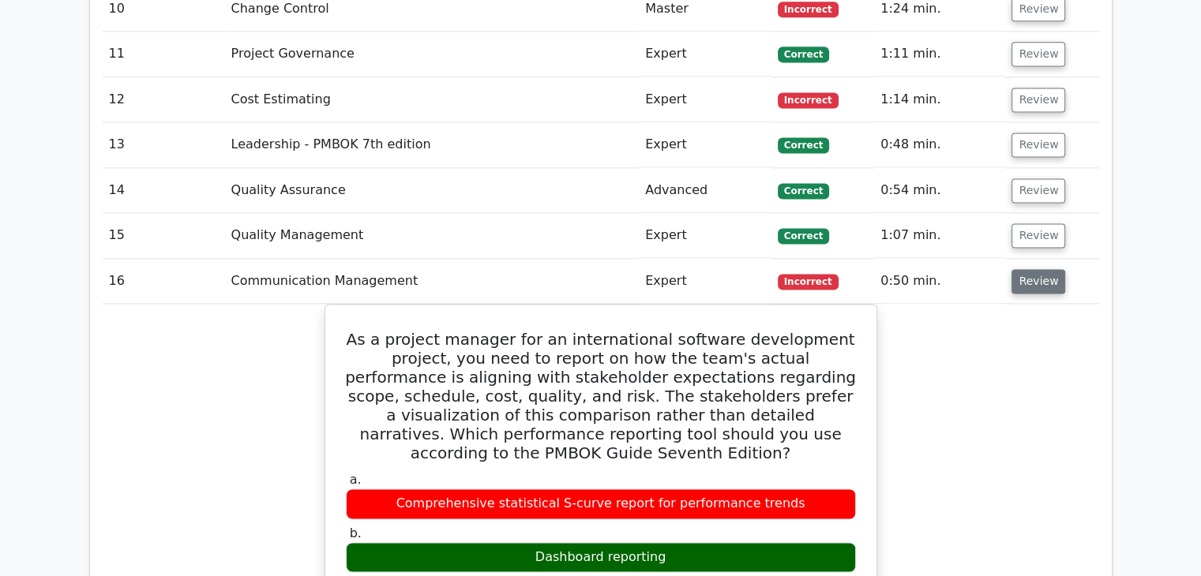
click at [1054, 283] on button "Review" at bounding box center [1038, 281] width 54 height 24
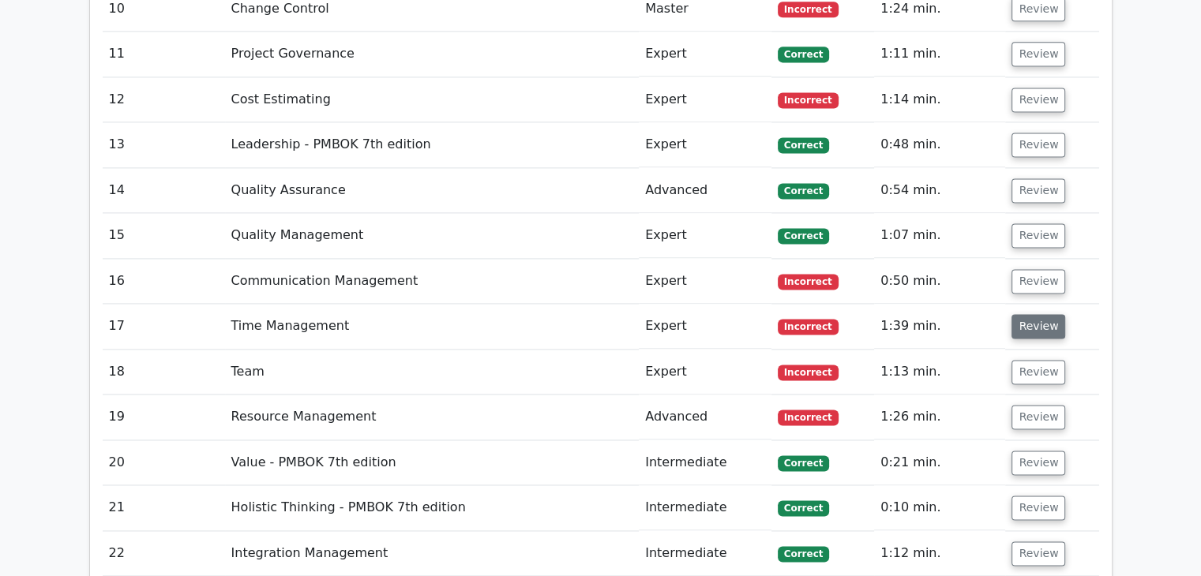
click at [1048, 331] on button "Review" at bounding box center [1038, 326] width 54 height 24
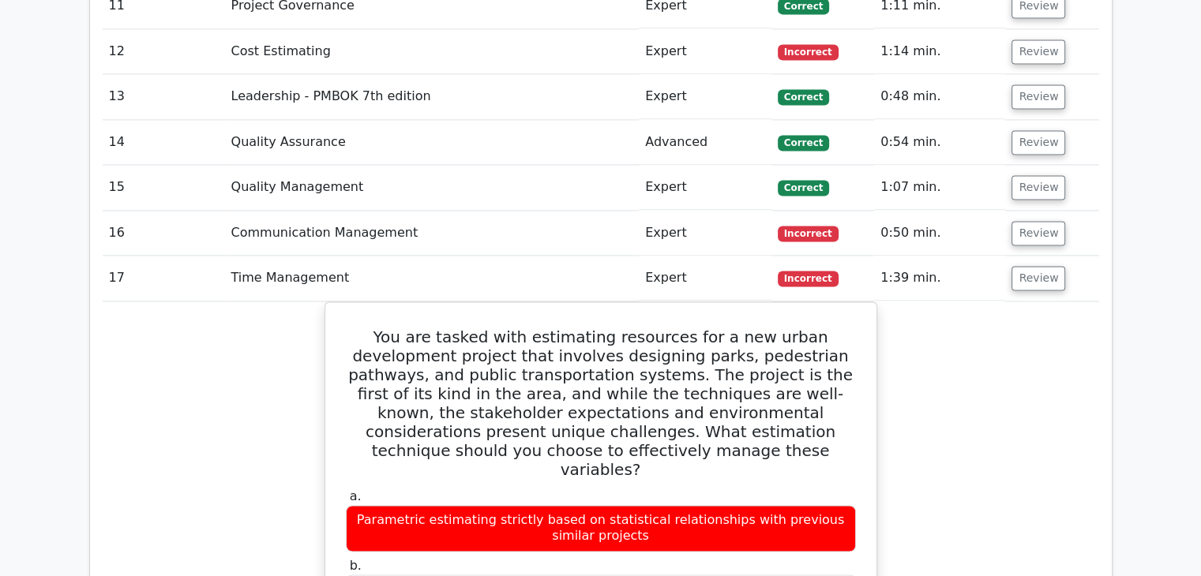
scroll to position [2245, 0]
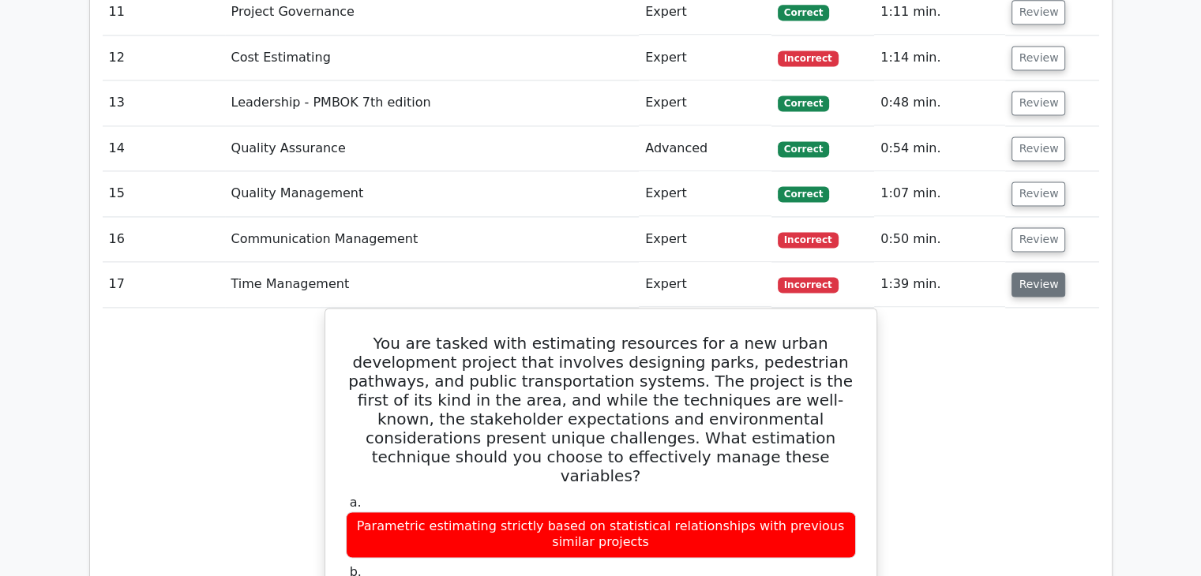
click at [1036, 272] on button "Review" at bounding box center [1038, 284] width 54 height 24
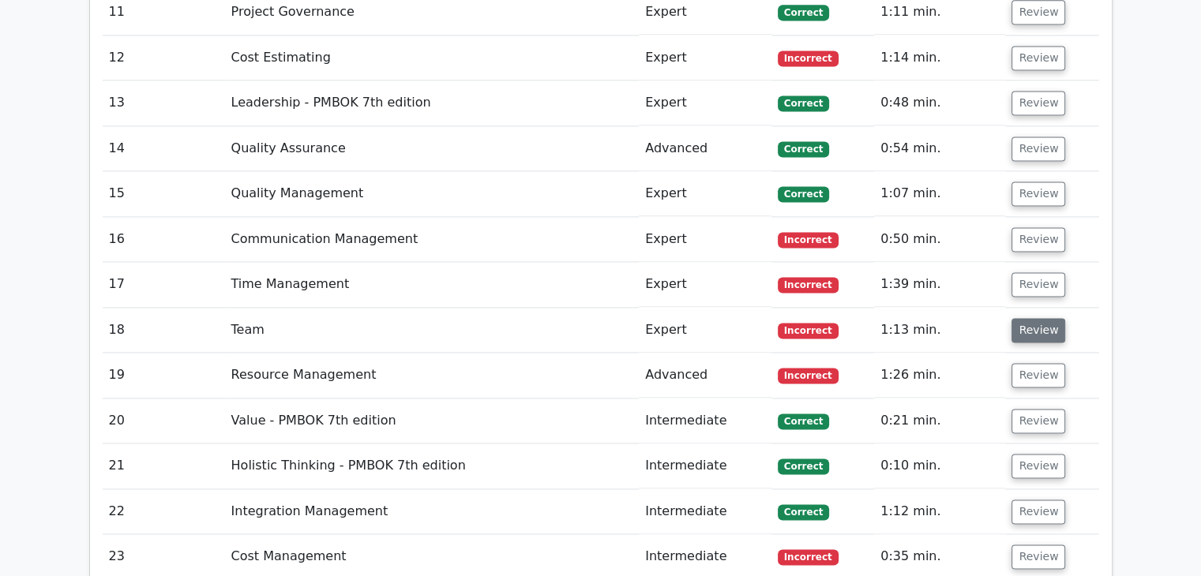
click at [1033, 329] on button "Review" at bounding box center [1038, 330] width 54 height 24
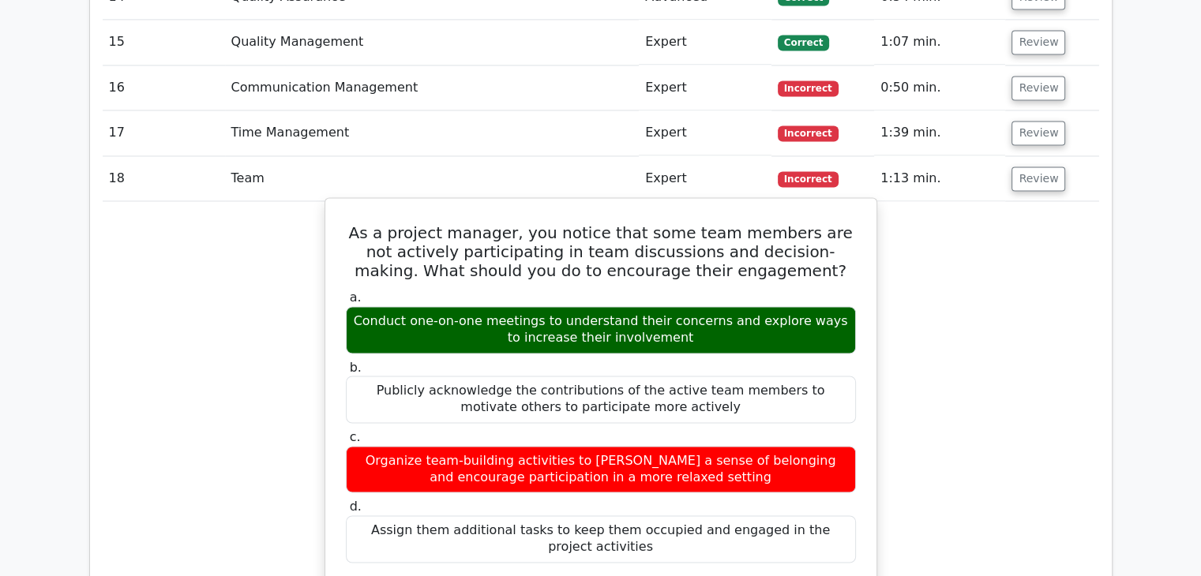
scroll to position [2396, 0]
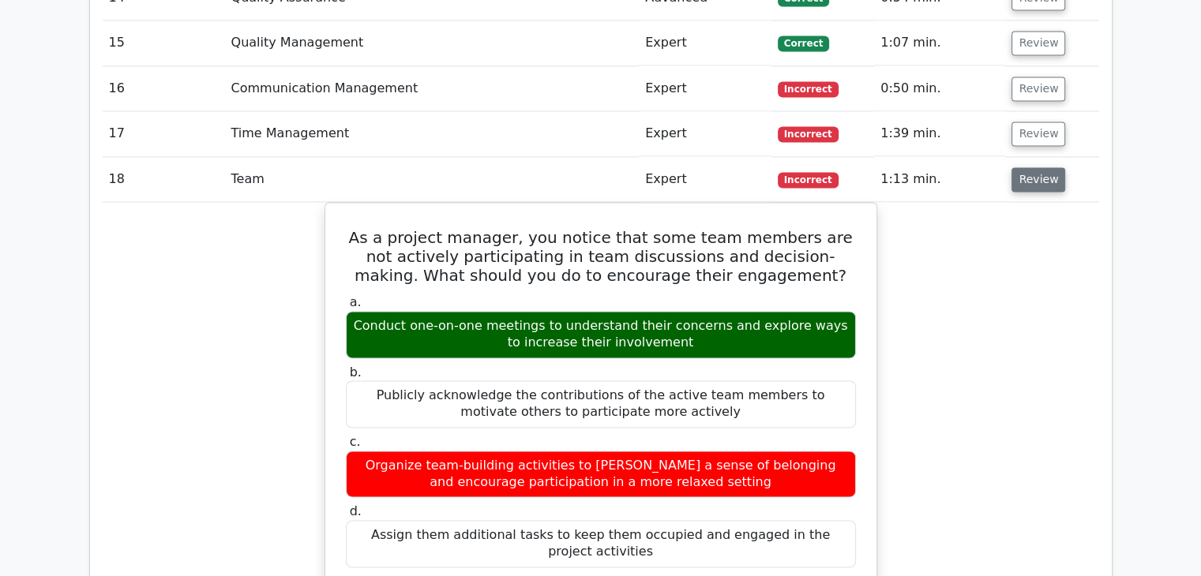
click at [1033, 179] on button "Review" at bounding box center [1038, 179] width 54 height 24
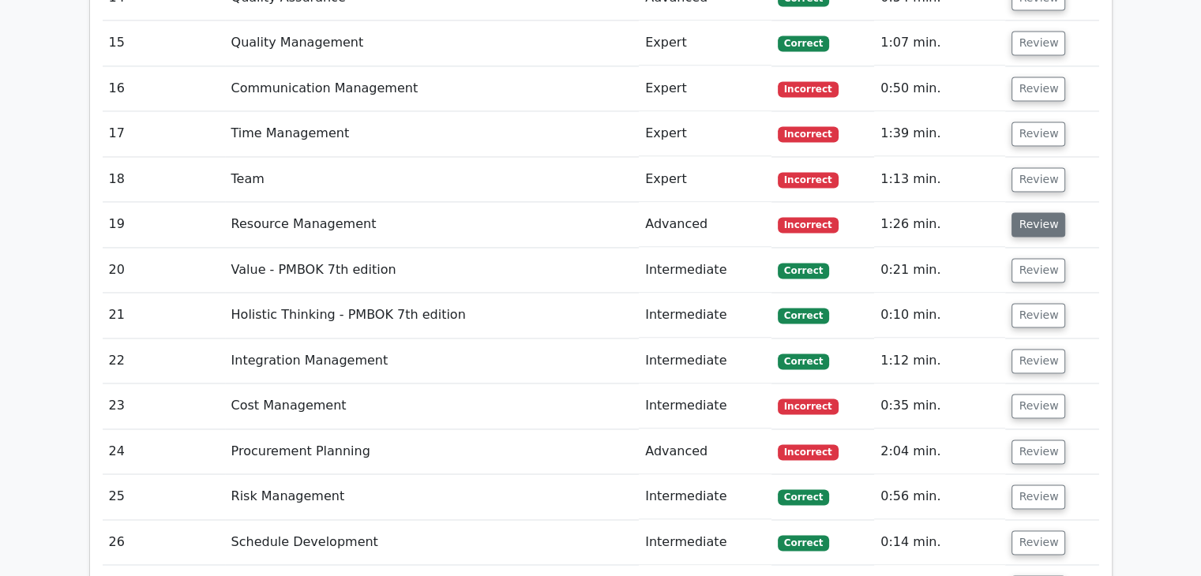
click at [1033, 213] on button "Review" at bounding box center [1038, 224] width 54 height 24
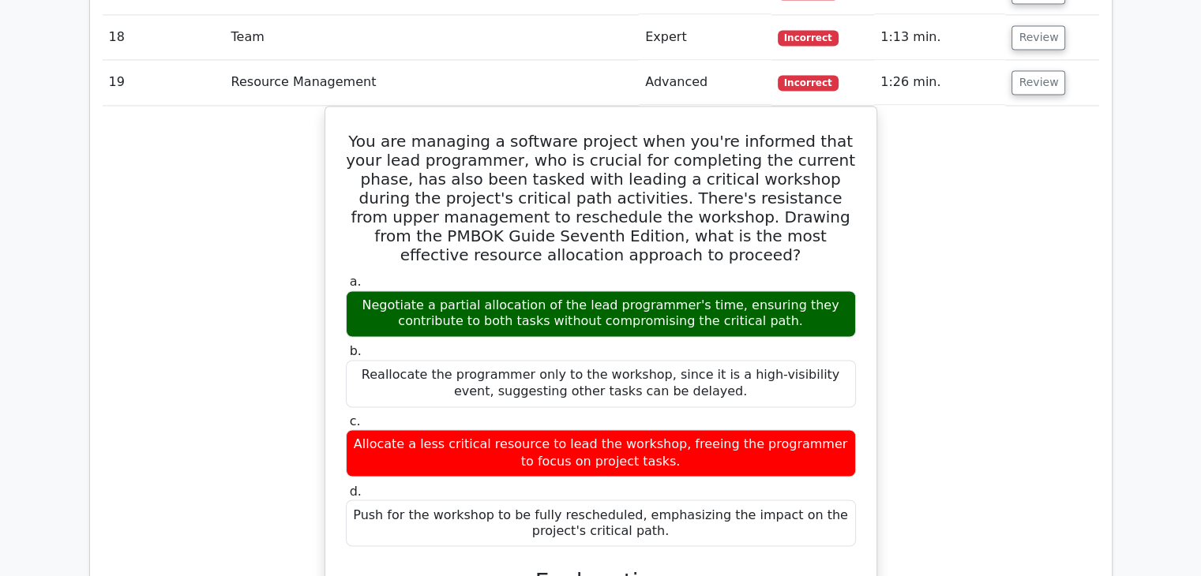
scroll to position [2538, 0]
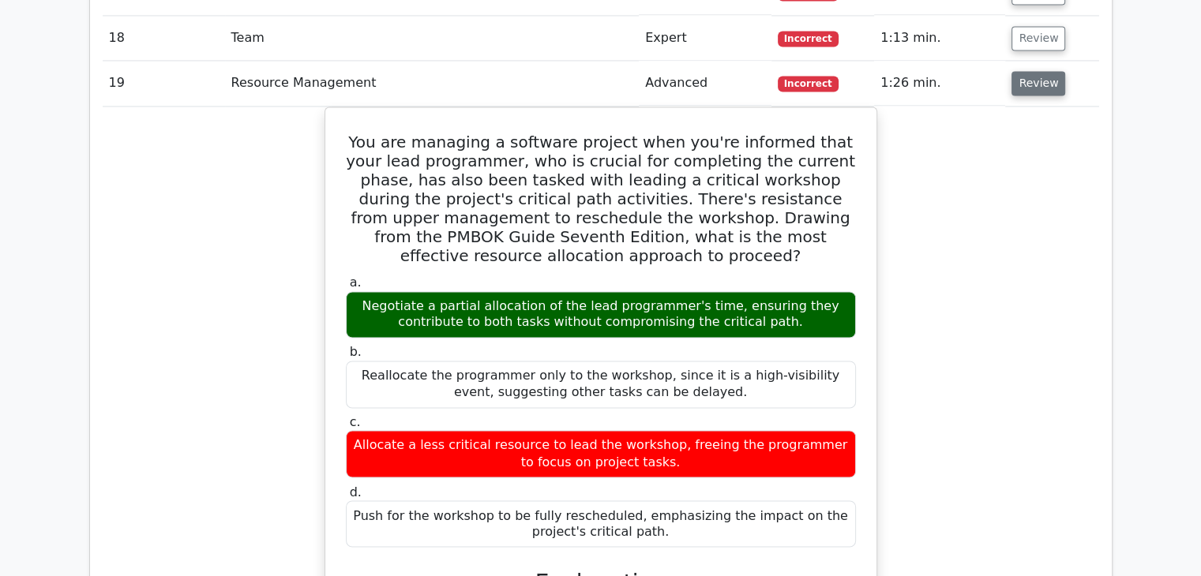
click at [1026, 85] on button "Review" at bounding box center [1038, 83] width 54 height 24
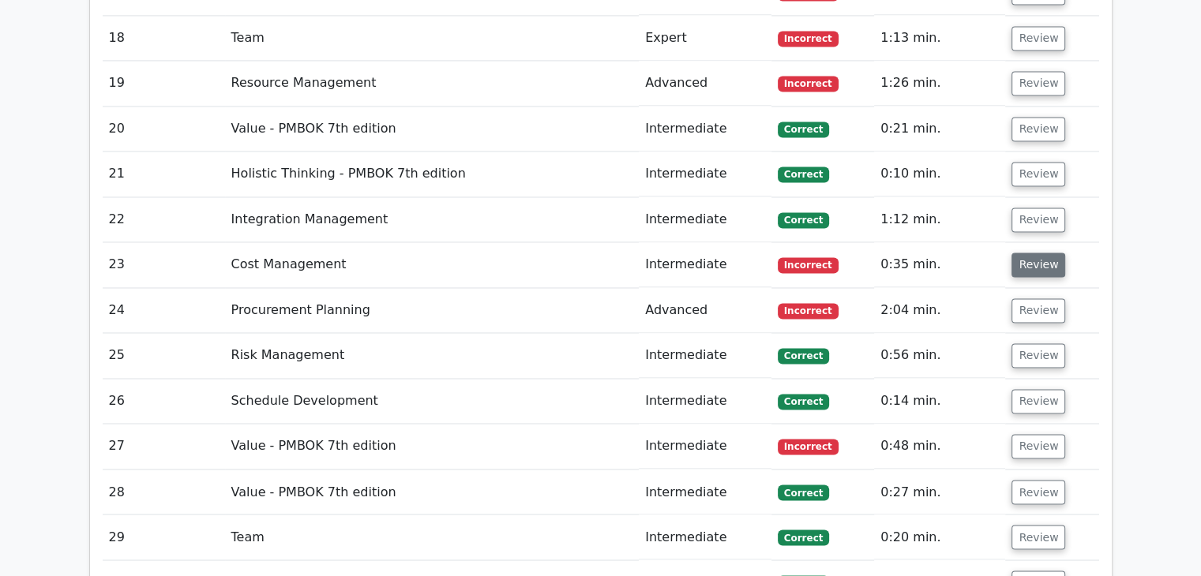
click at [1036, 258] on button "Review" at bounding box center [1038, 265] width 54 height 24
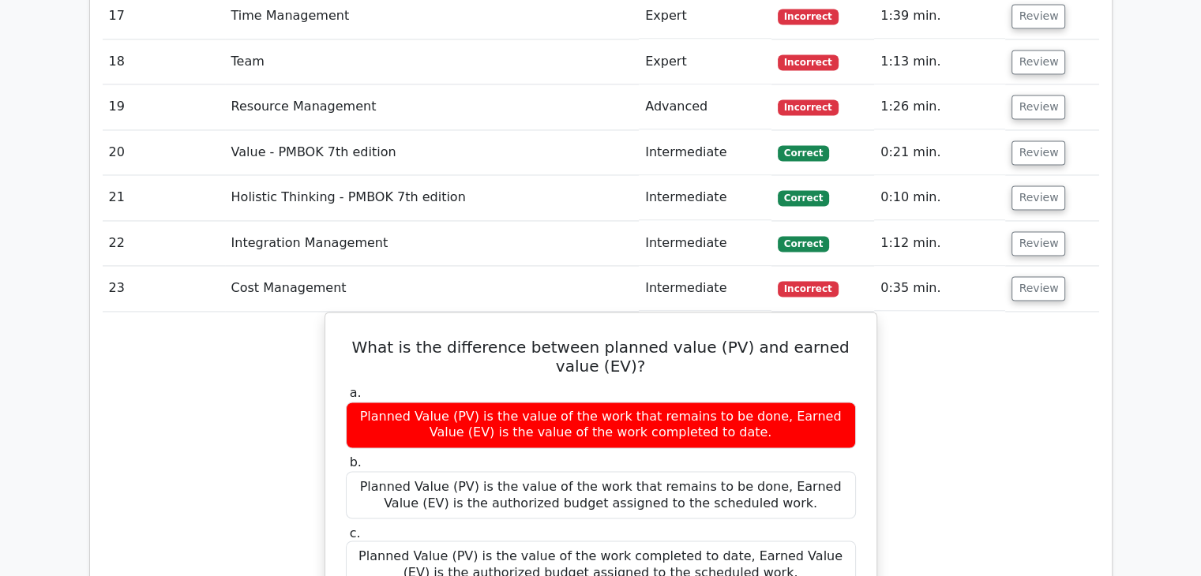
scroll to position [2515, 0]
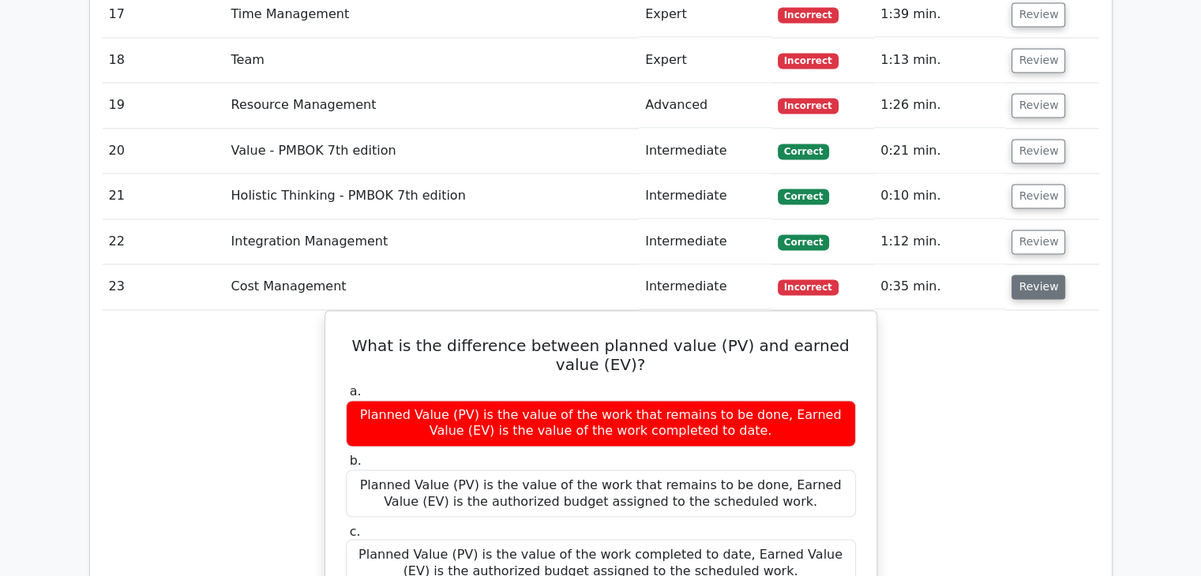
click at [1048, 275] on button "Review" at bounding box center [1038, 287] width 54 height 24
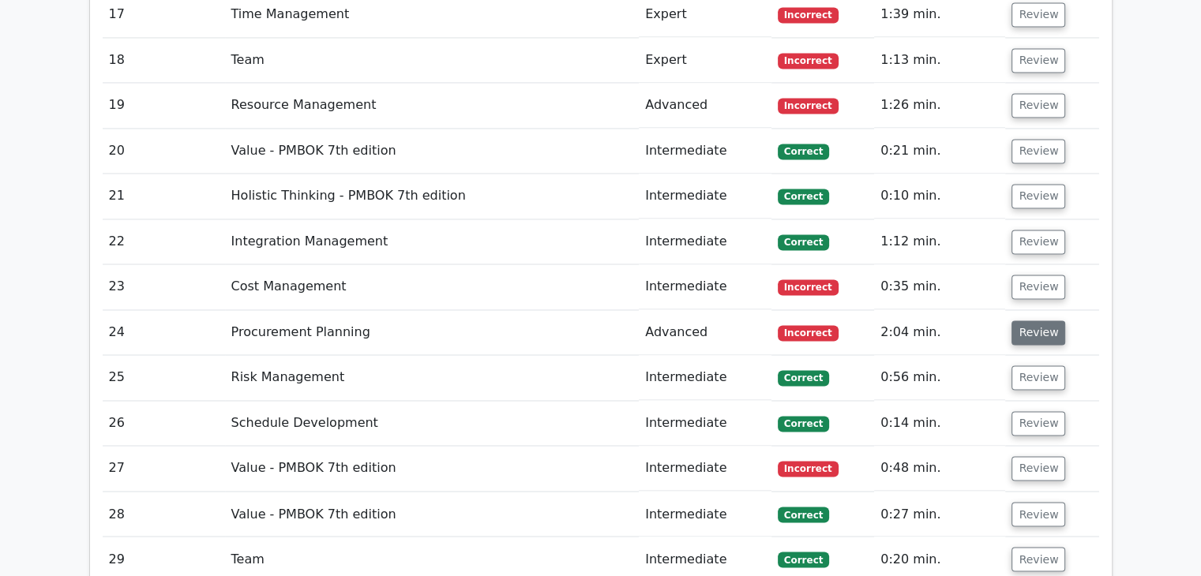
click at [1044, 322] on button "Review" at bounding box center [1038, 333] width 54 height 24
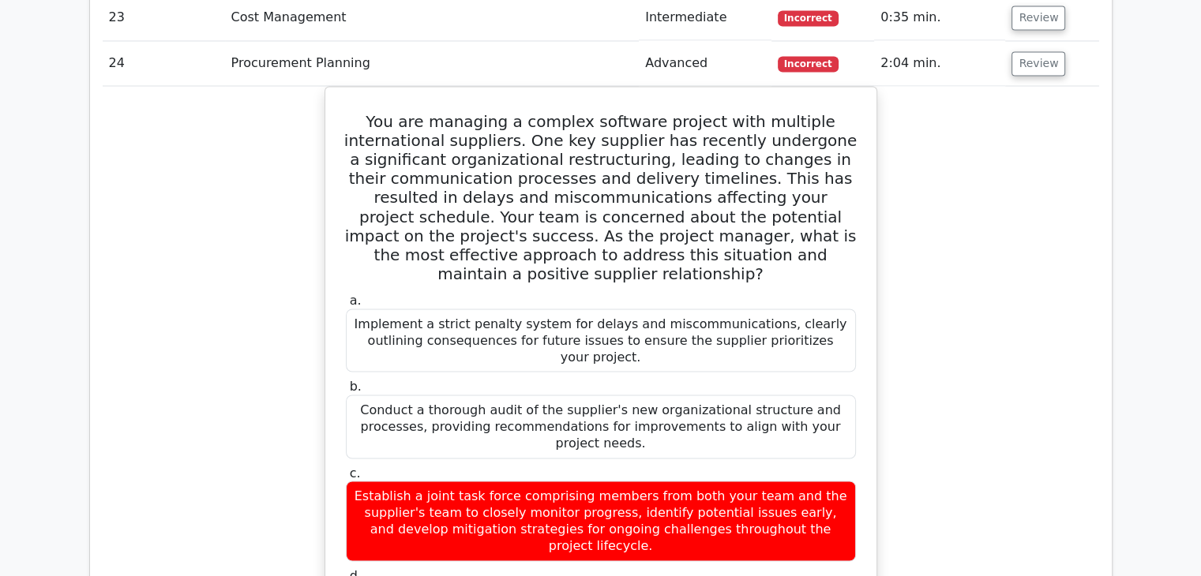
scroll to position [2773, 0]
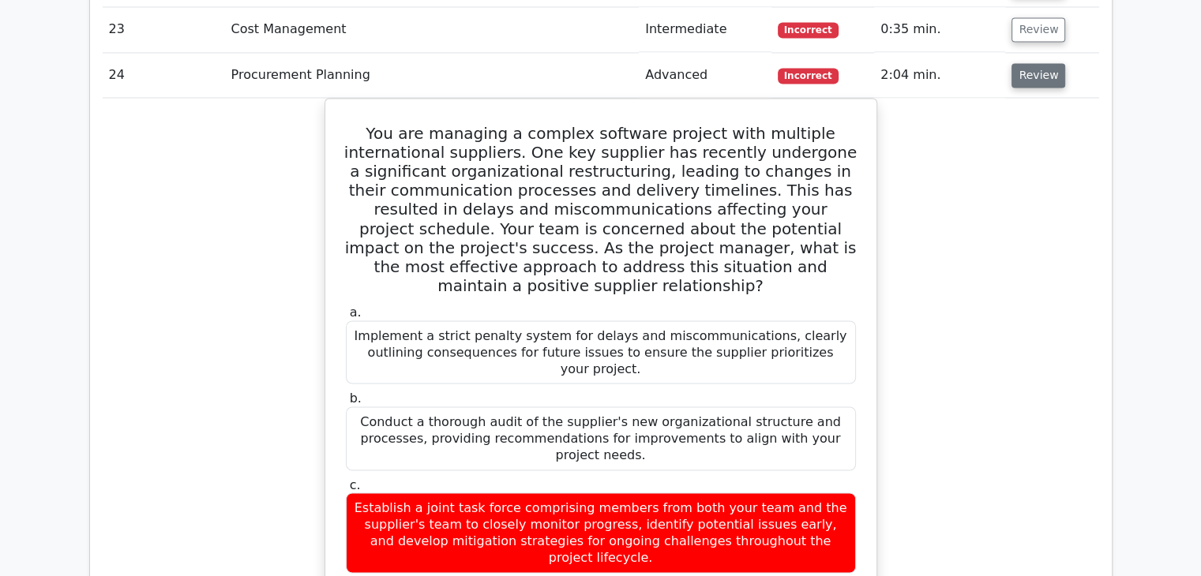
click at [1038, 77] on button "Review" at bounding box center [1038, 75] width 54 height 24
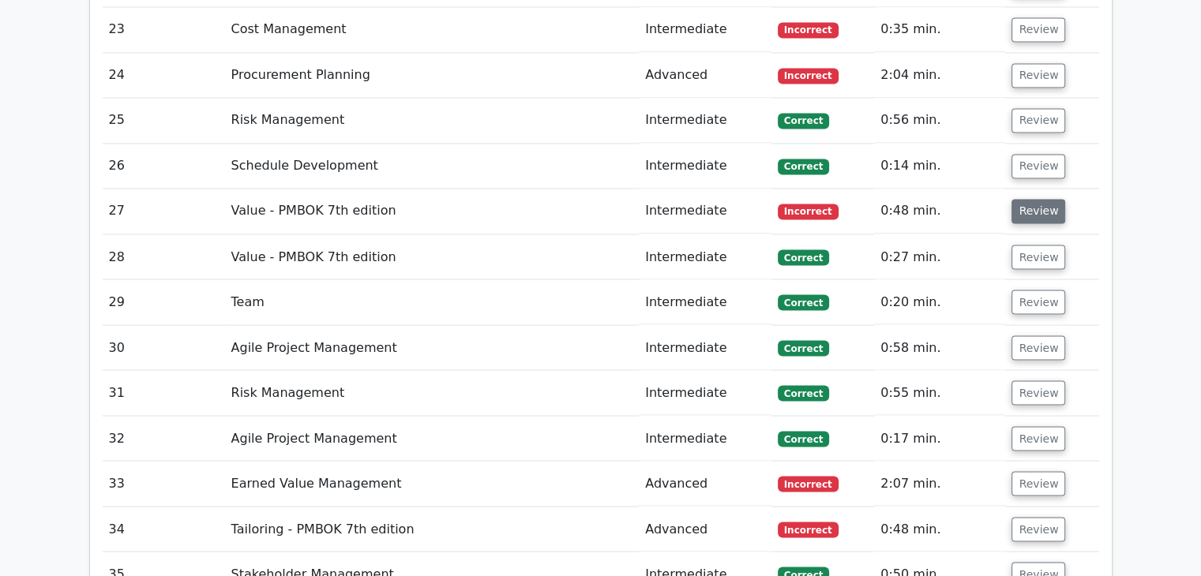
click at [1031, 199] on button "Review" at bounding box center [1038, 211] width 54 height 24
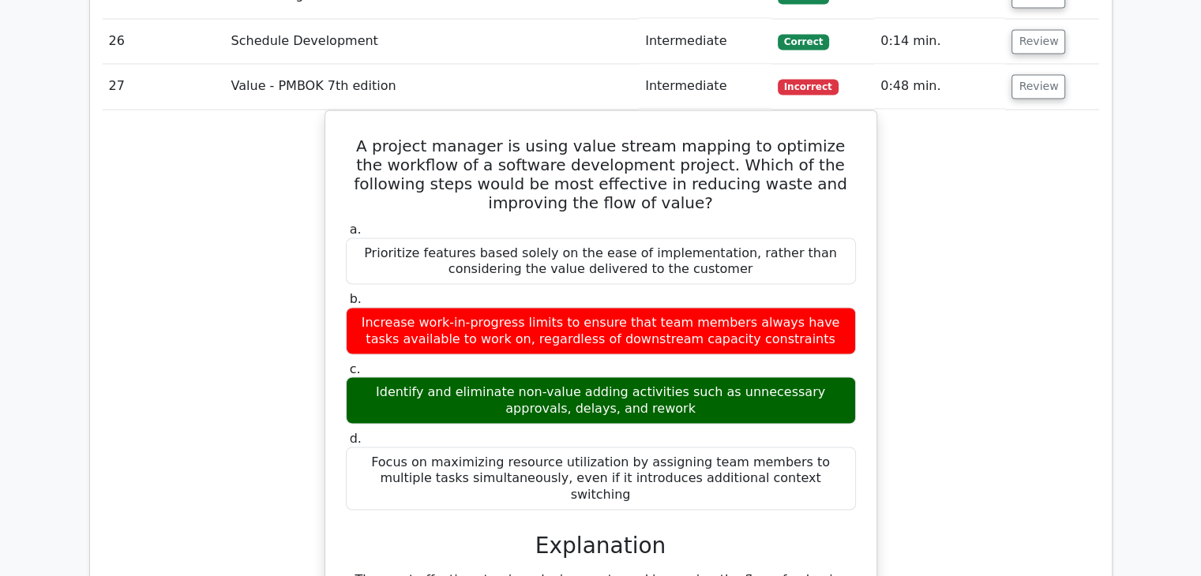
scroll to position [2909, 0]
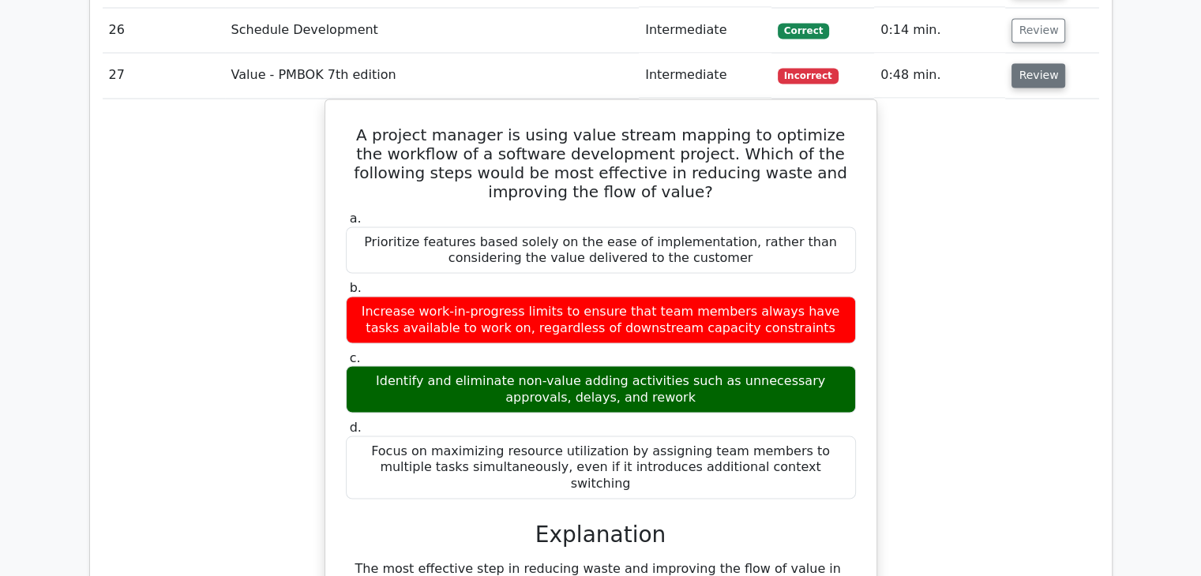
click at [1037, 63] on button "Review" at bounding box center [1038, 75] width 54 height 24
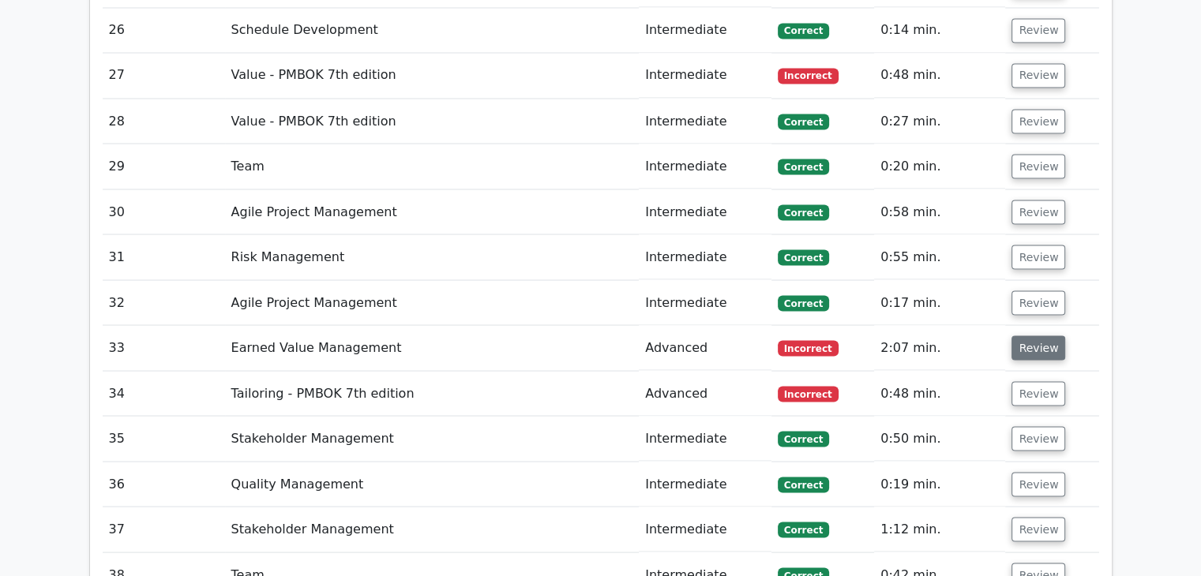
click at [1037, 347] on button "Review" at bounding box center [1038, 348] width 54 height 24
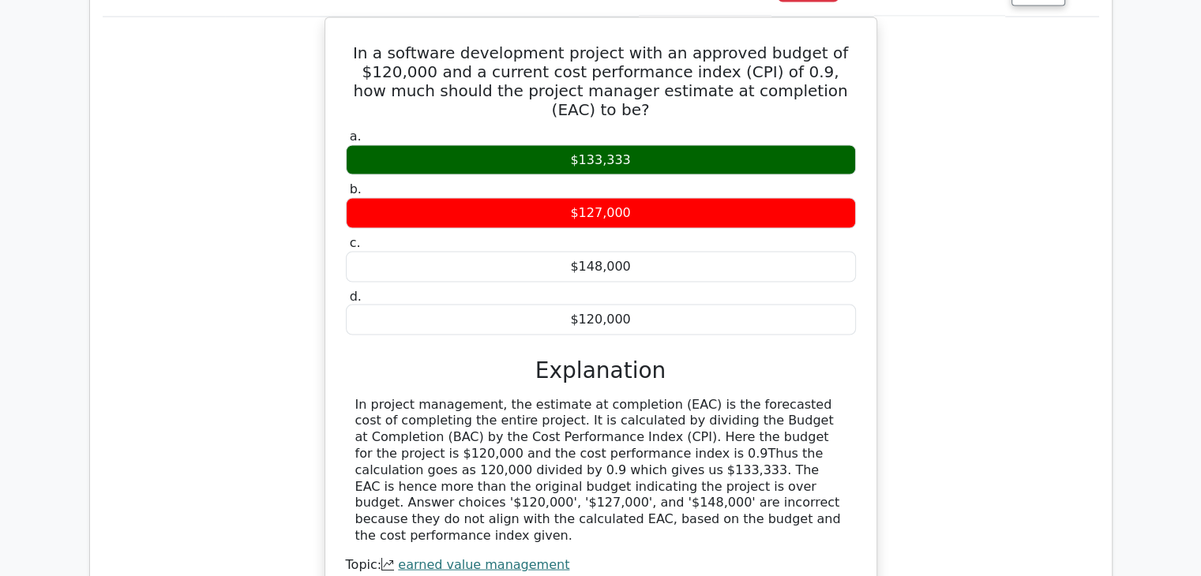
scroll to position [3071, 0]
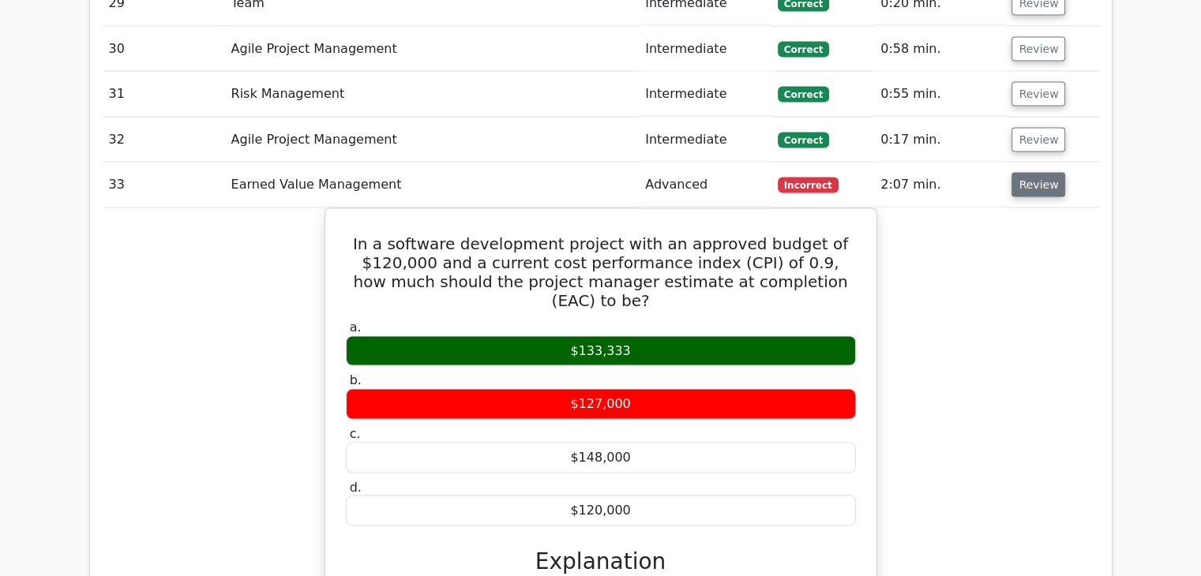
click at [1037, 175] on button "Review" at bounding box center [1038, 185] width 54 height 24
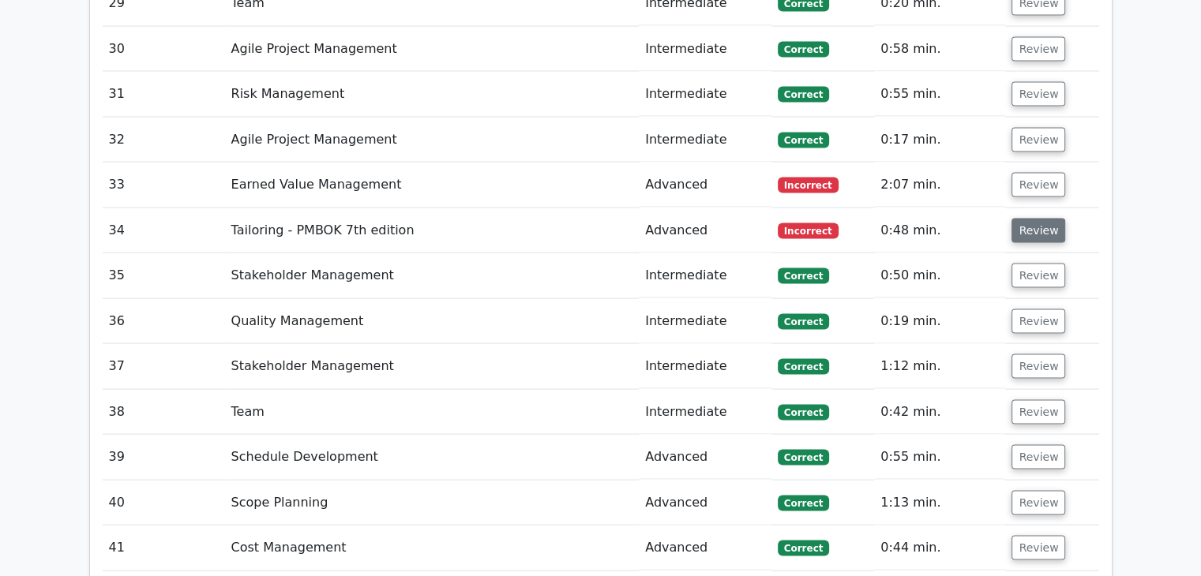
click at [1044, 225] on button "Review" at bounding box center [1038, 231] width 54 height 24
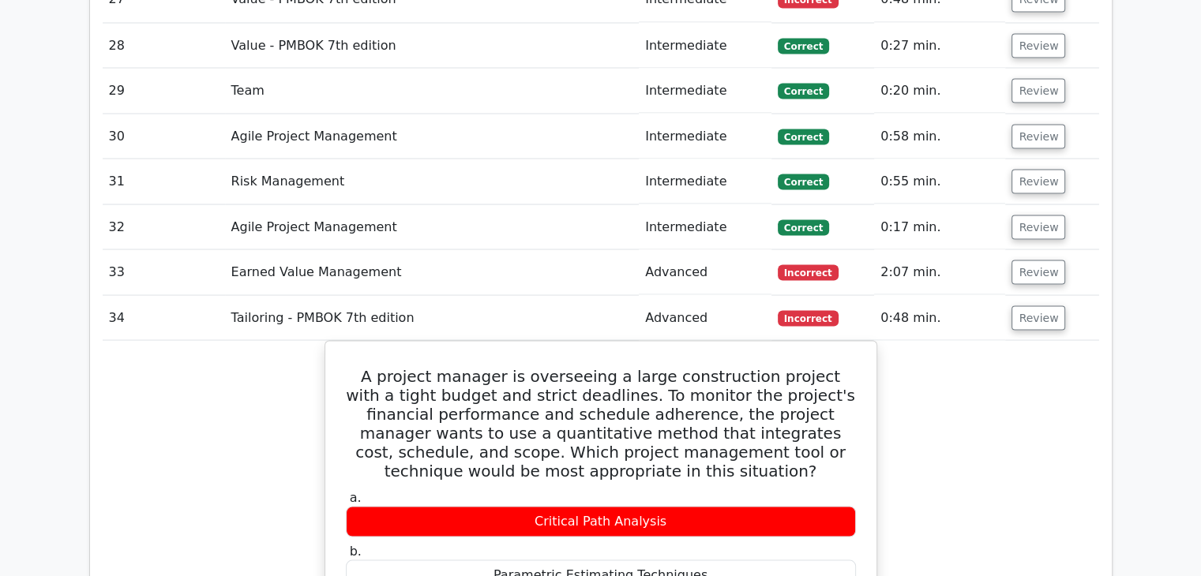
scroll to position [2954, 0]
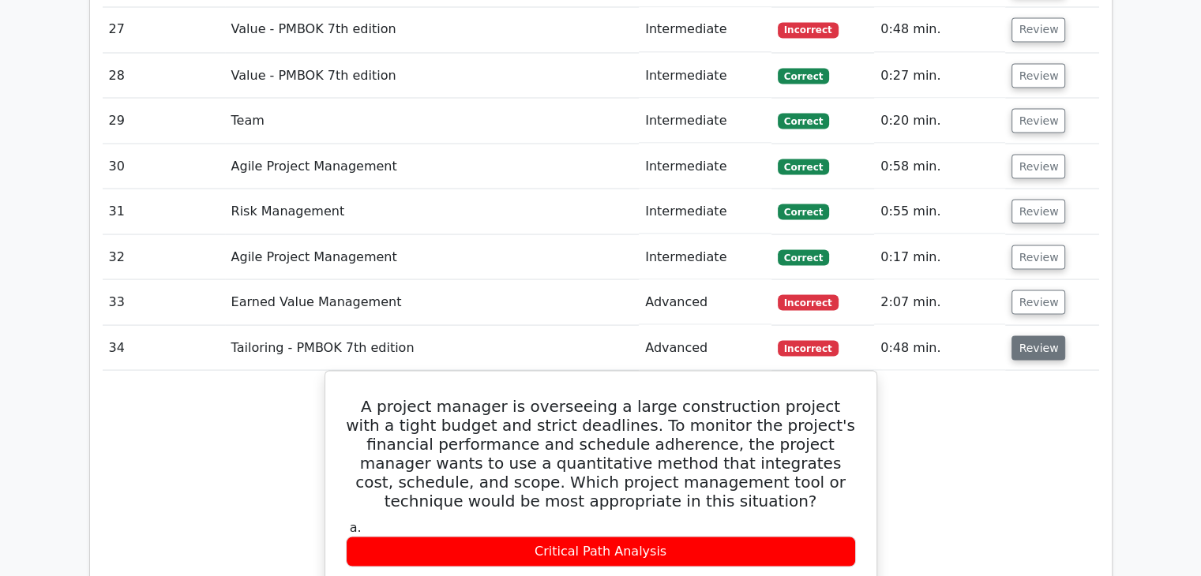
click at [1045, 339] on button "Review" at bounding box center [1038, 348] width 54 height 24
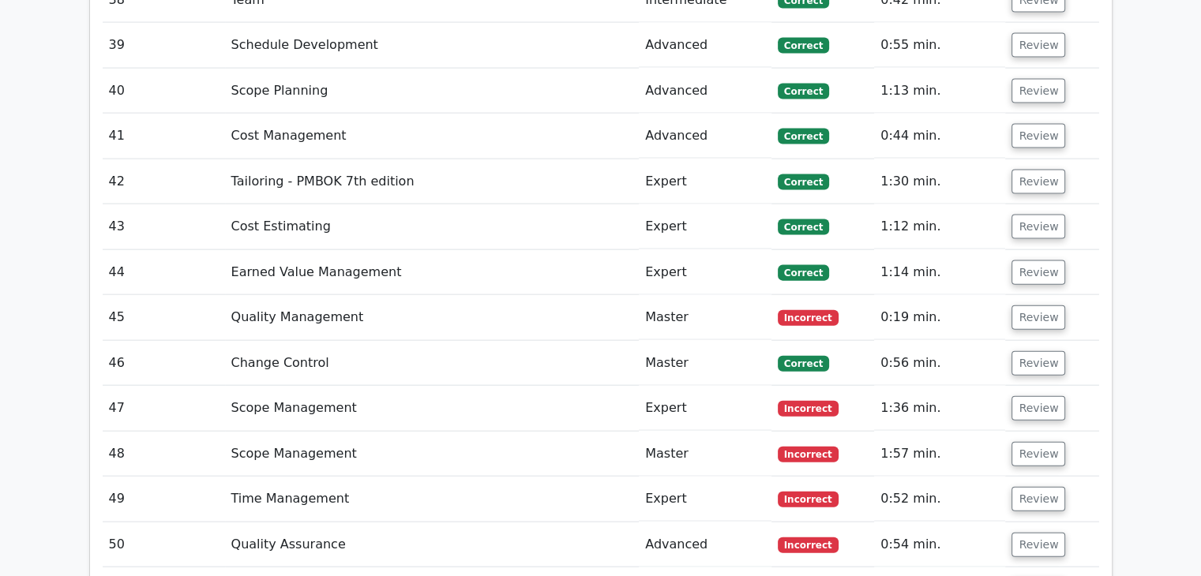
scroll to position [3488, 0]
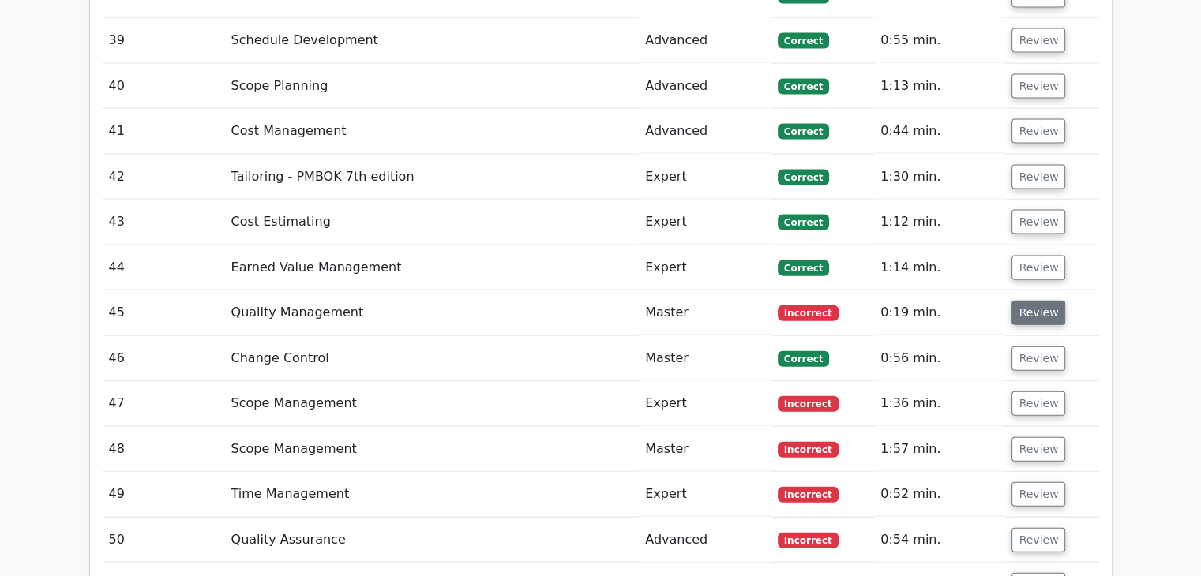
click at [1023, 304] on button "Review" at bounding box center [1038, 313] width 54 height 24
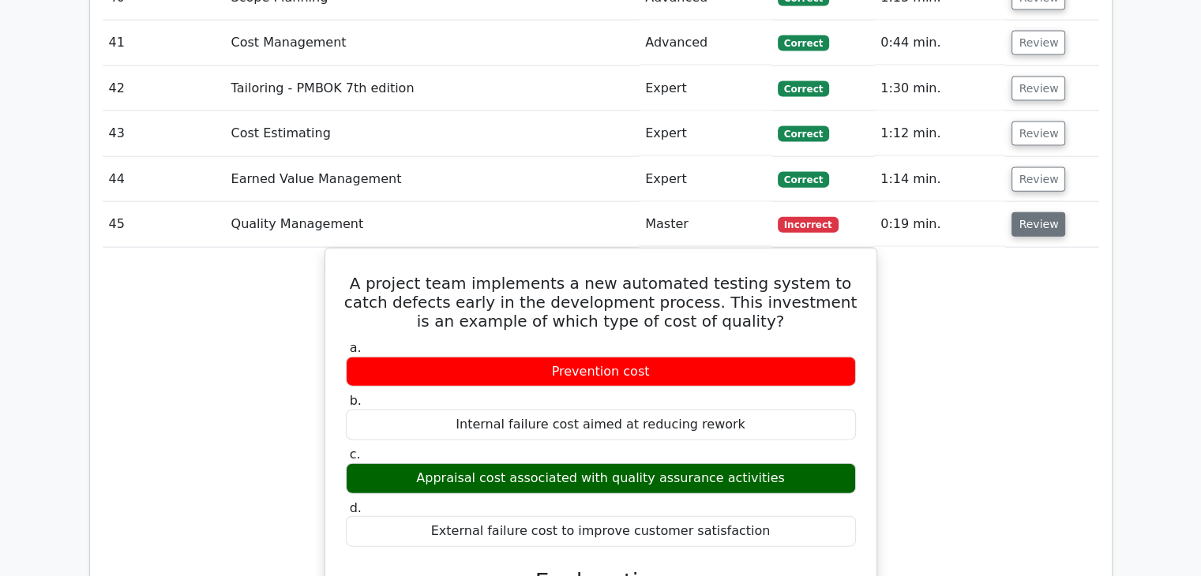
scroll to position [3575, 0]
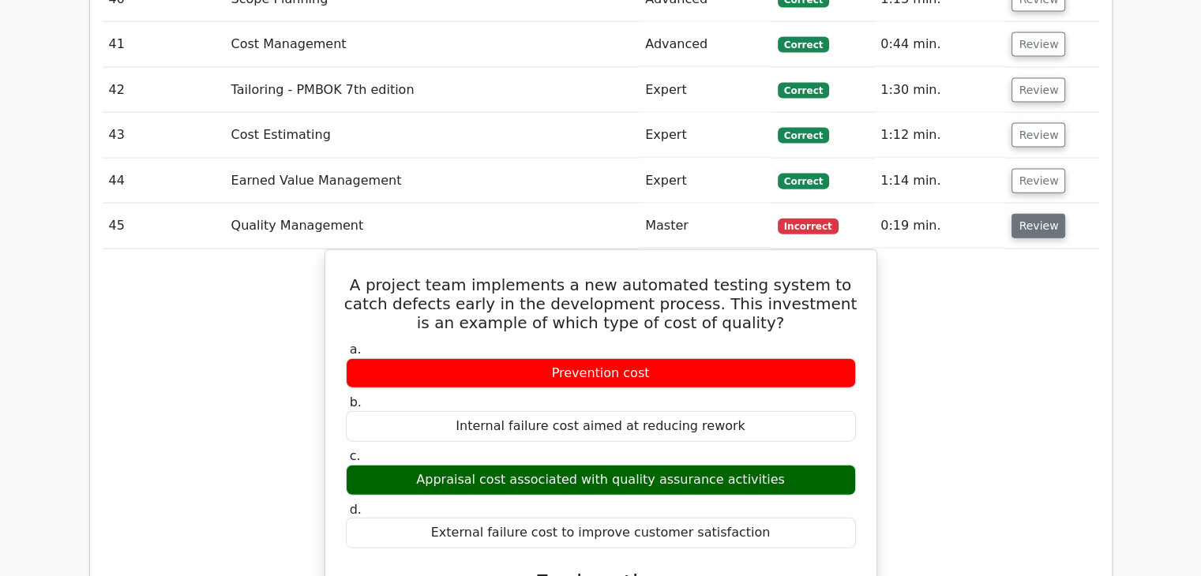
click at [1025, 226] on button "Review" at bounding box center [1038, 226] width 54 height 24
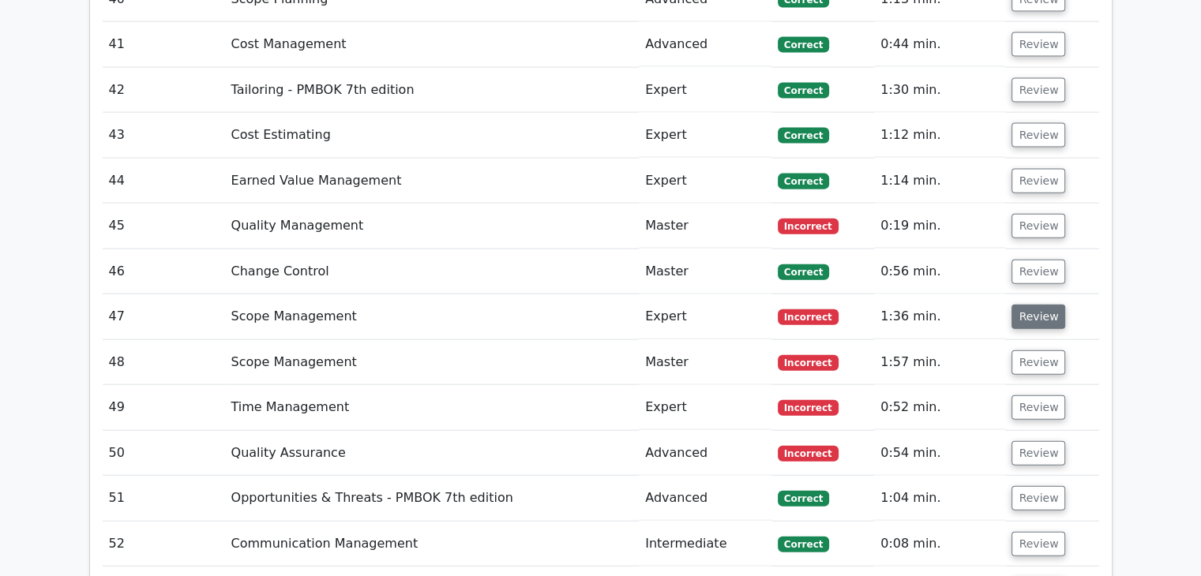
click at [1037, 310] on button "Review" at bounding box center [1038, 317] width 54 height 24
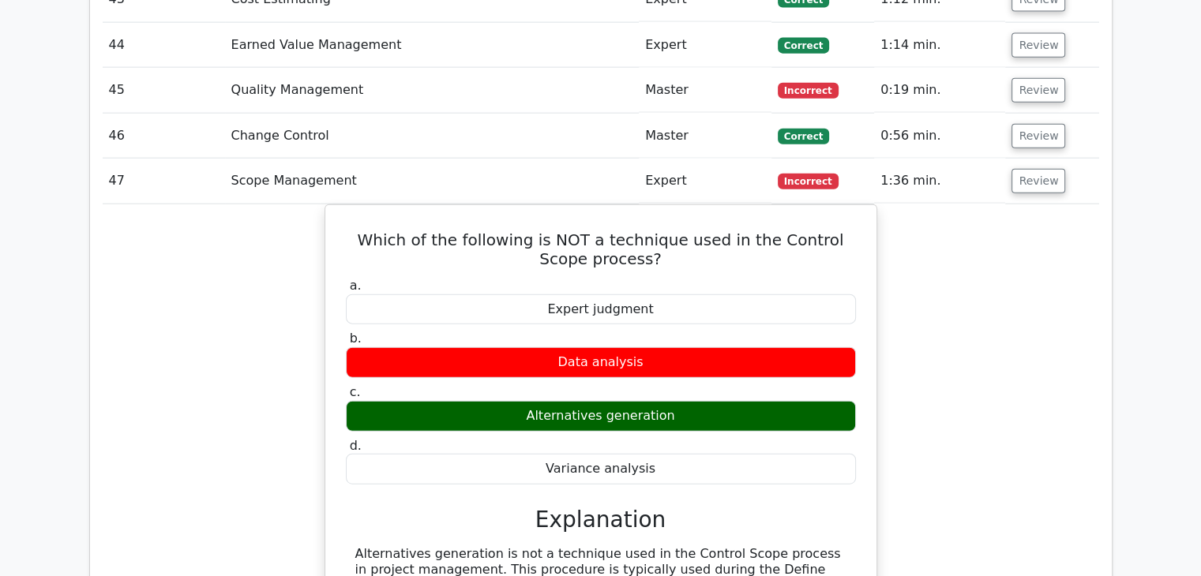
scroll to position [3706, 0]
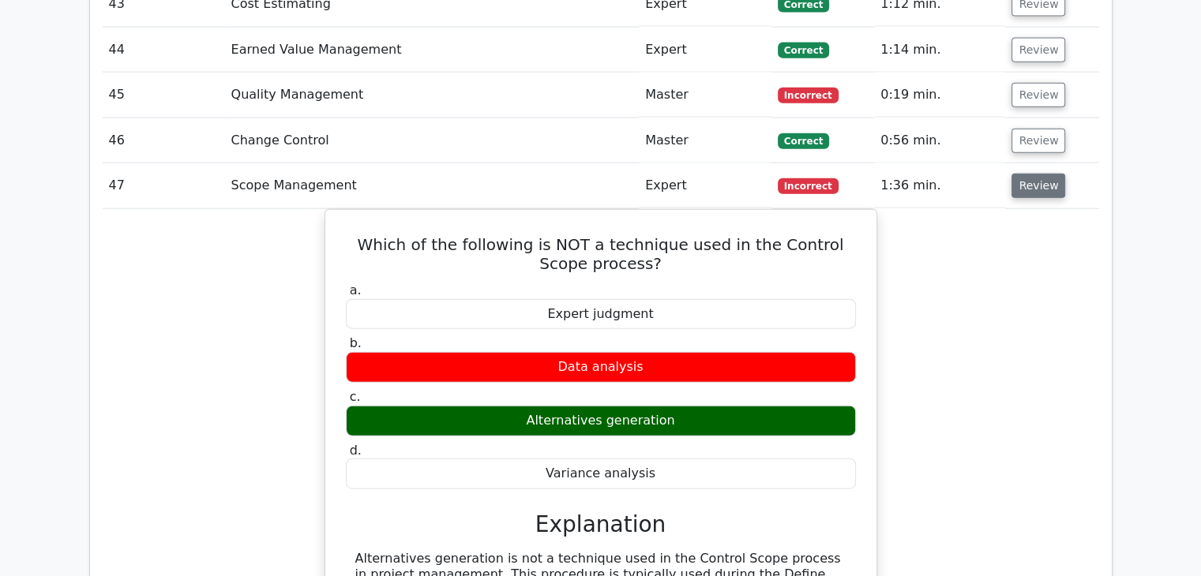
click at [1023, 186] on button "Review" at bounding box center [1038, 186] width 54 height 24
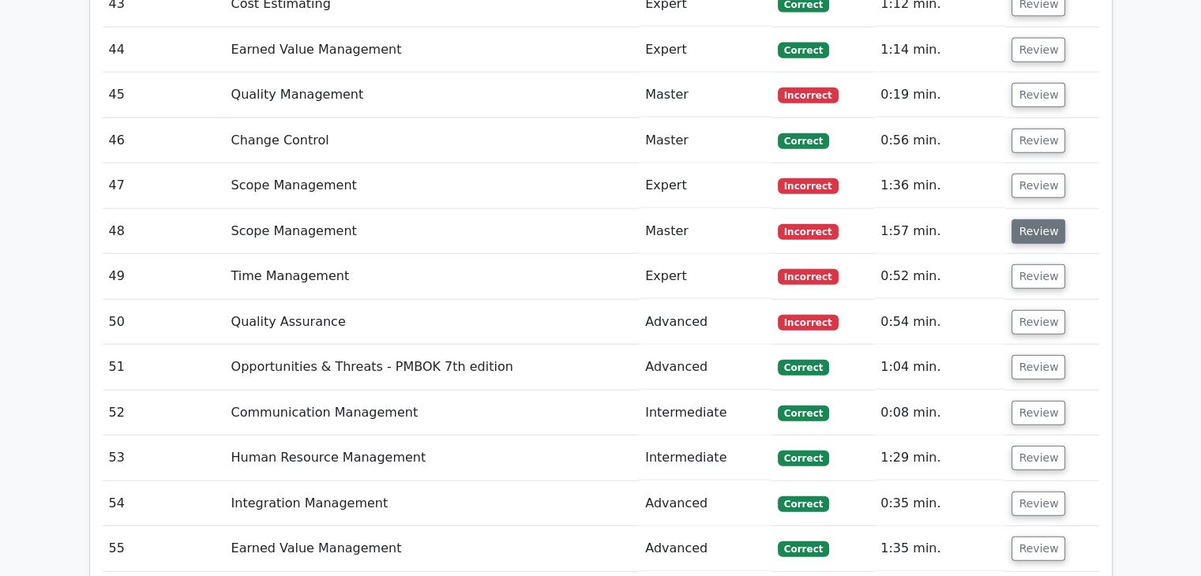
click at [1017, 220] on button "Review" at bounding box center [1038, 231] width 54 height 24
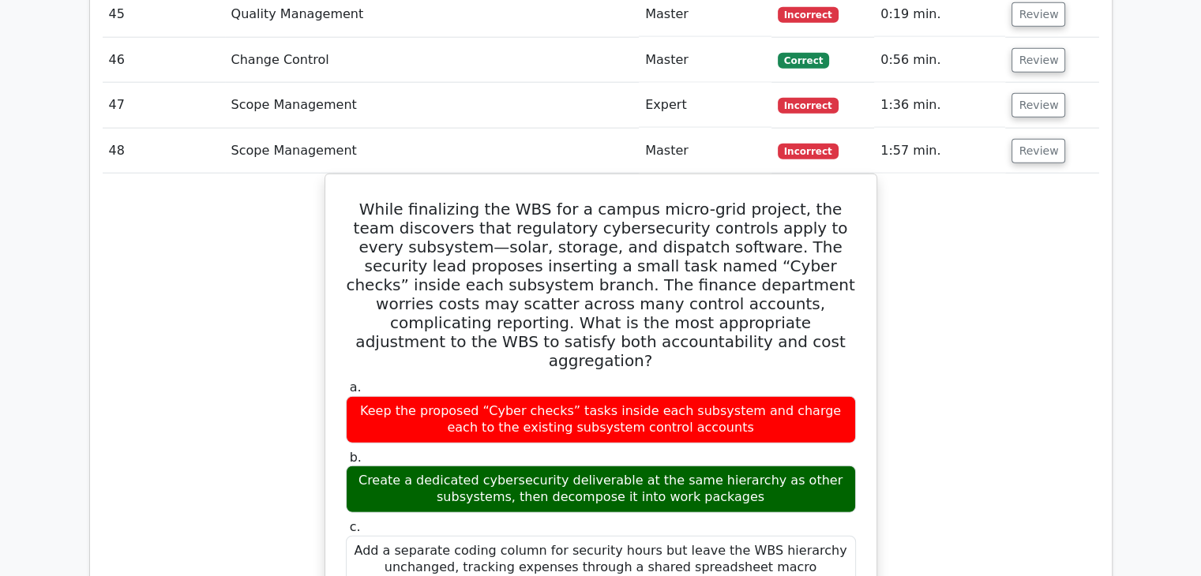
scroll to position [3787, 0]
click at [1035, 139] on button "Review" at bounding box center [1038, 151] width 54 height 24
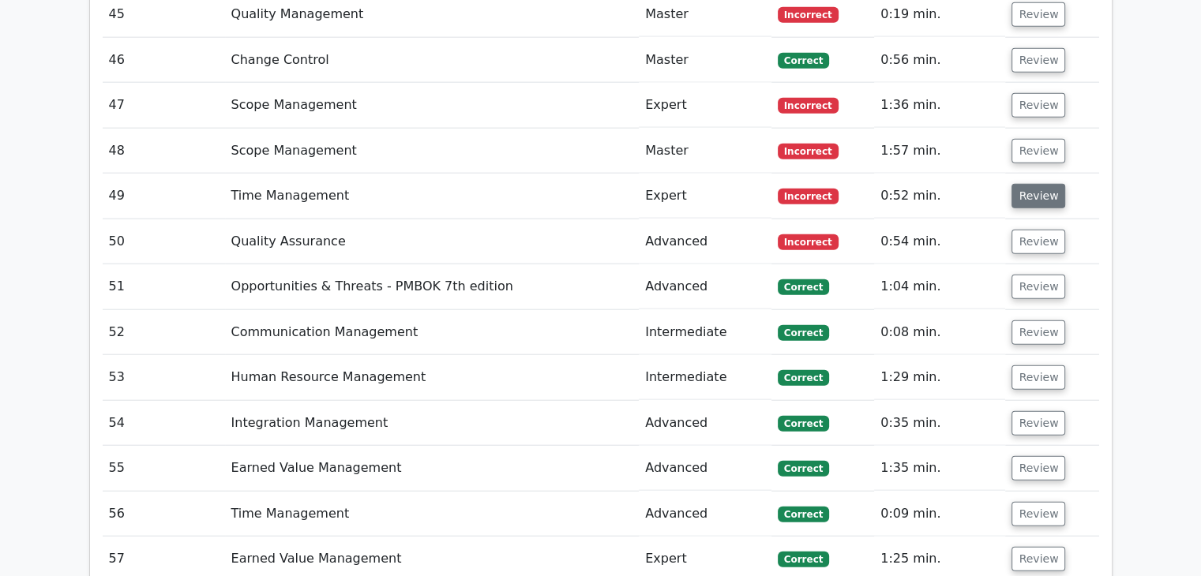
click at [1036, 184] on button "Review" at bounding box center [1038, 196] width 54 height 24
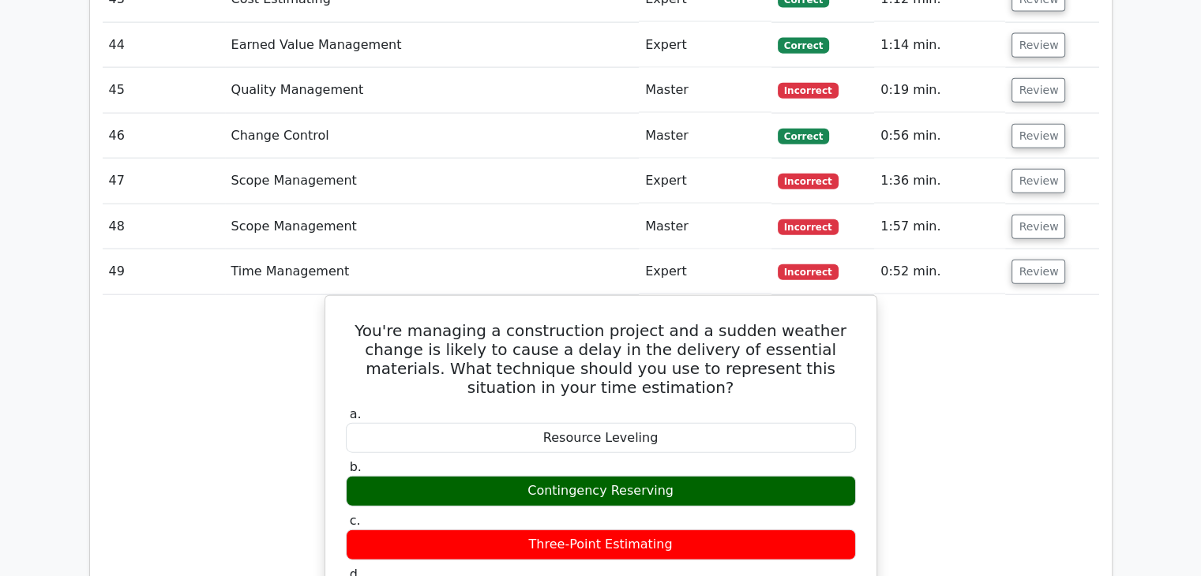
scroll to position [3704, 0]
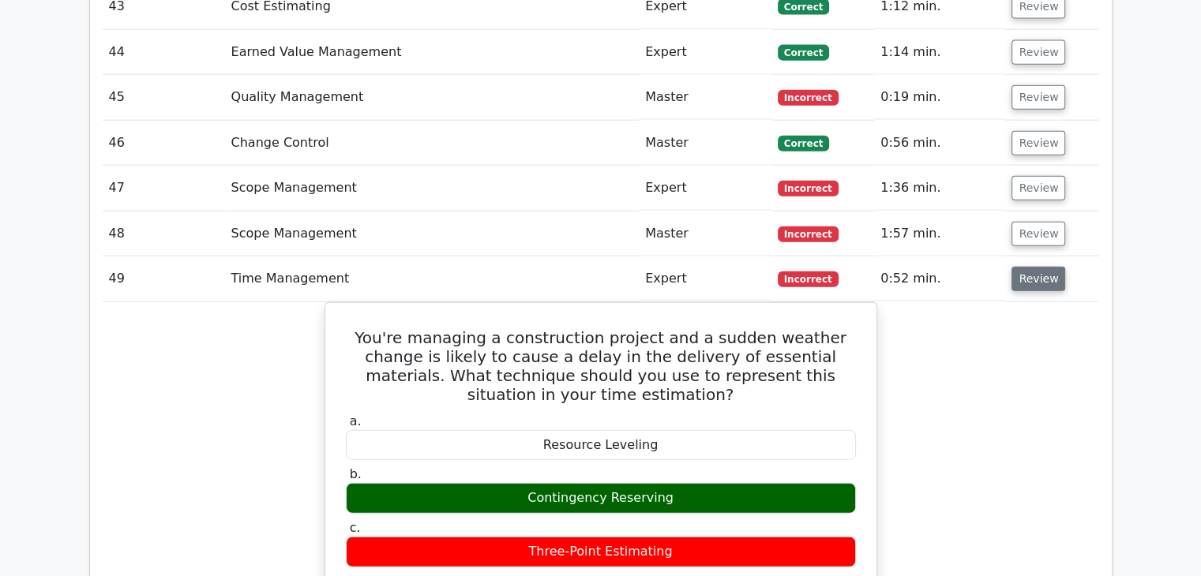
click at [1042, 275] on button "Review" at bounding box center [1038, 279] width 54 height 24
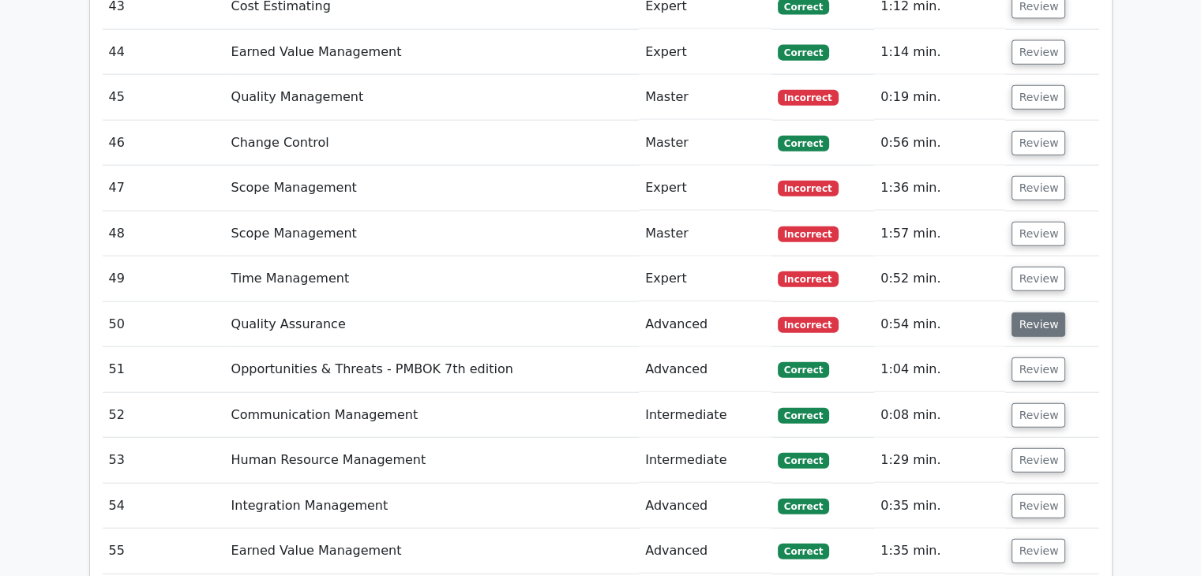
click at [1041, 313] on button "Review" at bounding box center [1038, 325] width 54 height 24
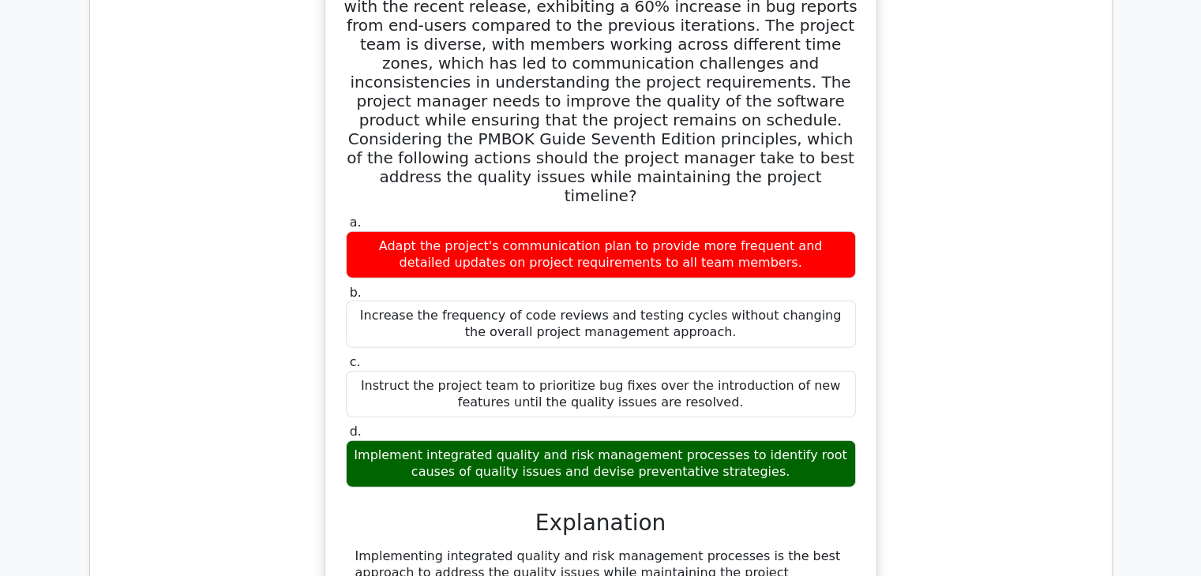
scroll to position [3783, 0]
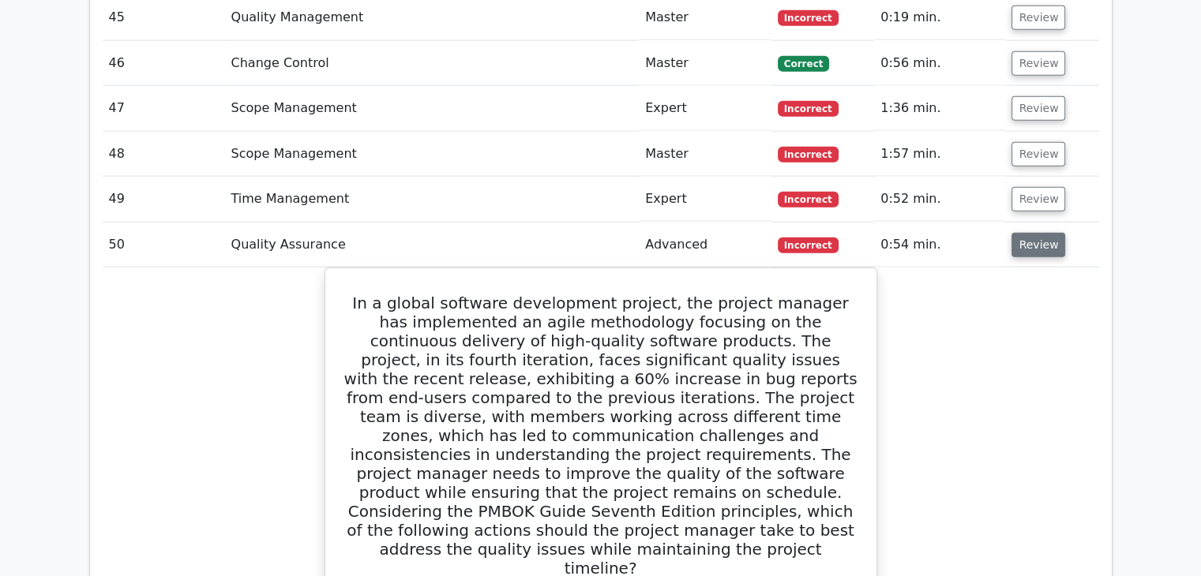
click at [1030, 242] on button "Review" at bounding box center [1038, 245] width 54 height 24
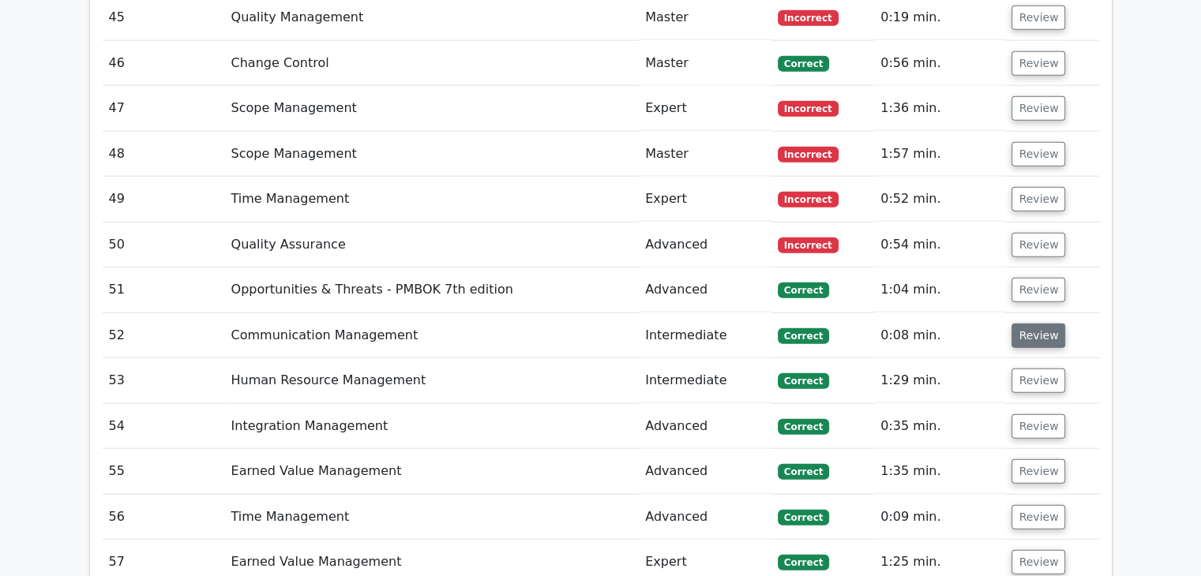
click at [1020, 324] on button "Review" at bounding box center [1038, 336] width 54 height 24
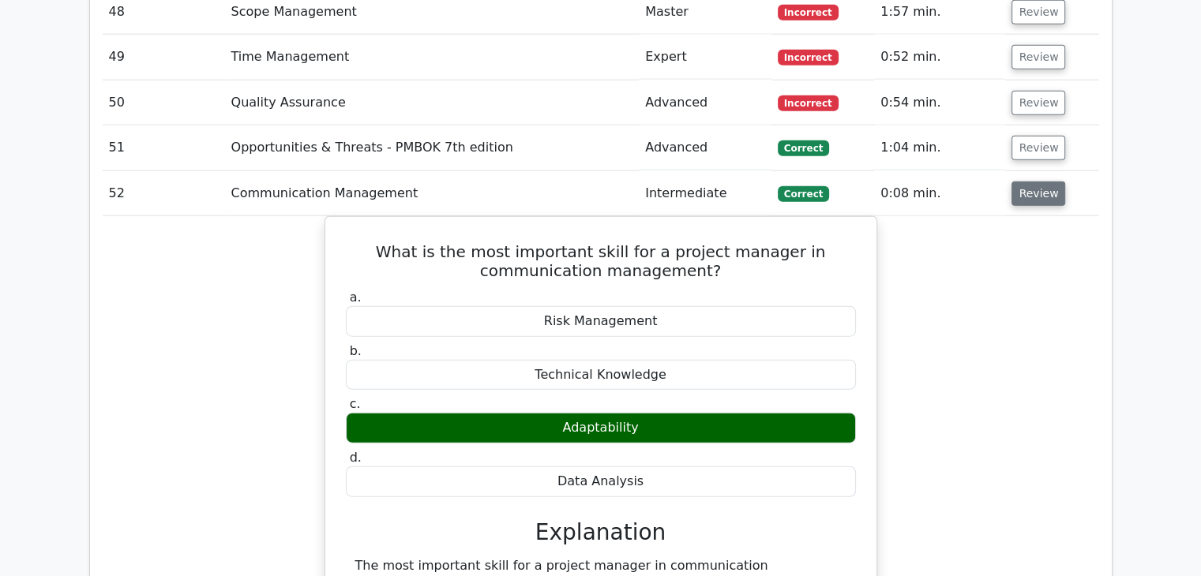
scroll to position [3925, 0]
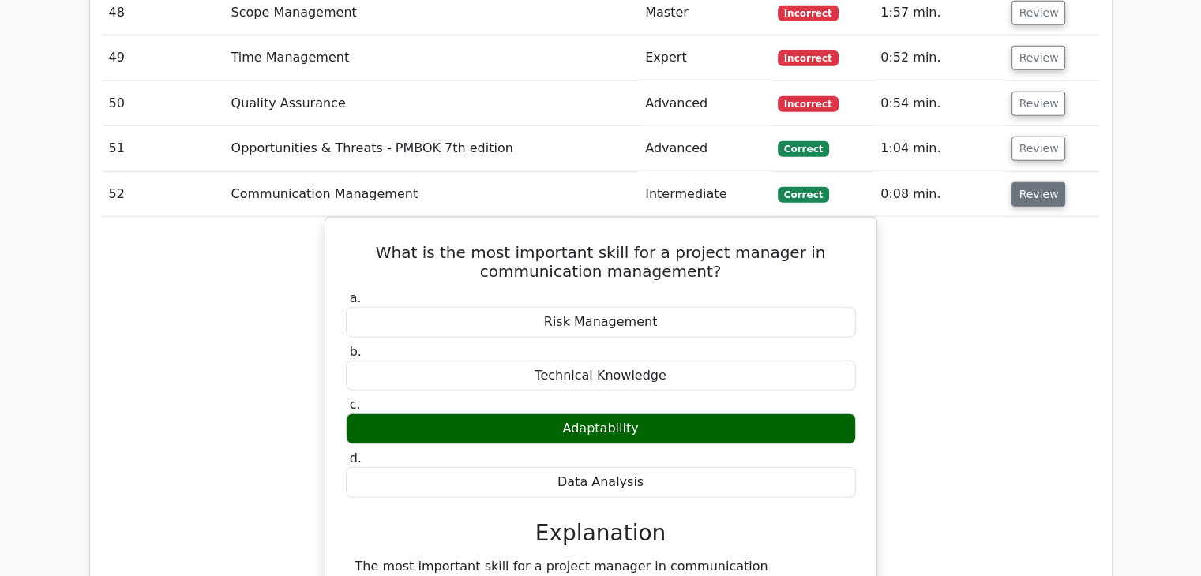
click at [1044, 182] on button "Review" at bounding box center [1038, 194] width 54 height 24
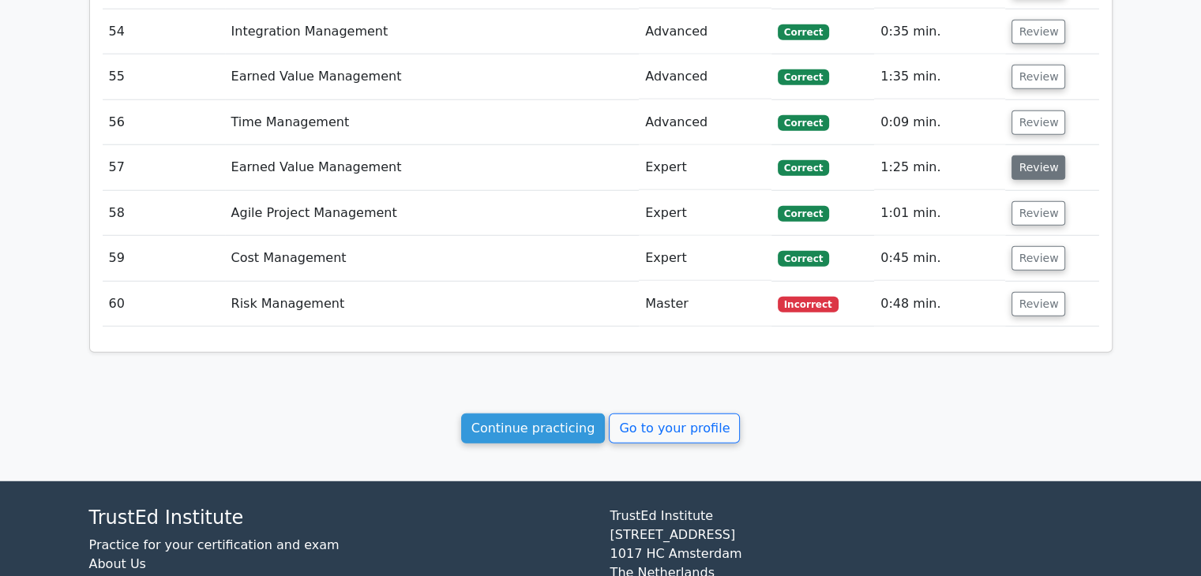
scroll to position [4255, 0]
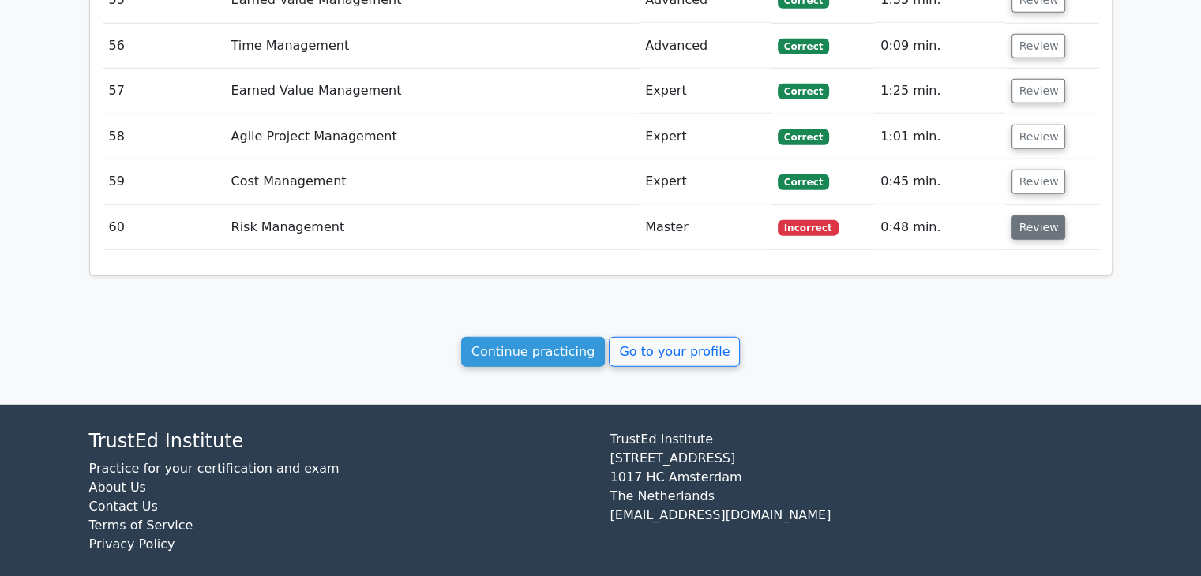
click at [1033, 225] on button "Review" at bounding box center [1038, 228] width 54 height 24
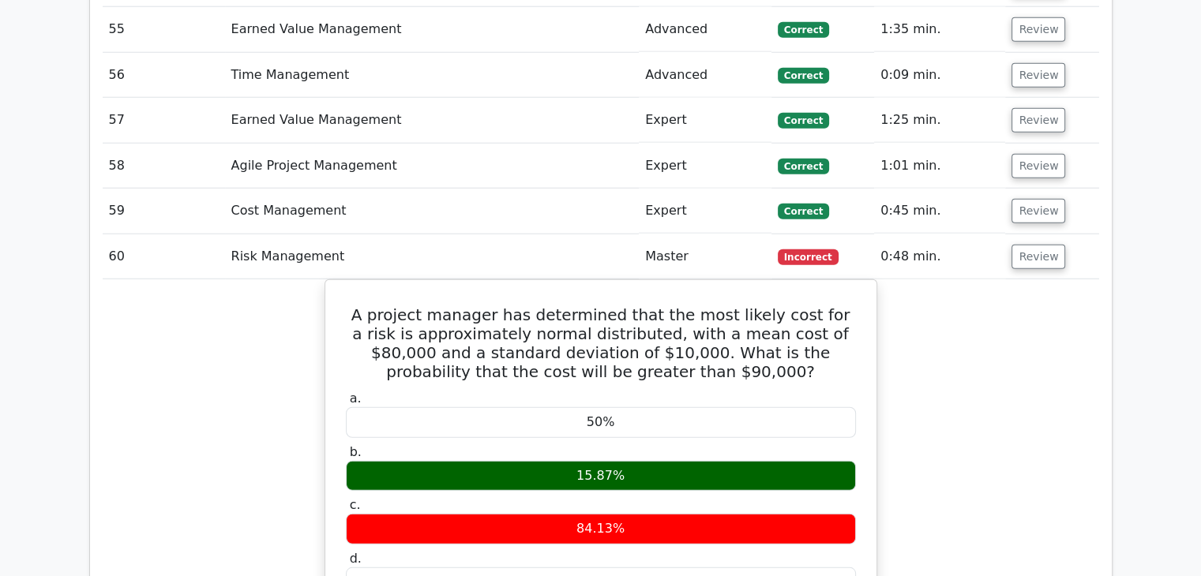
scroll to position [4222, 0]
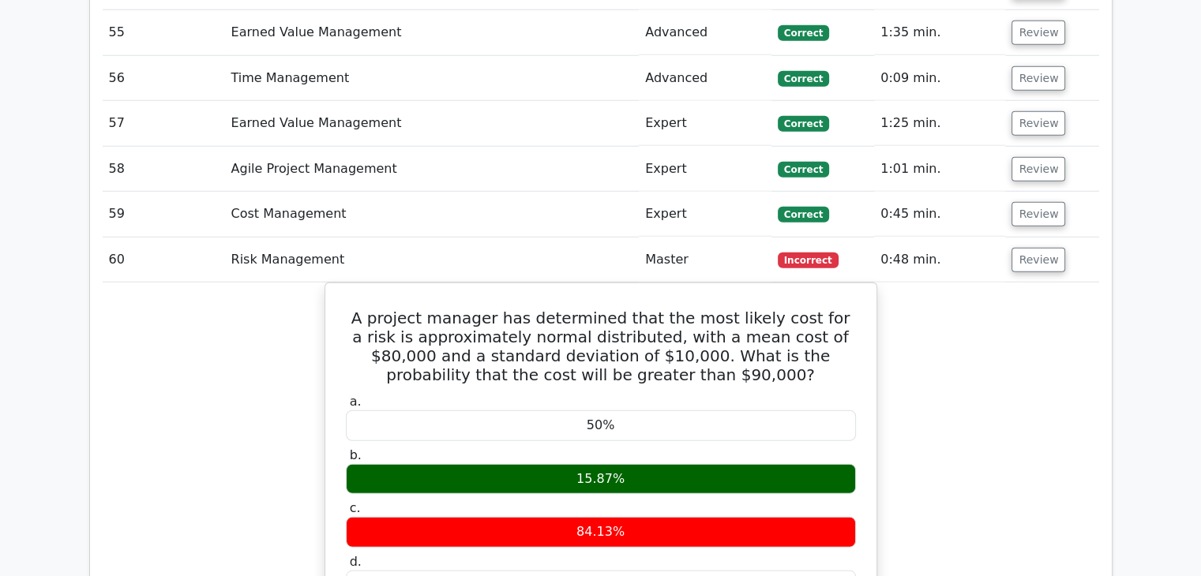
click at [1031, 238] on td "Review" at bounding box center [1051, 260] width 93 height 45
click at [1028, 248] on button "Review" at bounding box center [1038, 260] width 54 height 24
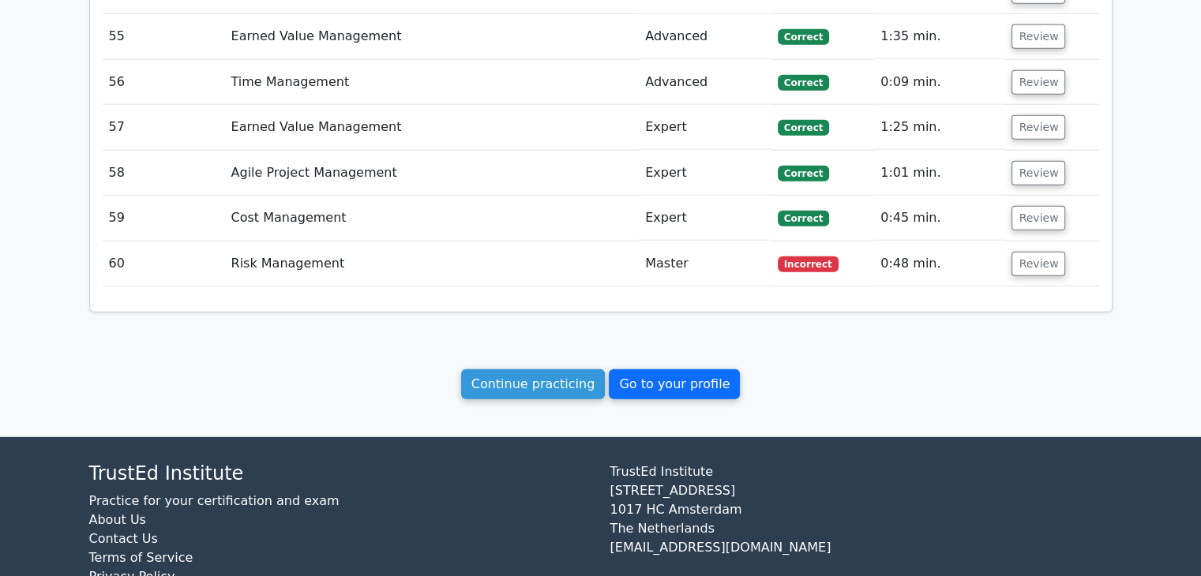
click at [669, 370] on link "Go to your profile" at bounding box center [674, 385] width 131 height 30
